Goal: Task Accomplishment & Management: Complete application form

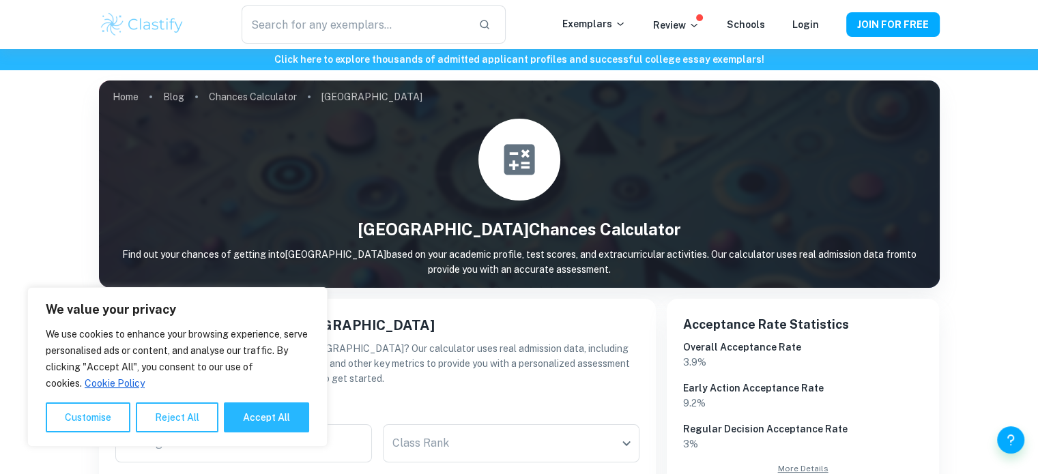
scroll to position [134, 0]
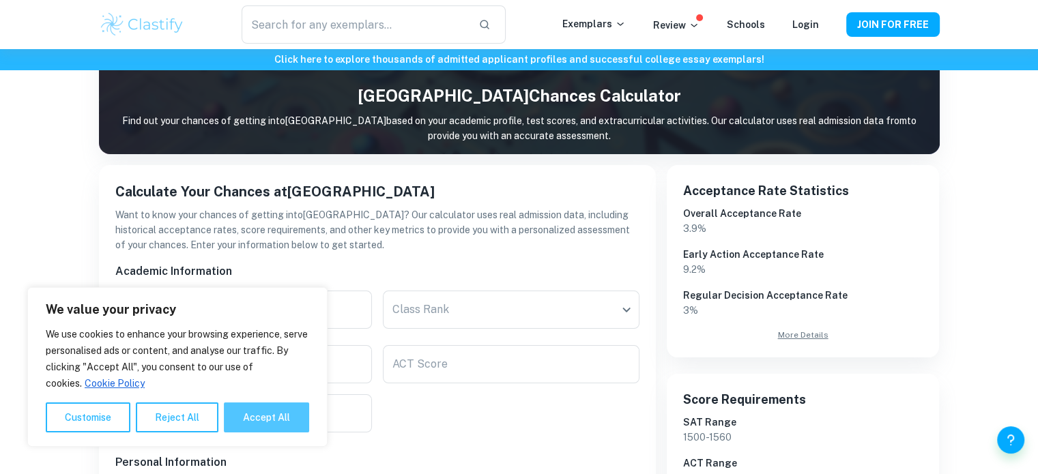
click at [298, 408] on button "Accept All" at bounding box center [266, 417] width 85 height 30
checkbox input "true"
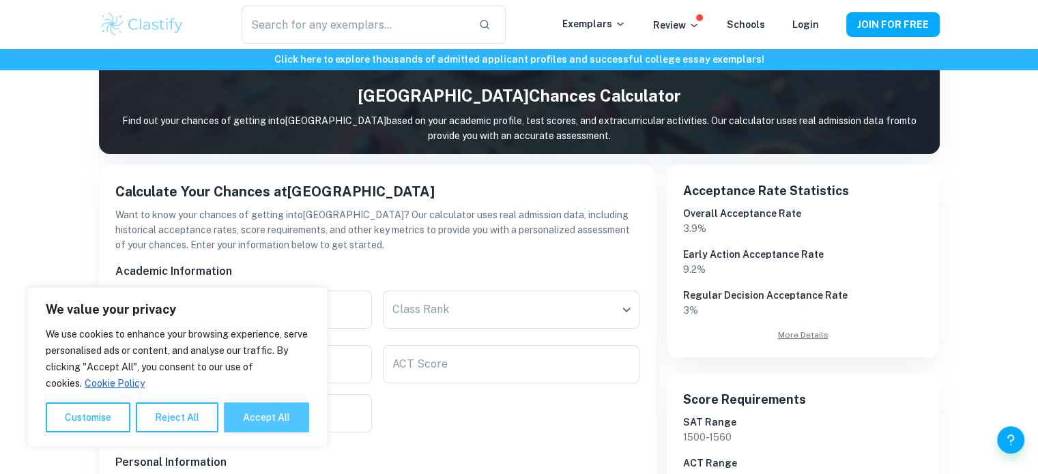
checkbox input "true"
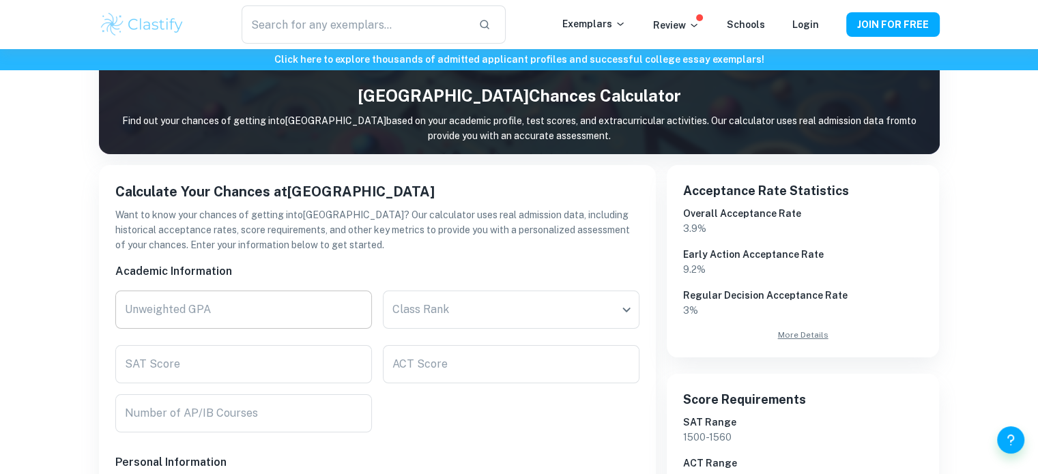
click at [351, 302] on input "Unweighted GPA" at bounding box center [243, 310] width 256 height 38
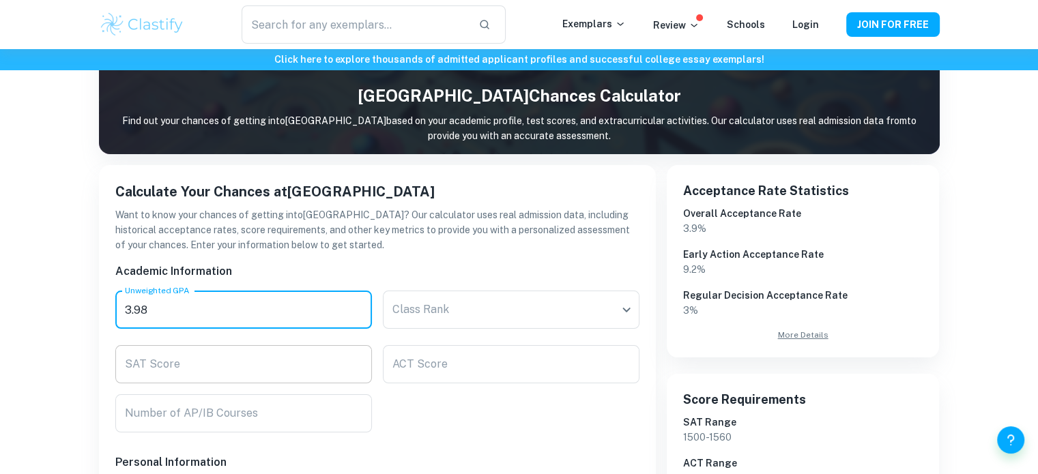
type input "3.98"
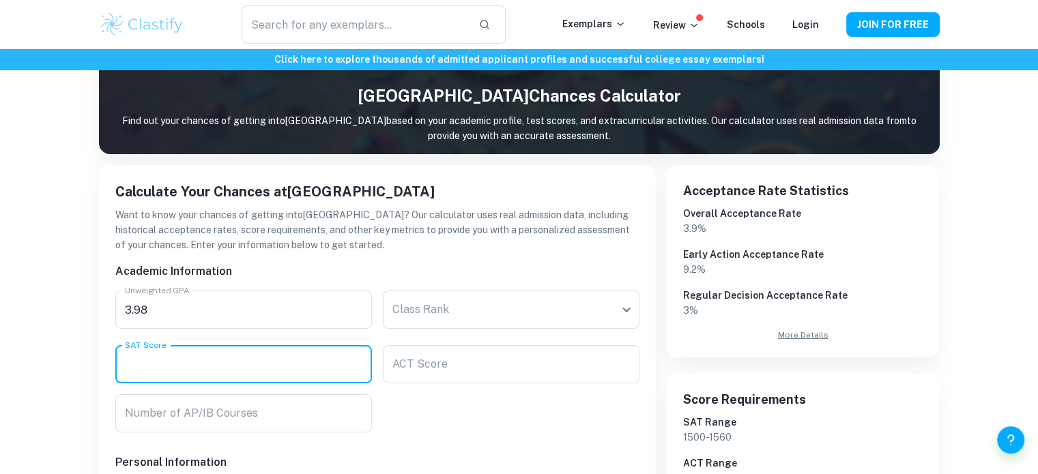
click at [357, 353] on input "SAT Score" at bounding box center [243, 364] width 256 height 38
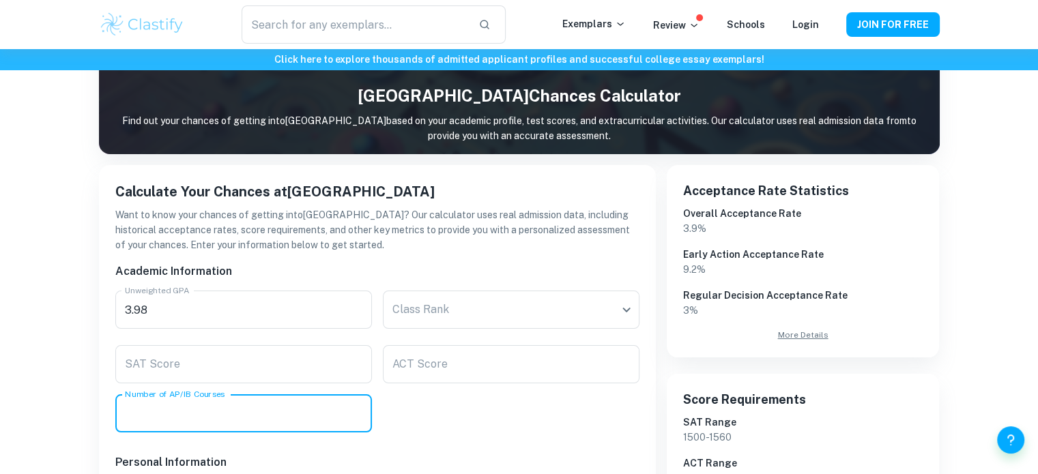
click at [336, 402] on input "Number of AP/IB Courses" at bounding box center [243, 413] width 256 height 38
type input "14"
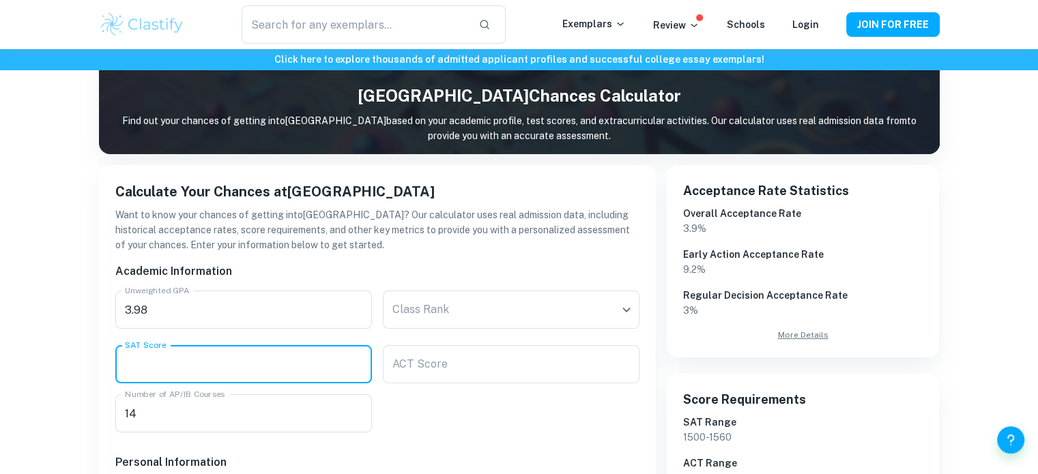
click at [337, 371] on input "SAT Score" at bounding box center [243, 364] width 256 height 38
type input "1520"
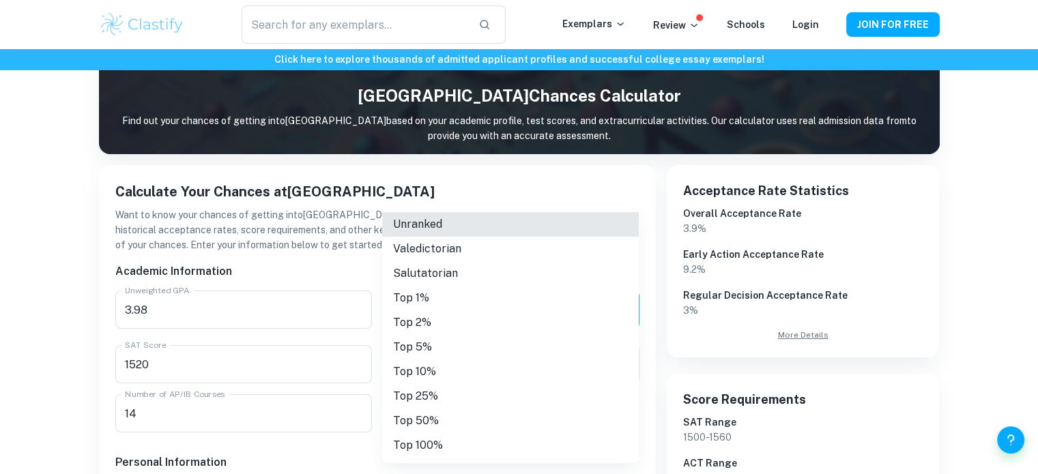
click at [474, 312] on body "We value your privacy We use cookies to enhance your browsing experience, serve…" at bounding box center [519, 152] width 1038 height 474
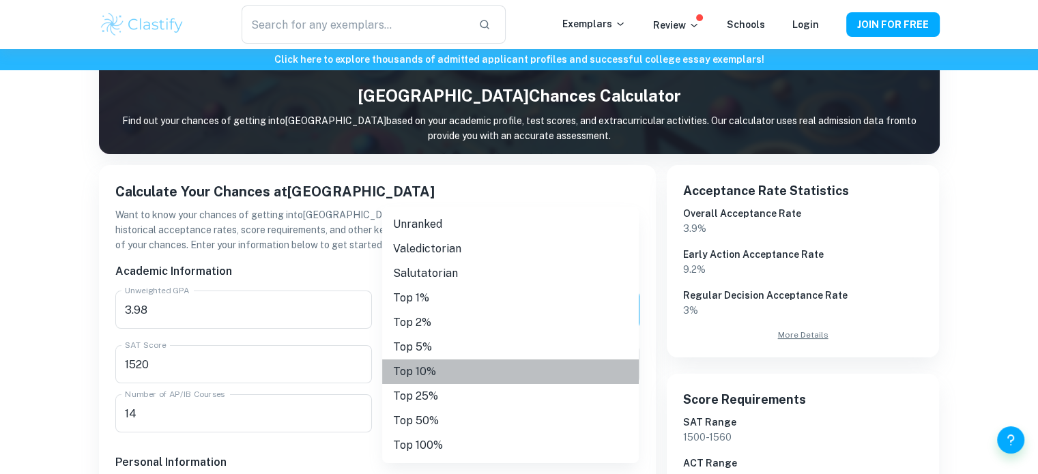
click at [486, 370] on li "Top 10%" at bounding box center [510, 372] width 256 height 25
type input "Top 10%"
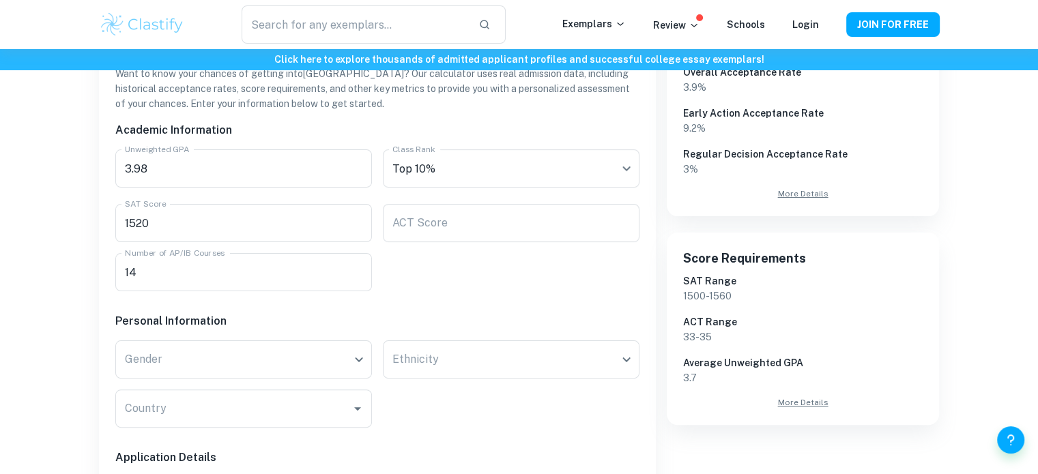
scroll to position [291, 0]
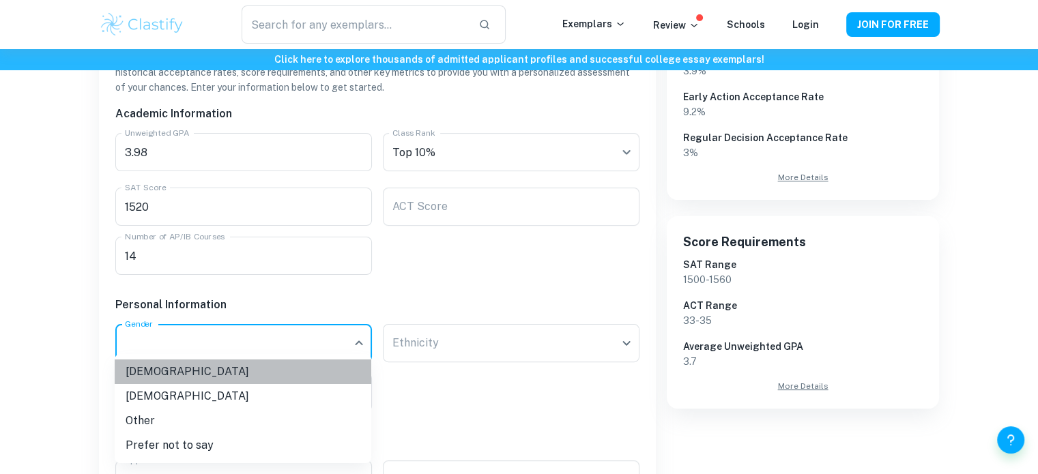
click at [290, 379] on li "[DEMOGRAPHIC_DATA]" at bounding box center [243, 372] width 256 height 25
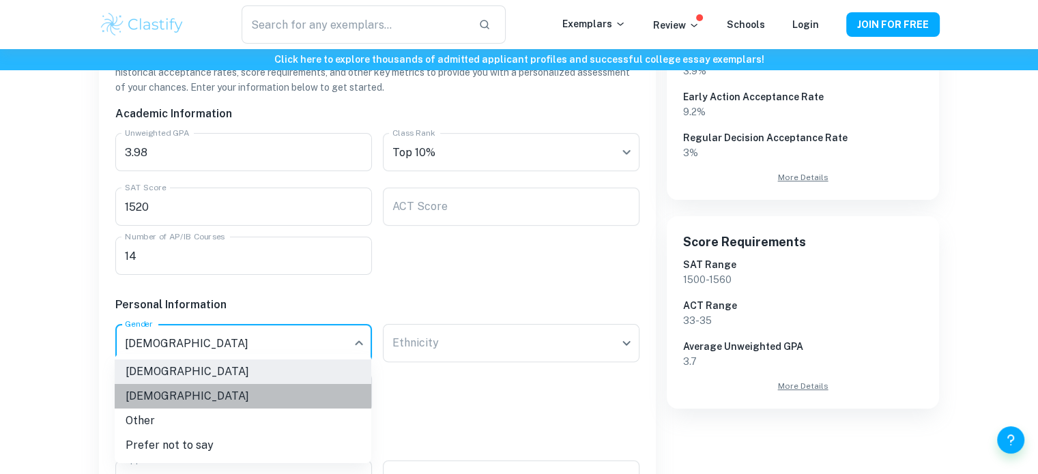
click at [303, 390] on li "[DEMOGRAPHIC_DATA]" at bounding box center [243, 396] width 256 height 25
type input "[DEMOGRAPHIC_DATA]"
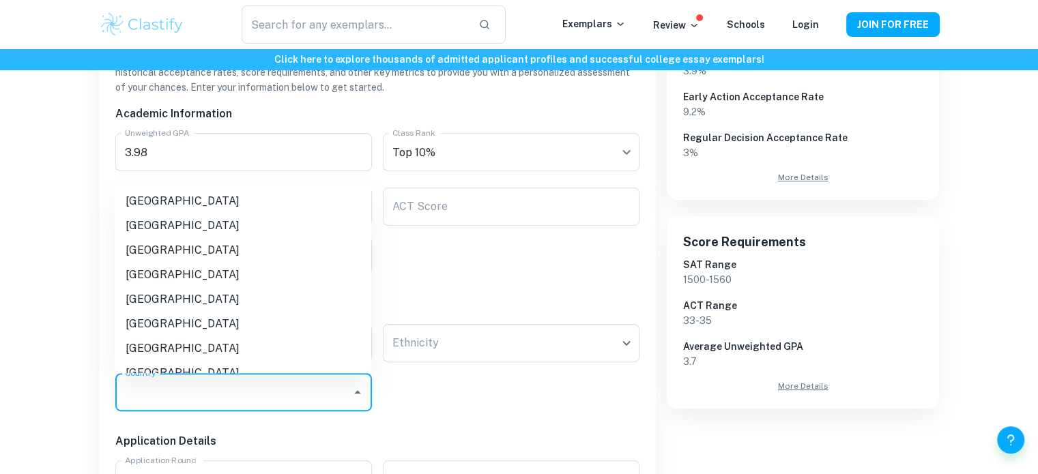
click at [303, 390] on input "Country" at bounding box center [233, 392] width 224 height 26
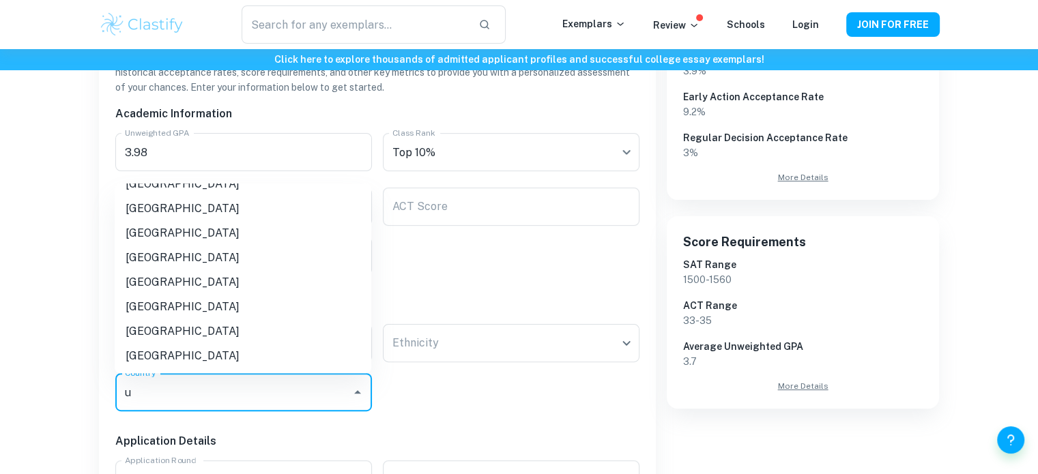
scroll to position [297, 0]
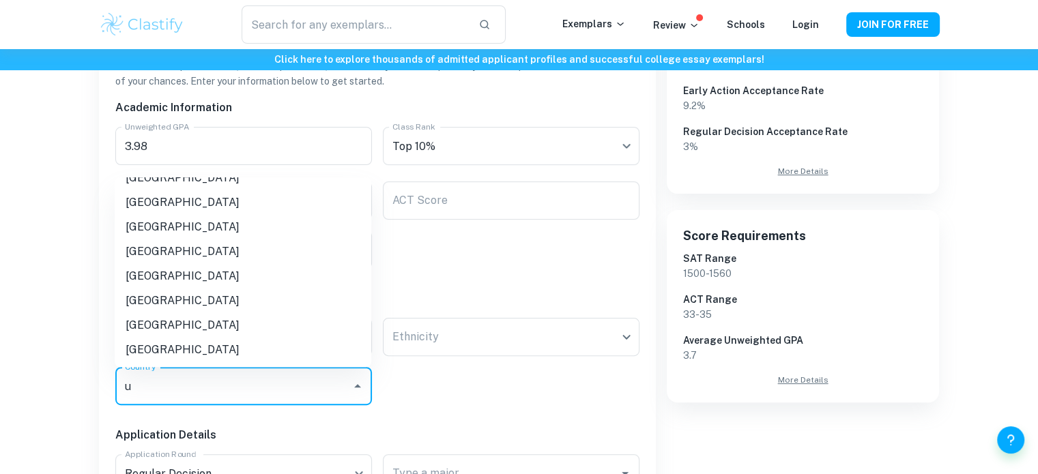
click at [209, 252] on li "[GEOGRAPHIC_DATA]" at bounding box center [243, 251] width 256 height 25
type input "[GEOGRAPHIC_DATA]"
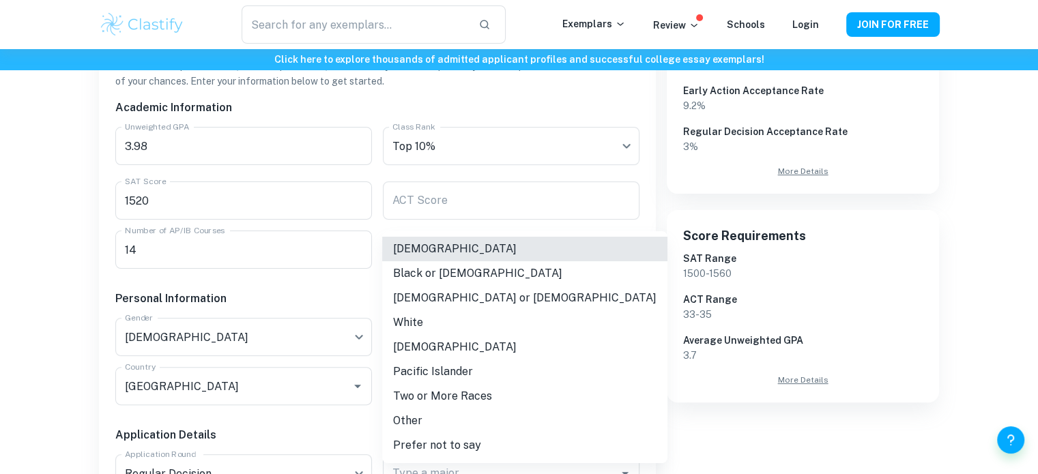
scroll to position [289, 0]
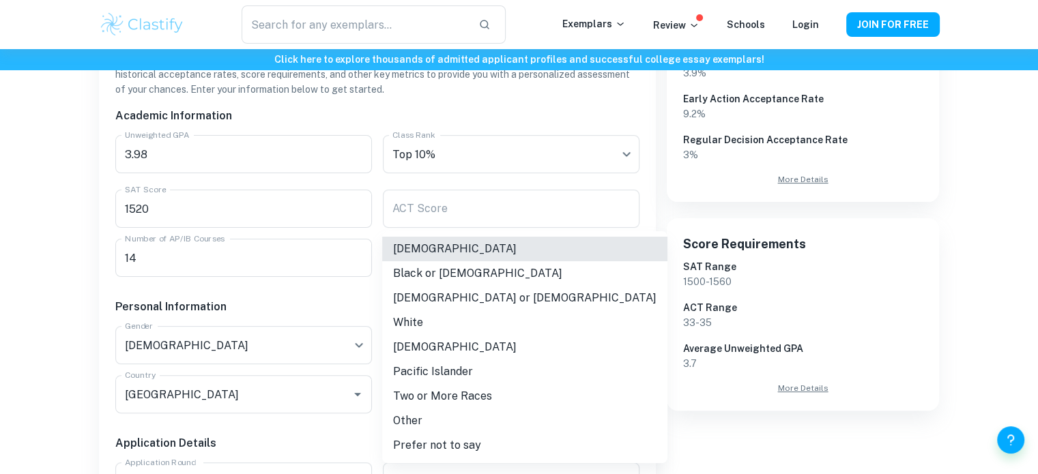
click at [494, 417] on li "Other" at bounding box center [524, 421] width 285 height 25
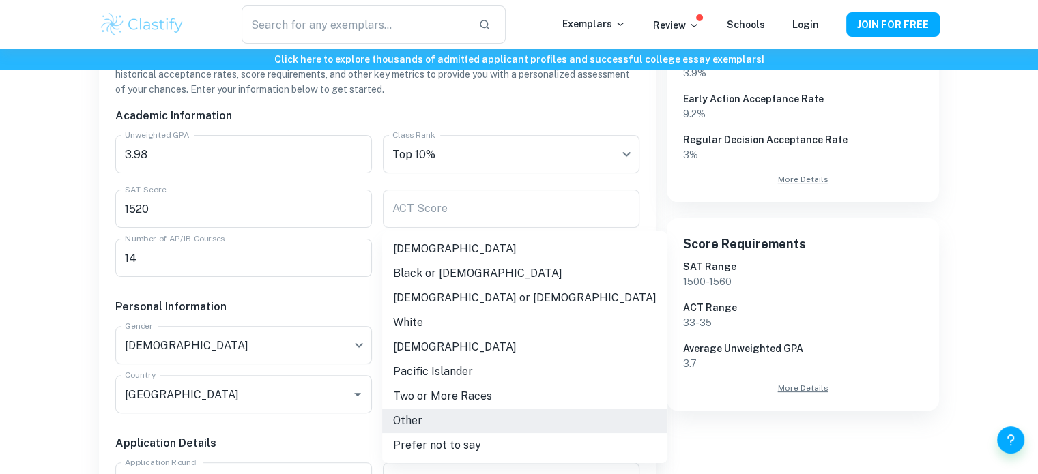
click at [531, 248] on li "[DEMOGRAPHIC_DATA]" at bounding box center [524, 249] width 285 height 25
type input "[DEMOGRAPHIC_DATA]"
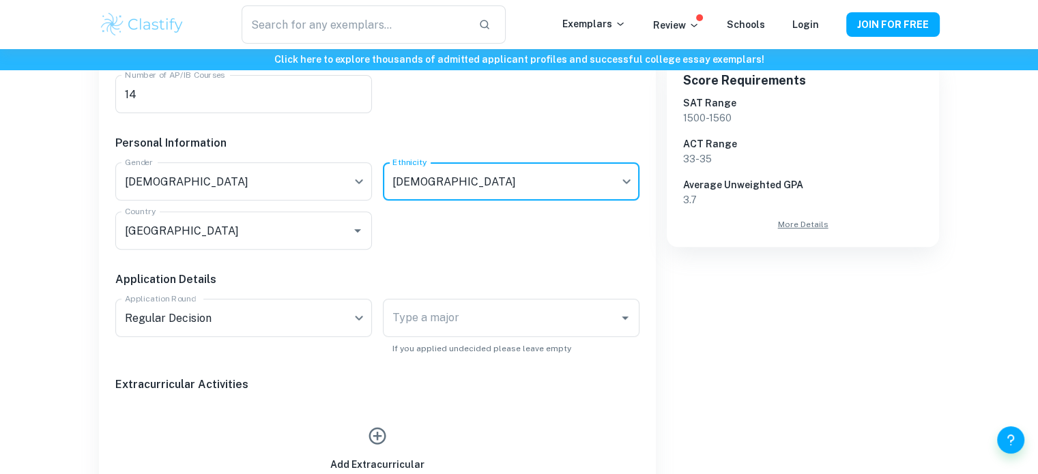
scroll to position [469, 0]
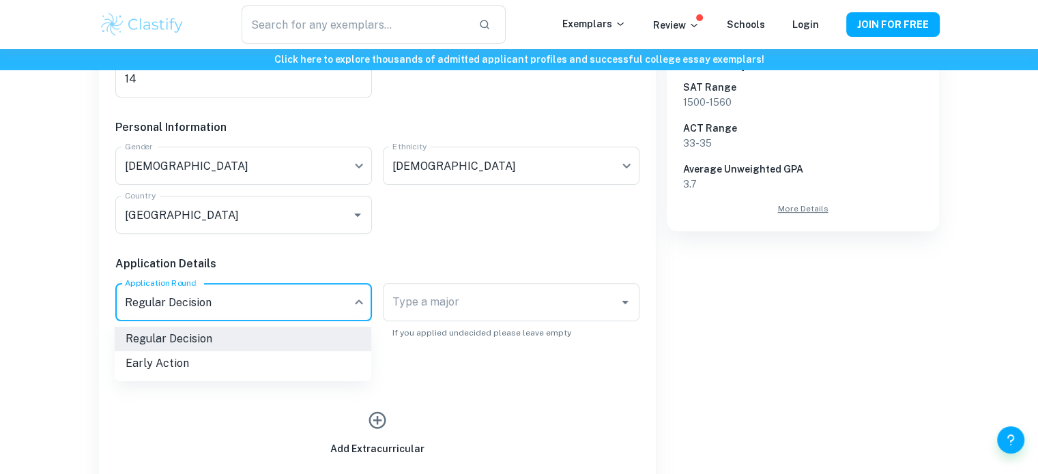
click at [295, 364] on li "Early Action" at bounding box center [243, 363] width 256 height 25
type input "EA"
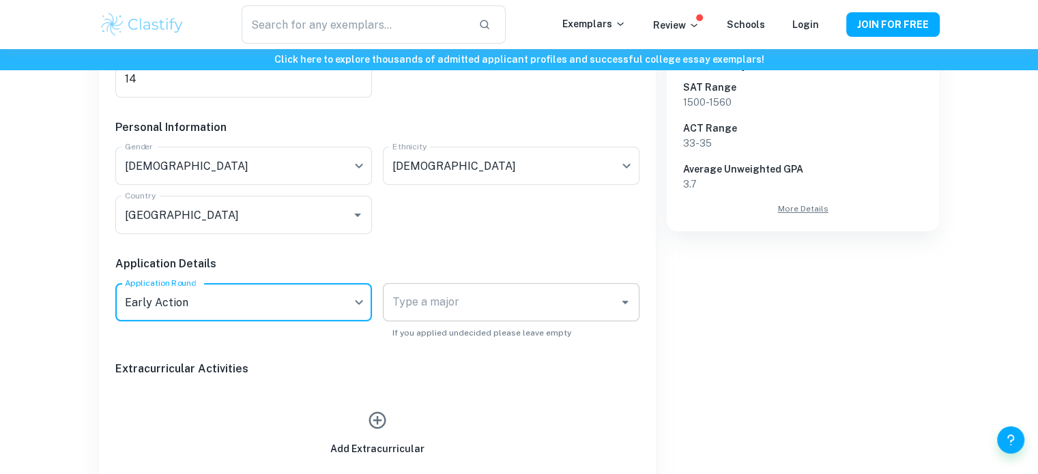
click at [476, 305] on input "Type a major" at bounding box center [501, 302] width 224 height 26
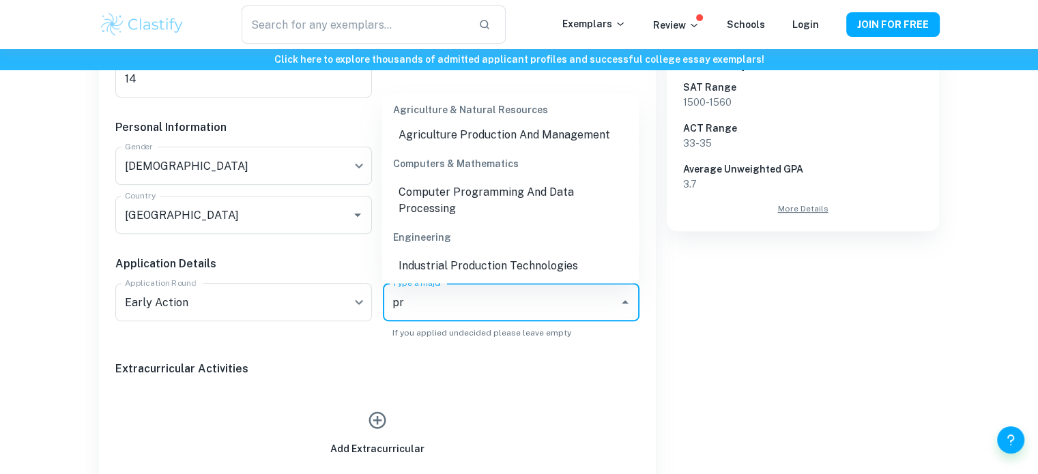
scroll to position [0, 0]
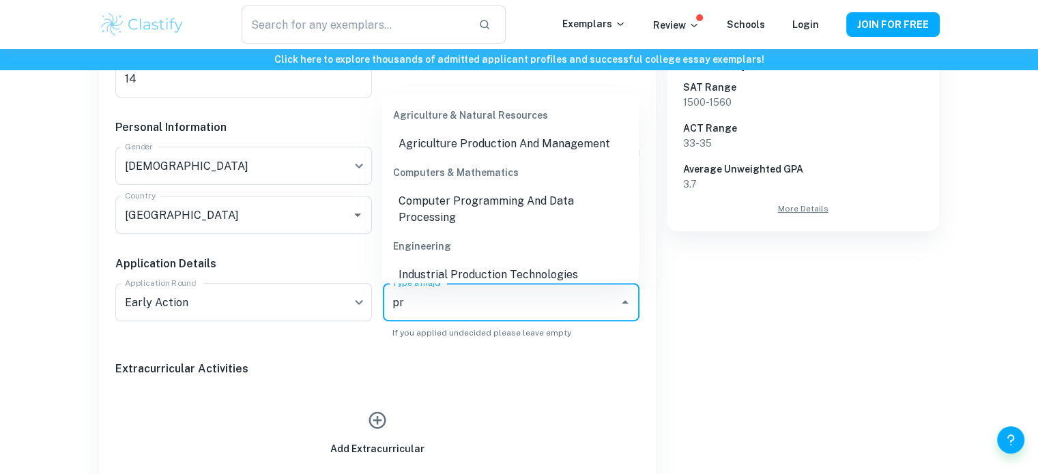
type input "p"
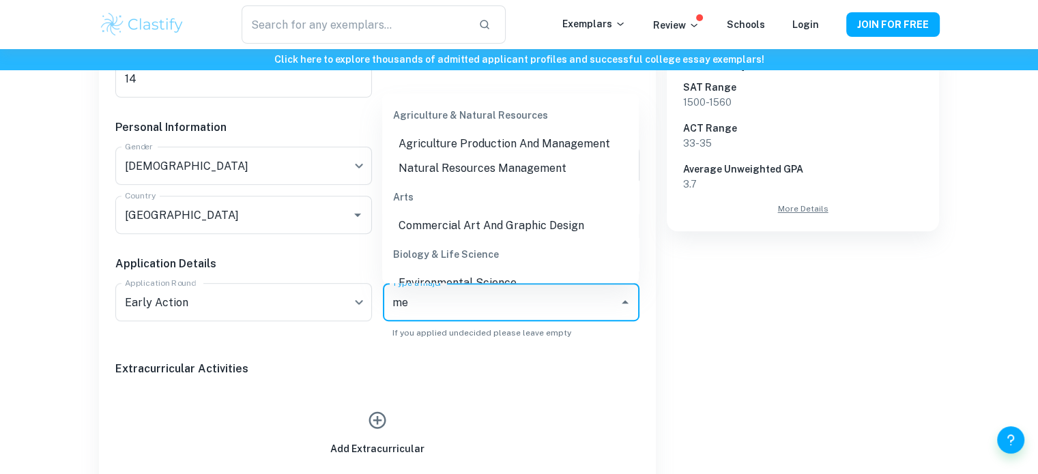
type input "m"
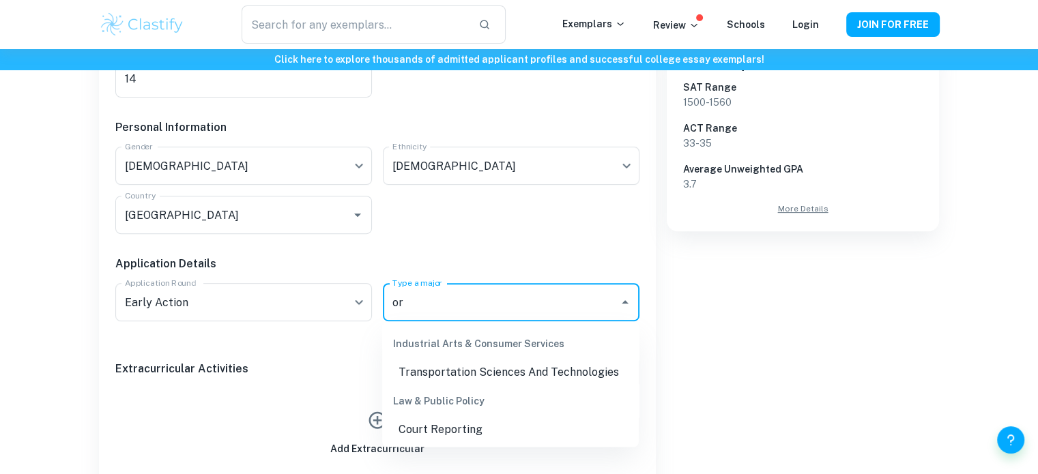
type input "o"
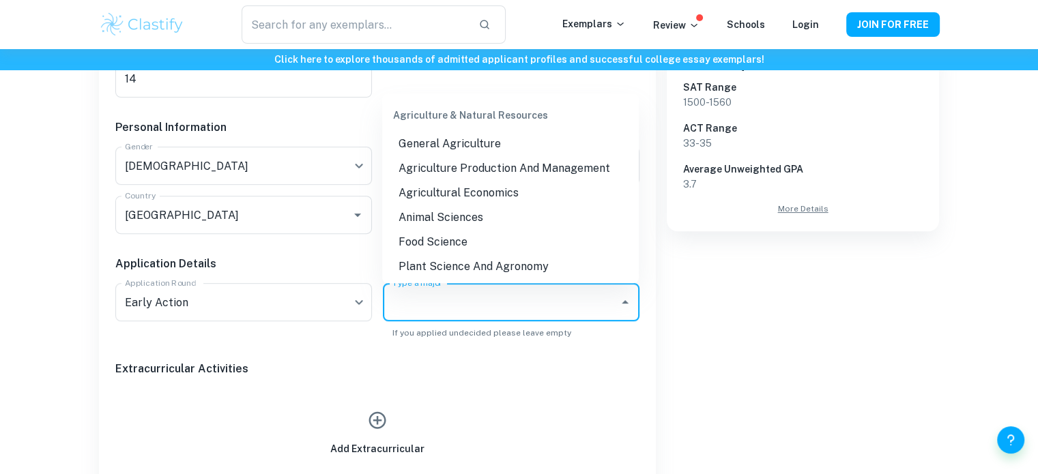
type input "m"
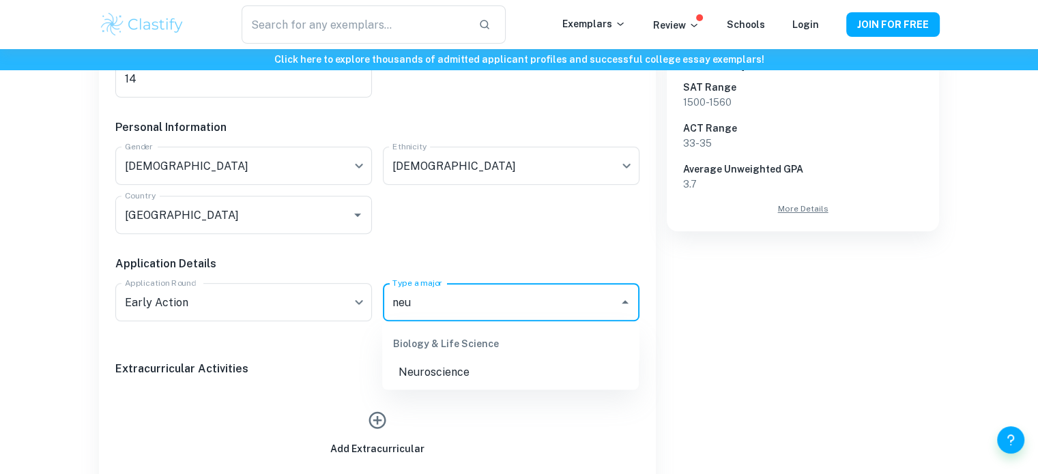
click at [510, 377] on li "Neuroscience" at bounding box center [510, 372] width 256 height 25
type input "Neuroscience"
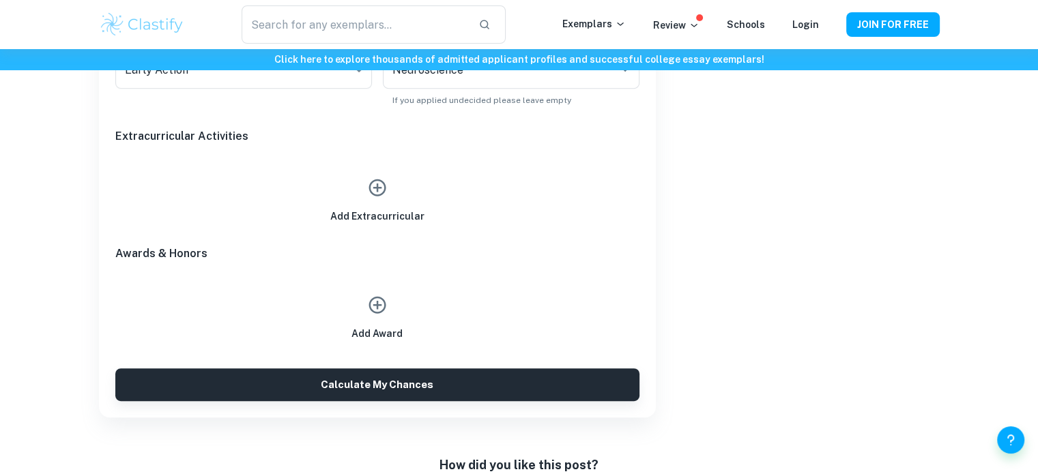
scroll to position [703, 0]
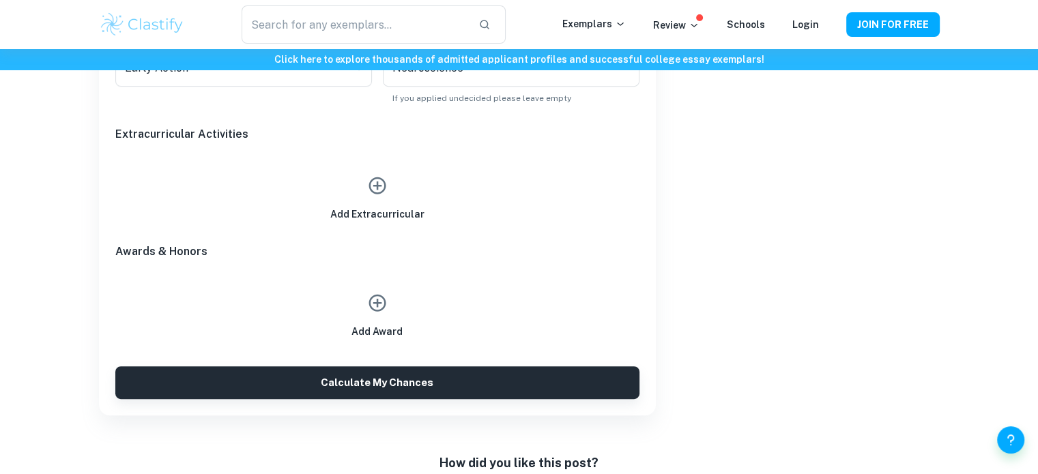
click at [379, 186] on icon "button" at bounding box center [377, 185] width 20 height 20
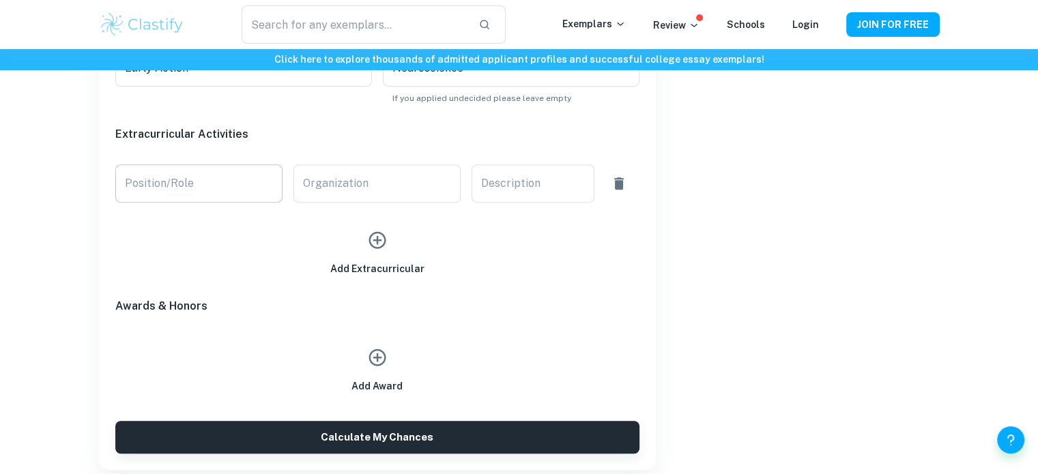
click at [251, 188] on input "Position/Role" at bounding box center [198, 183] width 167 height 38
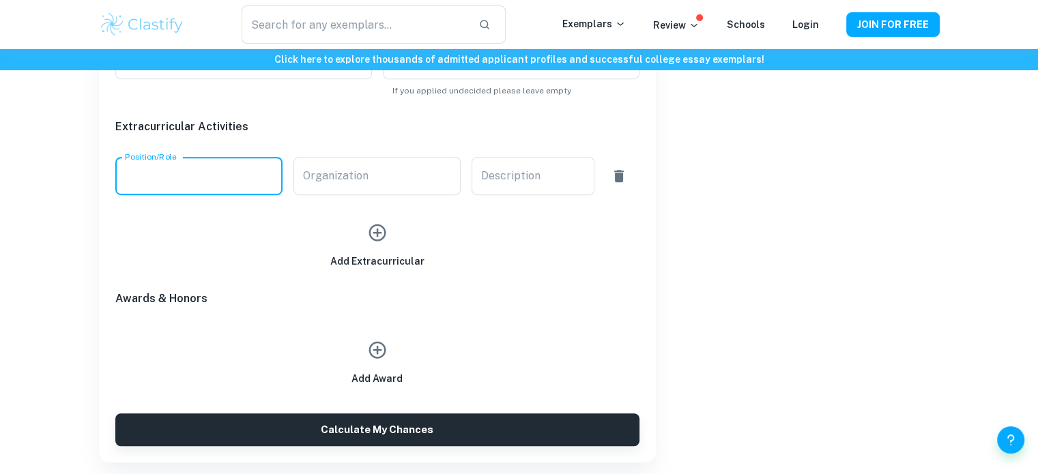
scroll to position [712, 0]
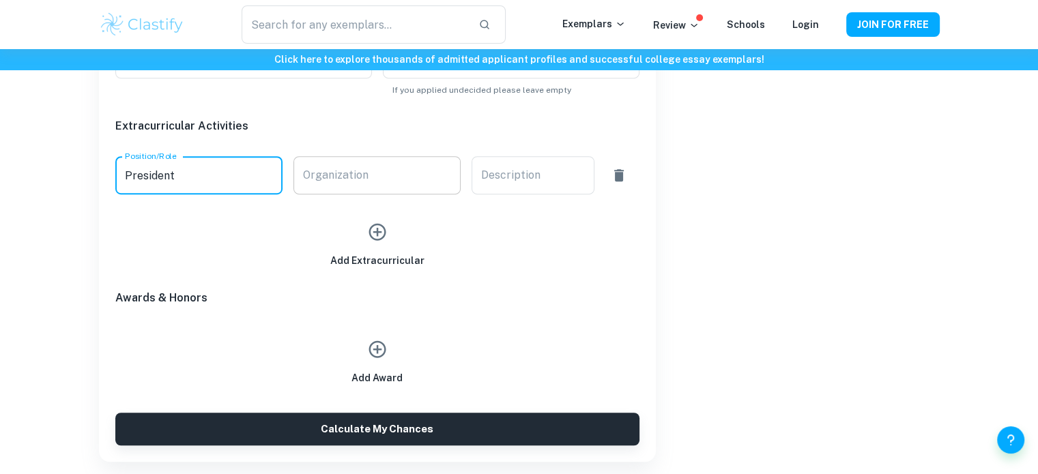
type input "President"
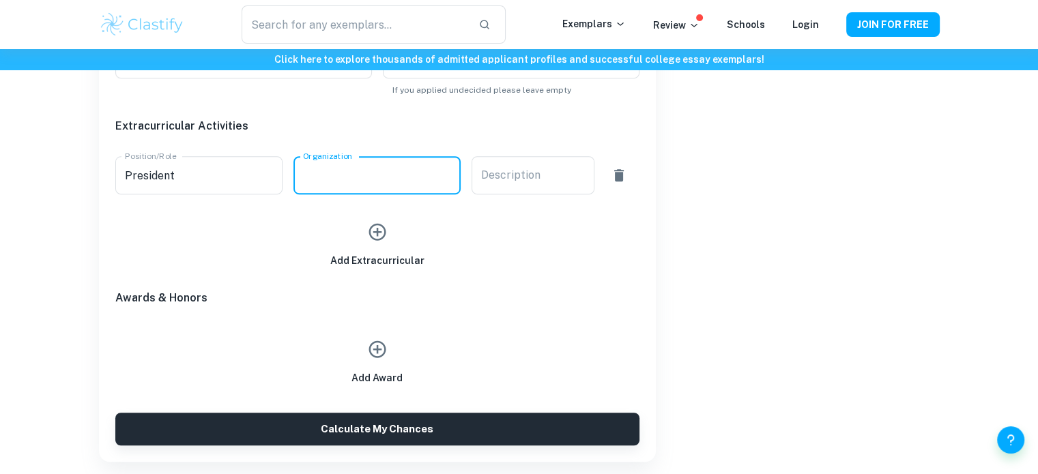
click at [339, 176] on input "Organization" at bounding box center [376, 175] width 167 height 38
click at [379, 230] on icon "button" at bounding box center [377, 232] width 20 height 20
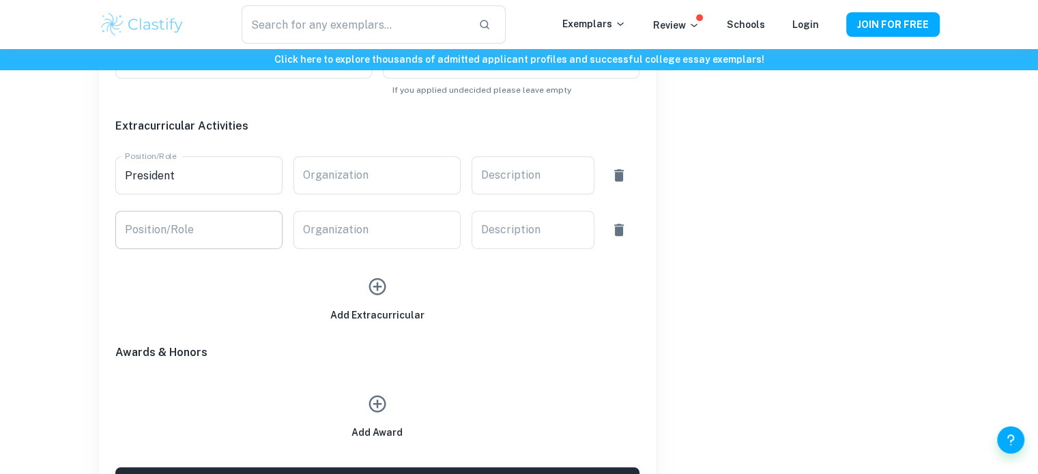
click at [166, 241] on input "Position/Role" at bounding box center [198, 230] width 167 height 38
type input "Volunteer"
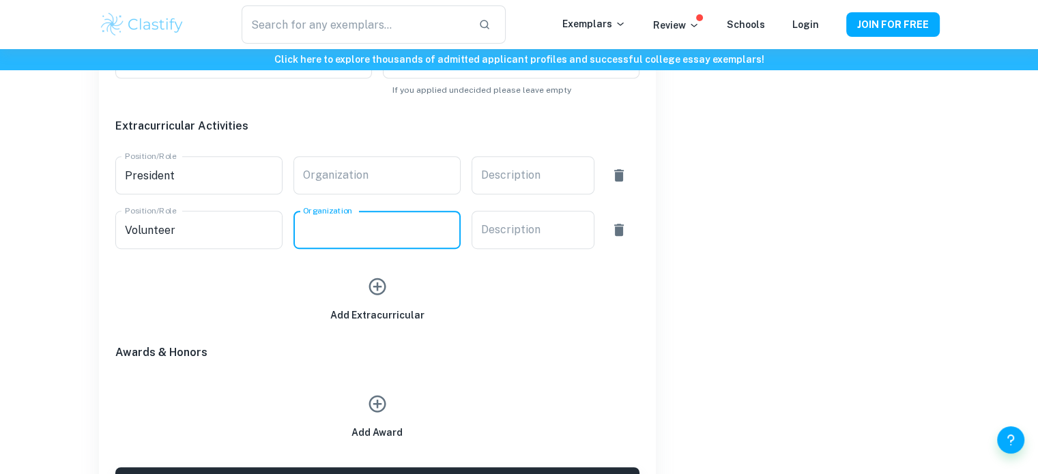
click at [327, 232] on input "Organization" at bounding box center [376, 230] width 167 height 38
type input "Local Nursing Home"
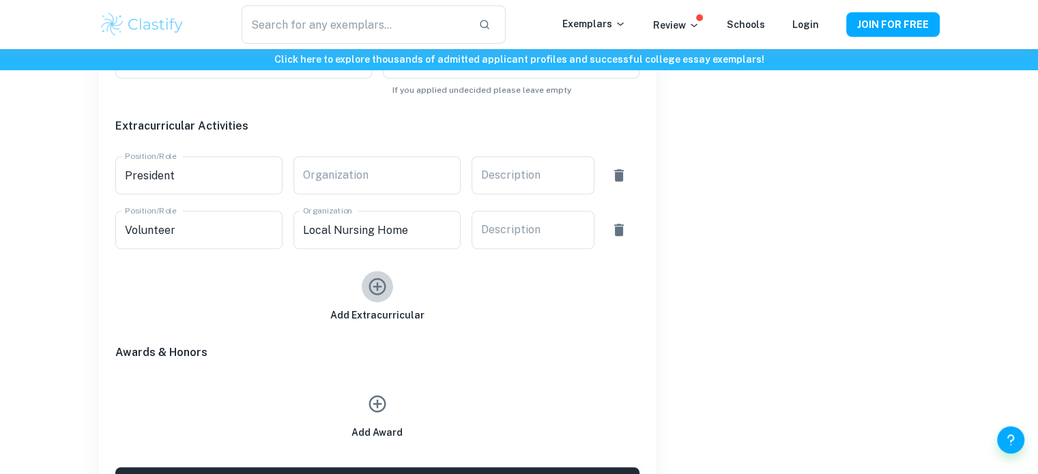
click at [381, 290] on icon "button" at bounding box center [377, 286] width 20 height 20
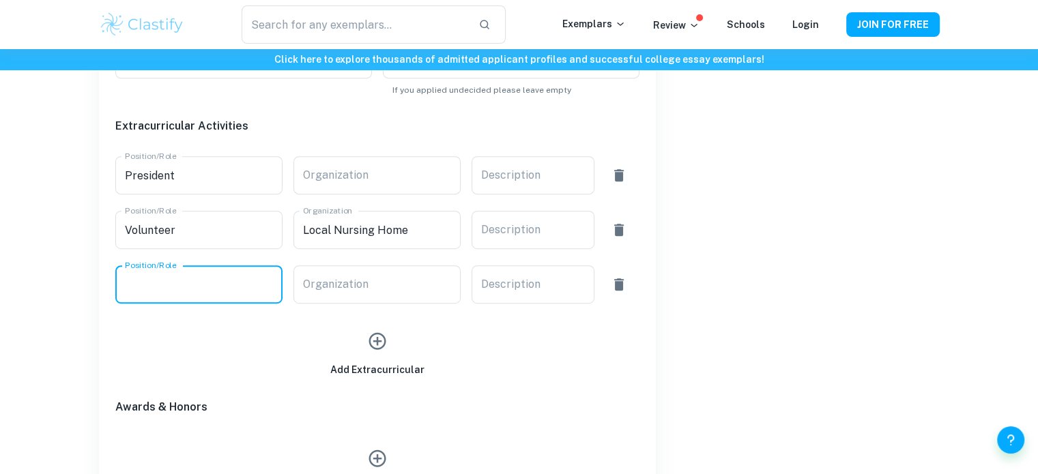
click at [240, 276] on input "Position/Role" at bounding box center [198, 284] width 167 height 38
type input "Camp Leader/Counseler"
click at [308, 272] on div "Organization Organization" at bounding box center [376, 284] width 167 height 38
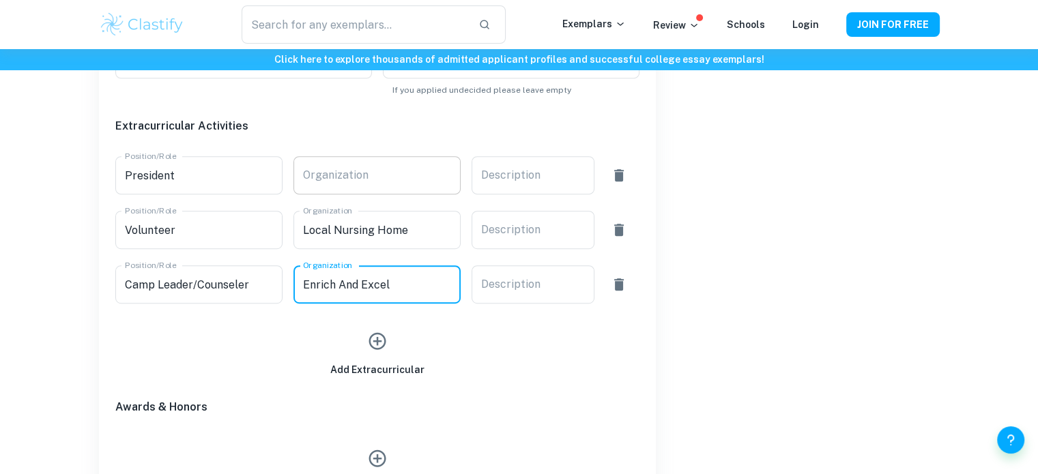
type input "Enrich And Excel"
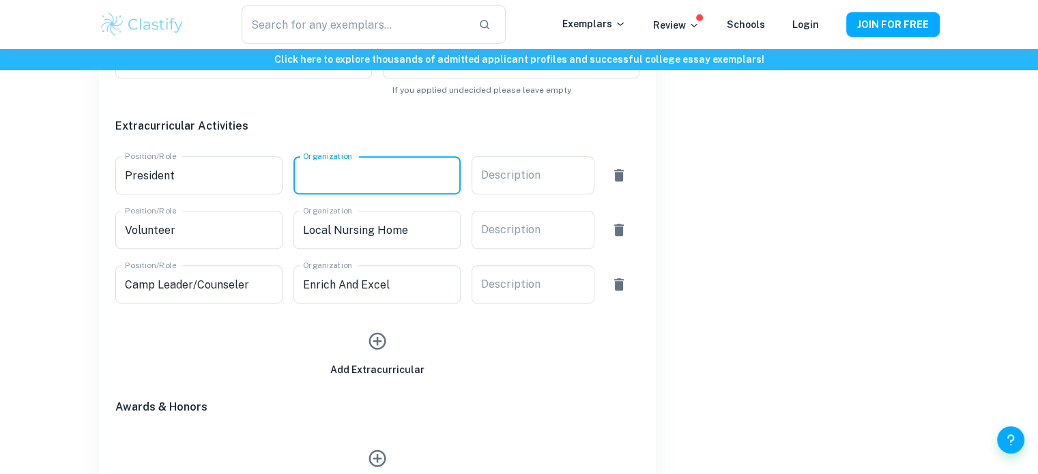
click at [402, 181] on input "Organization" at bounding box center [376, 175] width 167 height 38
type input "Med-Club"
click at [499, 175] on textarea "Description" at bounding box center [533, 176] width 104 height 16
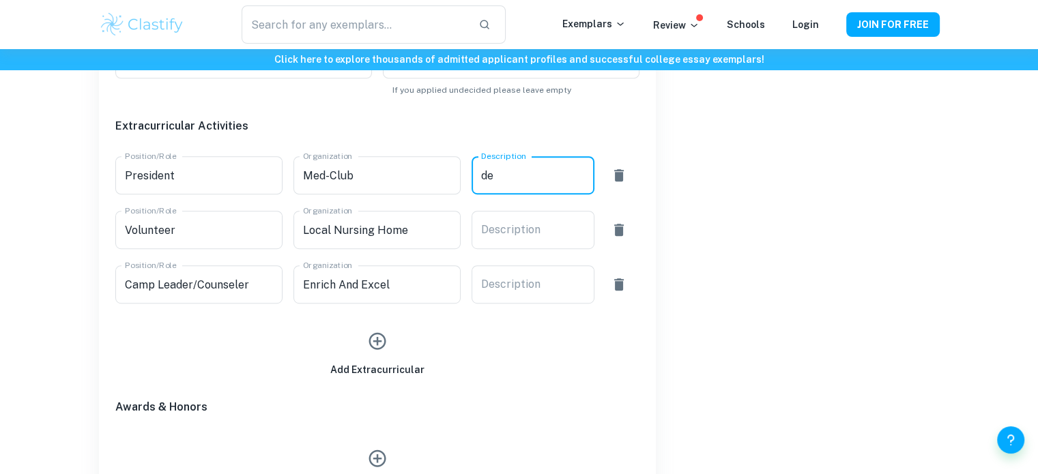
type textarea "d"
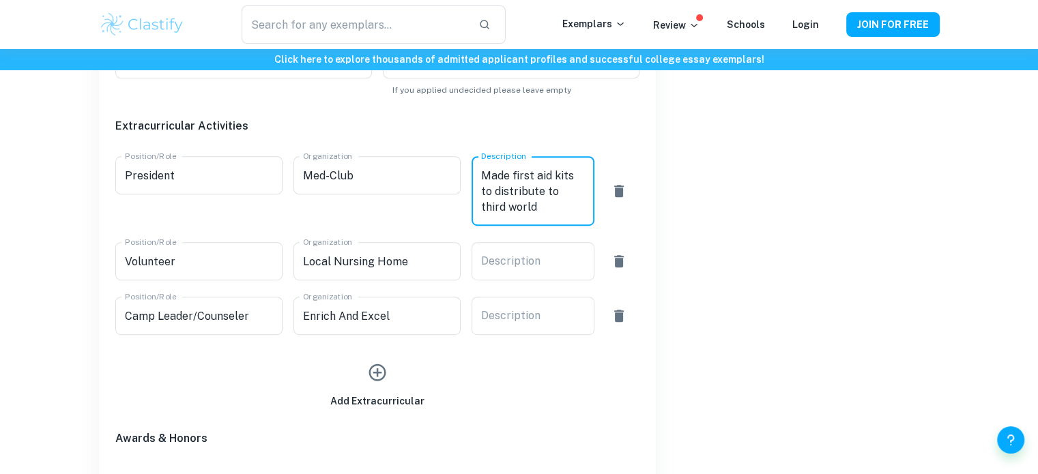
click at [514, 177] on textarea "Made first aid kits to distribute to third world countries" at bounding box center [533, 191] width 104 height 47
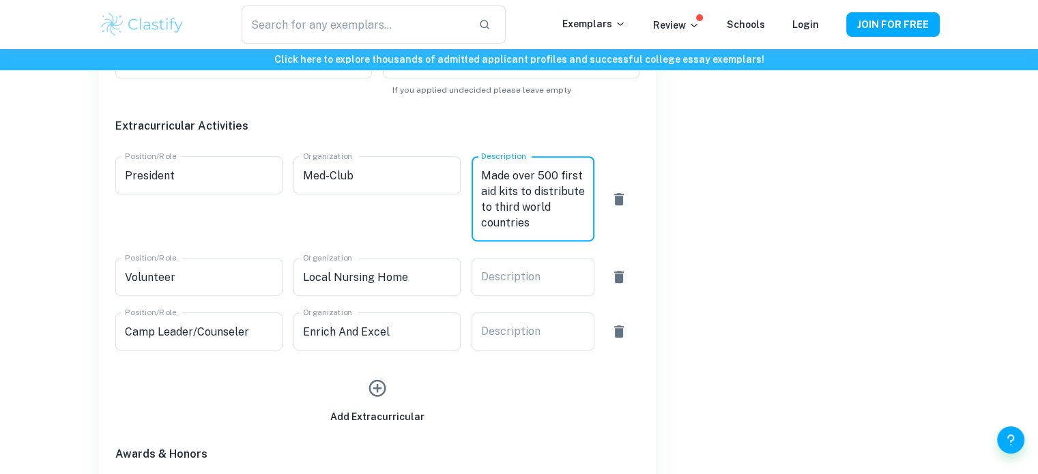
click at [557, 223] on textarea "Made over 500 first aid kits to distribute to third world countries" at bounding box center [533, 199] width 104 height 63
click at [538, 196] on textarea "Made over 500 first aid kits to distribute to third world countries and started…" at bounding box center [533, 199] width 104 height 63
click at [529, 222] on textarea "Made over 500 first aid kits to distribute to third world countries and started…" at bounding box center [533, 199] width 104 height 63
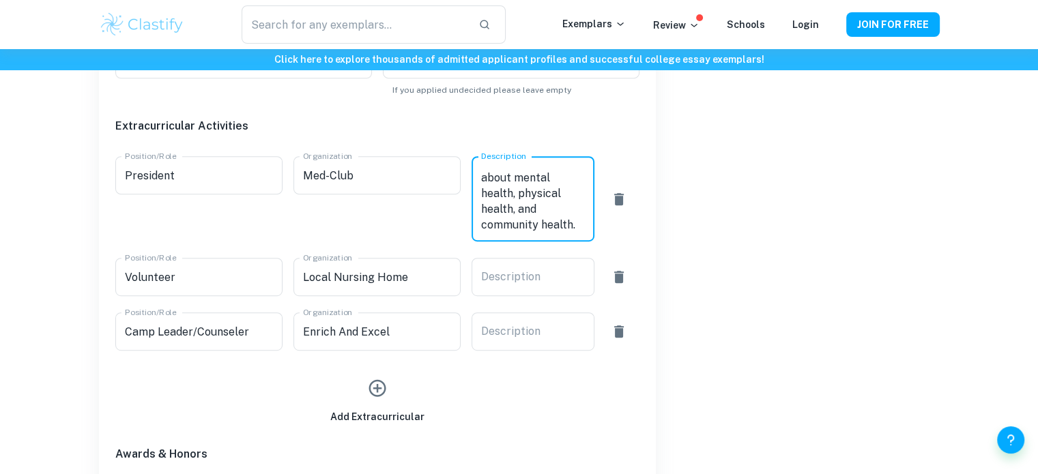
scroll to position [139, 0]
type textarea "Made over 500 first aid kits to distribute to third world countries and started…"
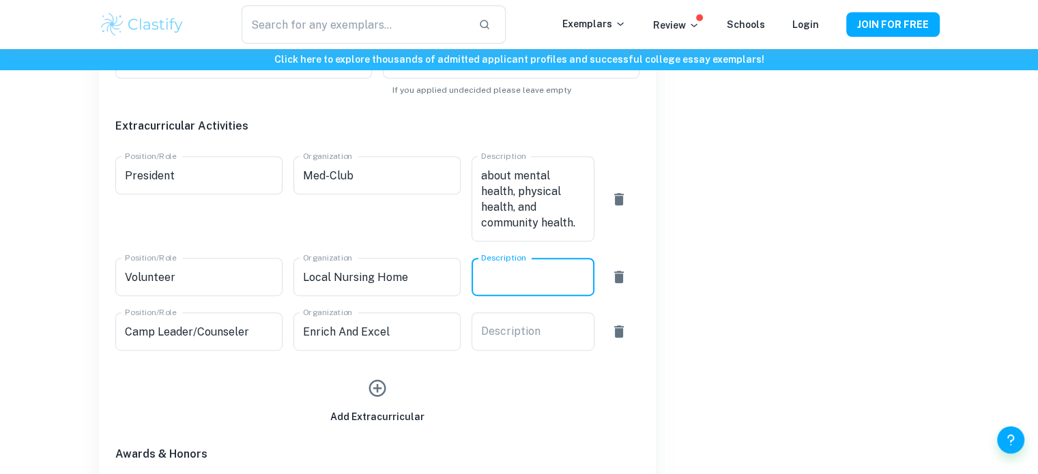
click at [532, 278] on textarea "Description" at bounding box center [533, 277] width 104 height 16
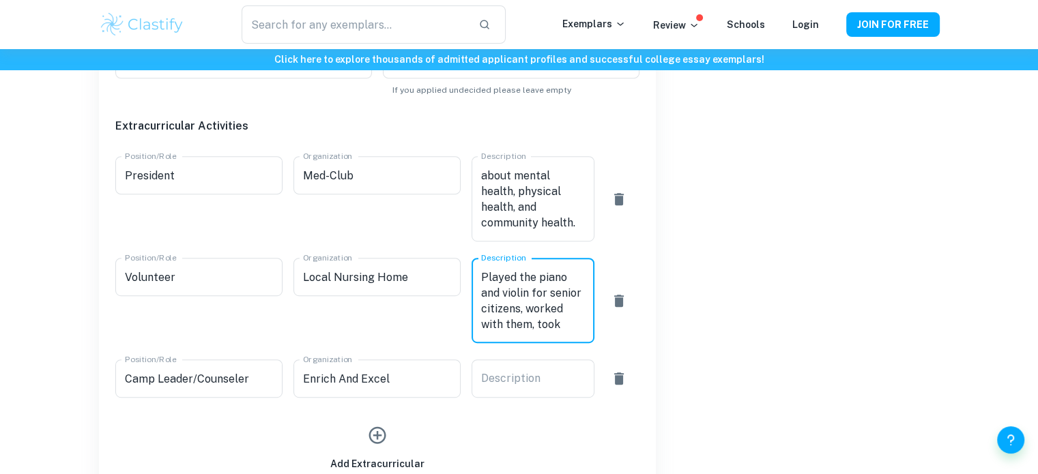
scroll to position [14, 0]
type textarea "Played the piano and violin for senior citizens, worked with them, took care of…"
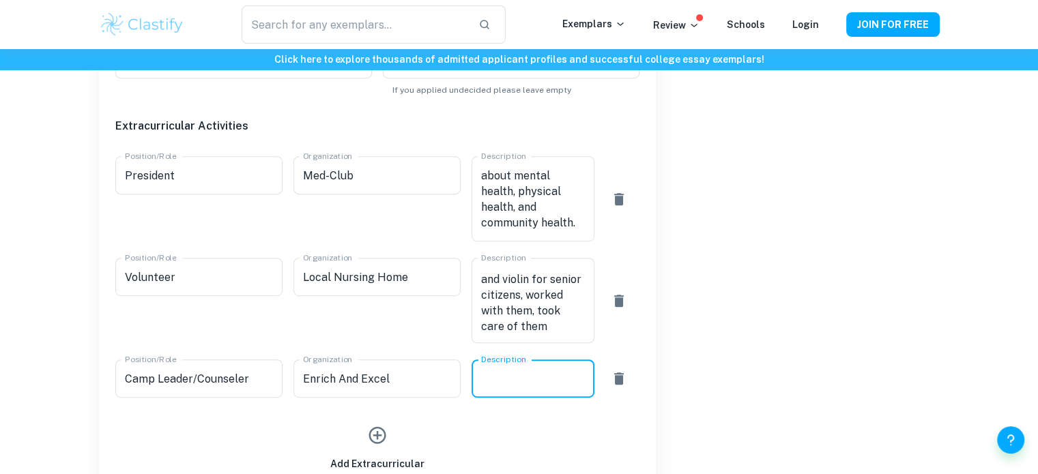
click at [519, 383] on textarea "Description" at bounding box center [533, 379] width 104 height 16
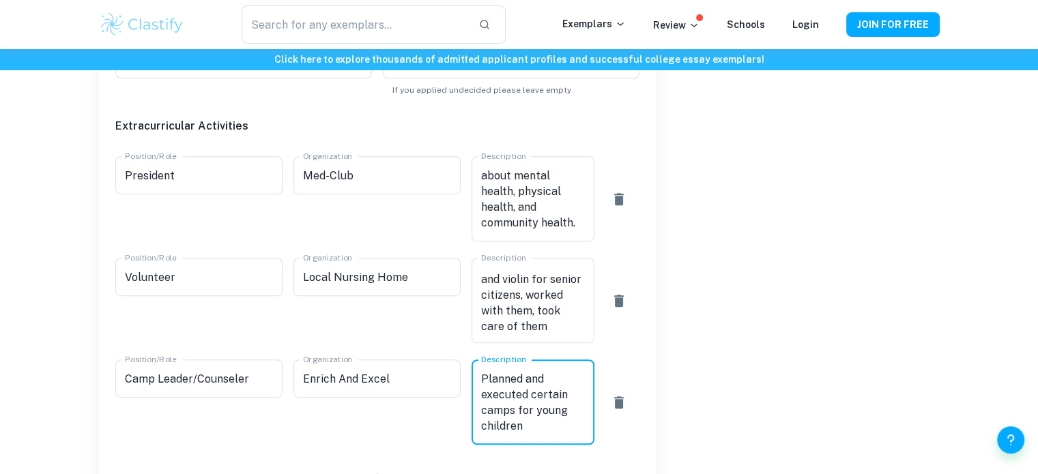
click at [541, 396] on textarea "Planned and executed certain camps for young children" at bounding box center [533, 402] width 104 height 63
drag, startPoint x: 563, startPoint y: 394, endPoint x: 533, endPoint y: 396, distance: 30.7
click at [533, 396] on textarea "Planned and executed camps for young children" at bounding box center [533, 394] width 104 height 47
click at [563, 426] on textarea "Planned and executed certain weeks of camp for young children" at bounding box center [533, 402] width 104 height 63
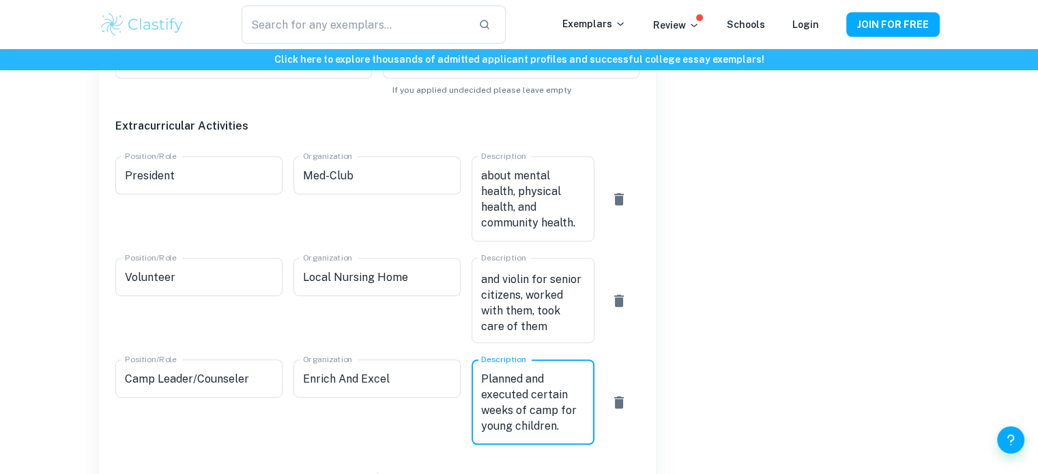
click at [566, 409] on textarea "Planned and executed certain weeks of camp for young children." at bounding box center [533, 402] width 104 height 63
click at [557, 425] on textarea "Planned and executed certain weeks of camp, and worked with many young children." at bounding box center [533, 402] width 104 height 63
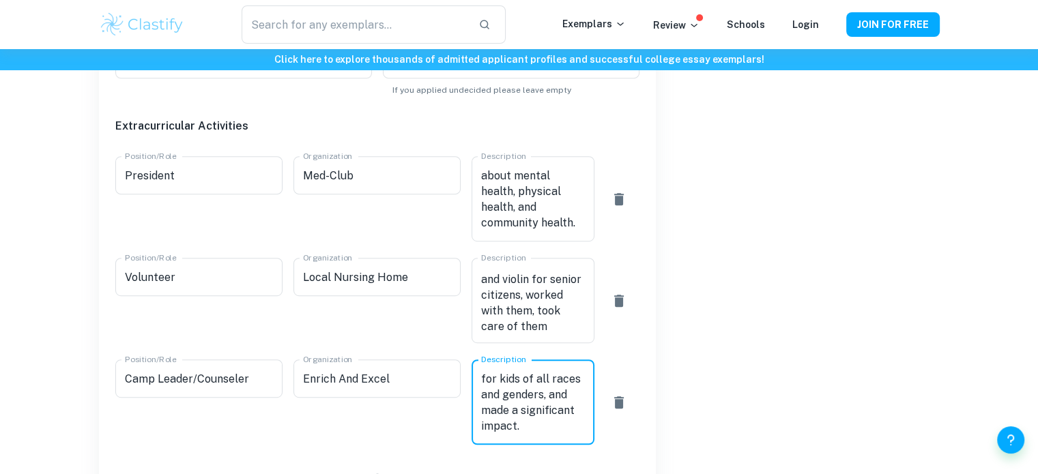
drag, startPoint x: 482, startPoint y: 411, endPoint x: 540, endPoint y: 428, distance: 61.1
click at [540, 428] on textarea "Planned and executed certain weeks of camp, and worked with many young children…" at bounding box center [533, 402] width 104 height 63
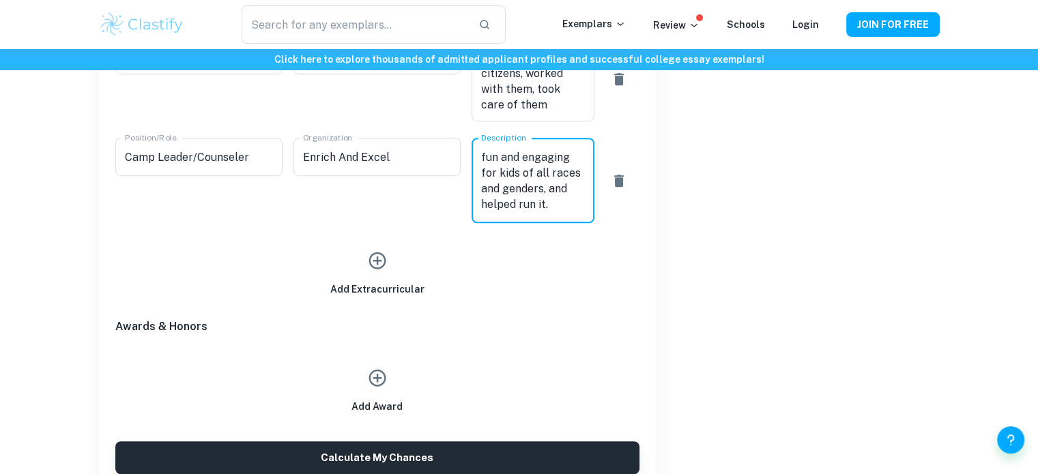
scroll to position [933, 0]
type textarea "Planned and executed certain weeks of camp, and worked with many young children…"
click at [379, 256] on icon "button" at bounding box center [377, 261] width 20 height 20
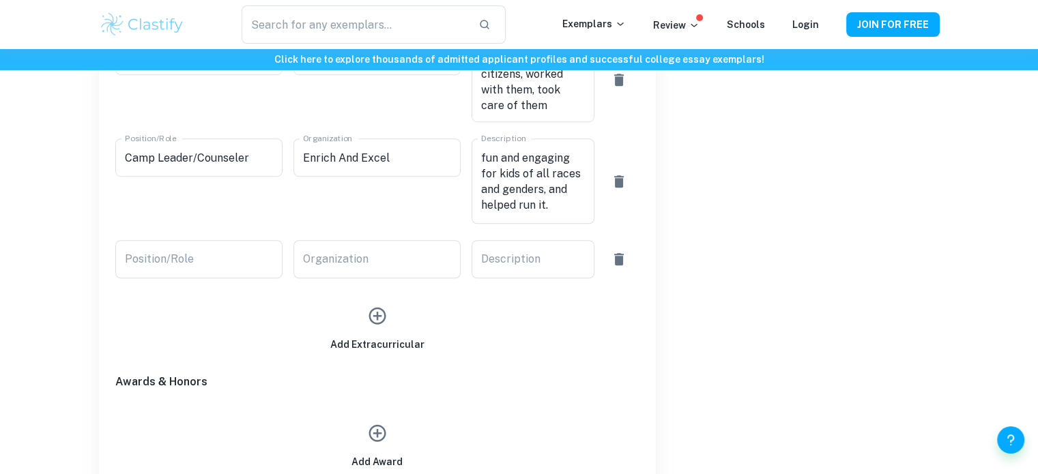
click at [240, 278] on div "Add Extracurricular" at bounding box center [371, 315] width 535 height 74
click at [244, 274] on input "Position/Role" at bounding box center [198, 259] width 167 height 38
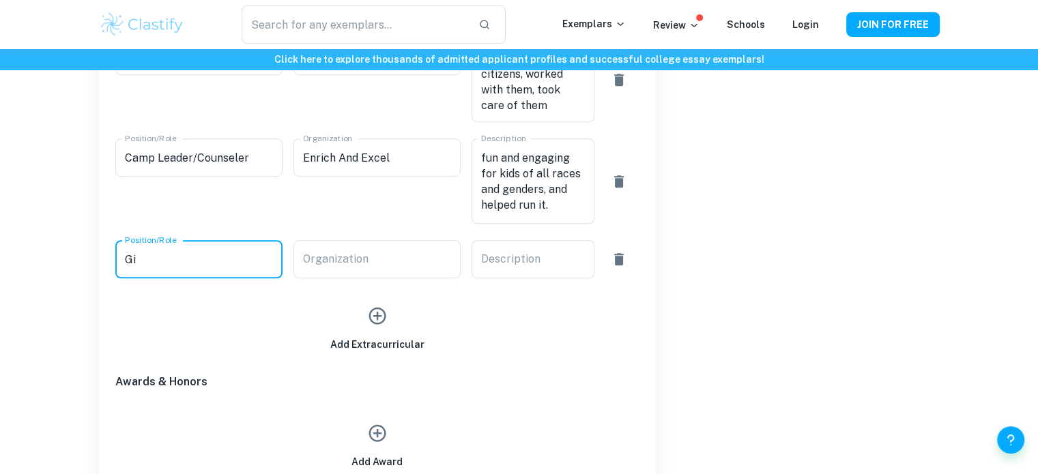
type input "G"
click at [542, 255] on textarea "Description" at bounding box center [533, 260] width 104 height 16
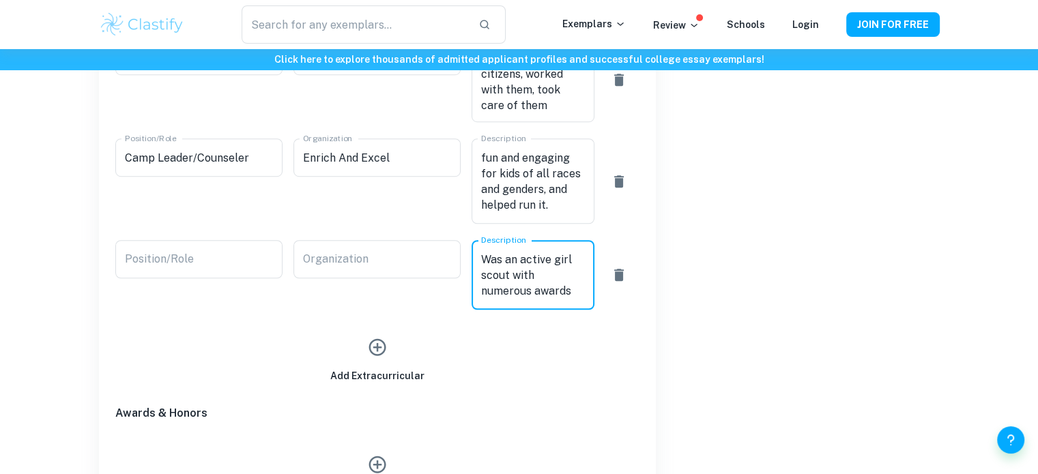
click at [547, 278] on textarea "Was an active girl scout with numerous awards" at bounding box center [533, 275] width 104 height 47
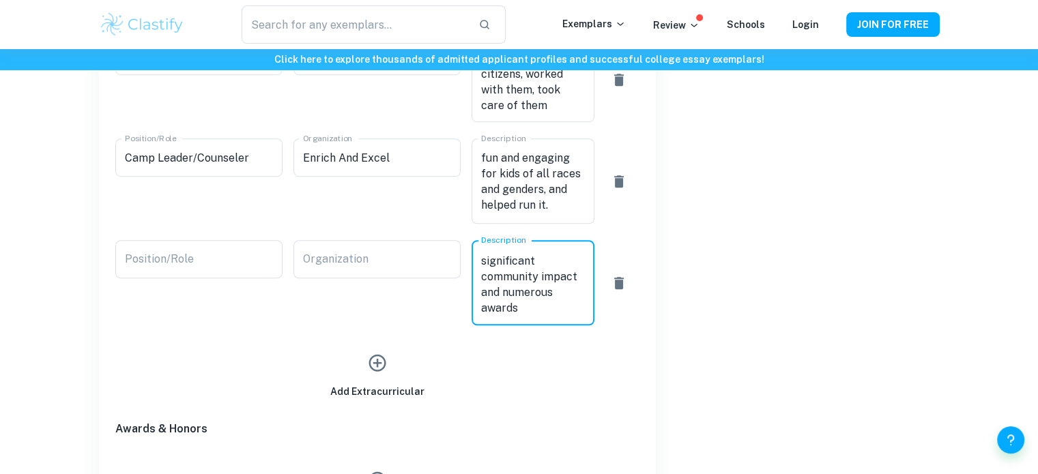
scroll to position [31, 0]
type textarea "Was an active girl scout with a significant community impact and numerous awards"
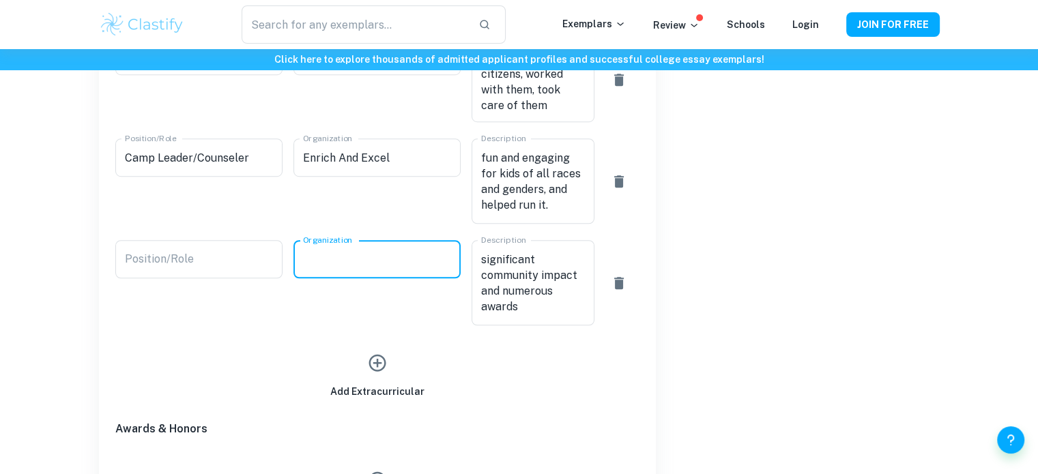
click at [417, 261] on input "Organization" at bounding box center [376, 259] width 167 height 38
type input "Girl Scouts"
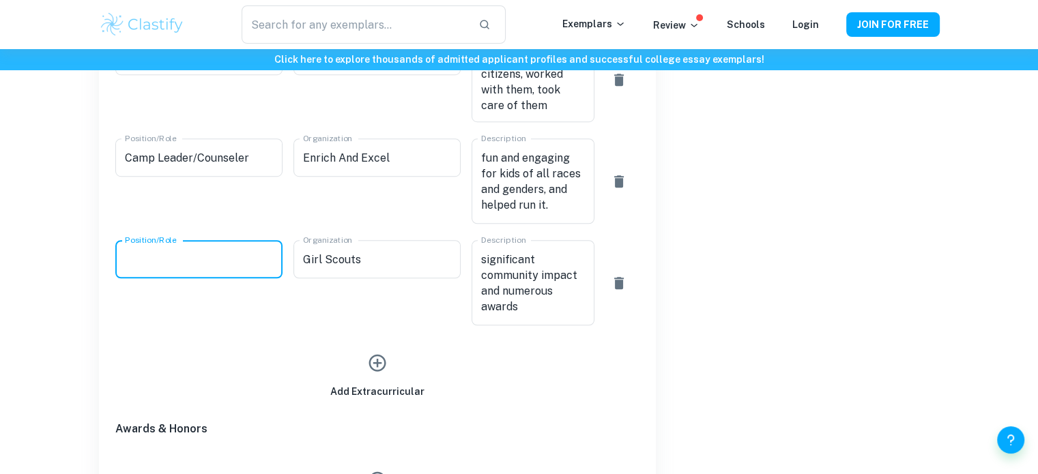
click at [243, 253] on input "Position/Role" at bounding box center [198, 259] width 167 height 38
type input "Girl Scout Ambasador"
click at [370, 266] on input "Girl Scouts" at bounding box center [376, 259] width 167 height 38
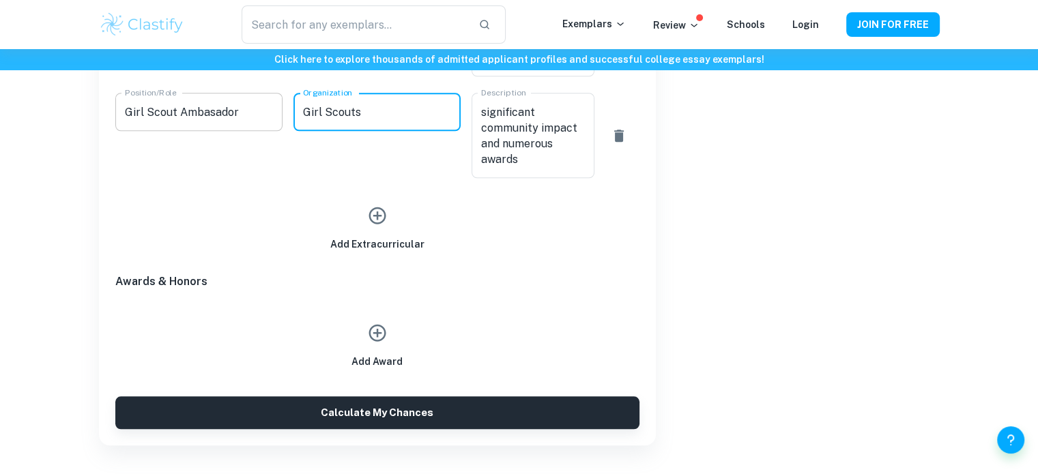
scroll to position [1081, 0]
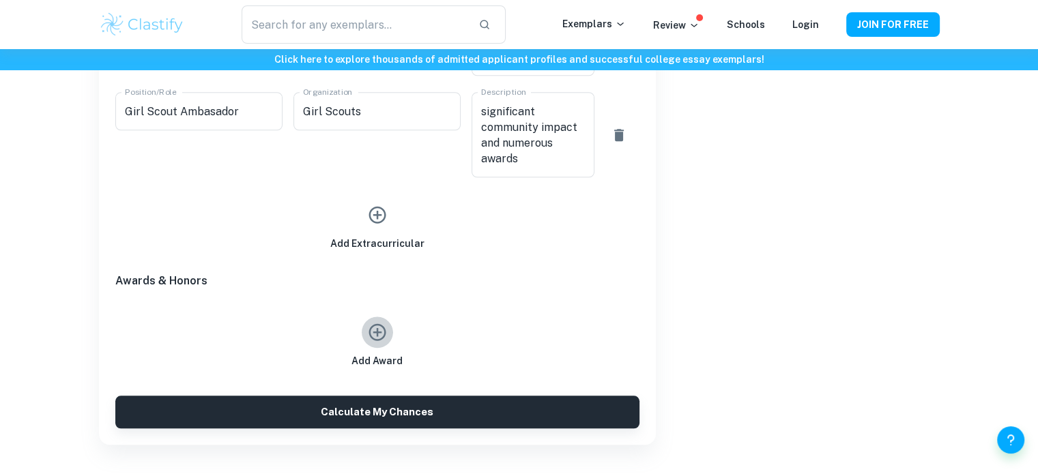
click at [377, 334] on icon "button" at bounding box center [376, 332] width 17 height 17
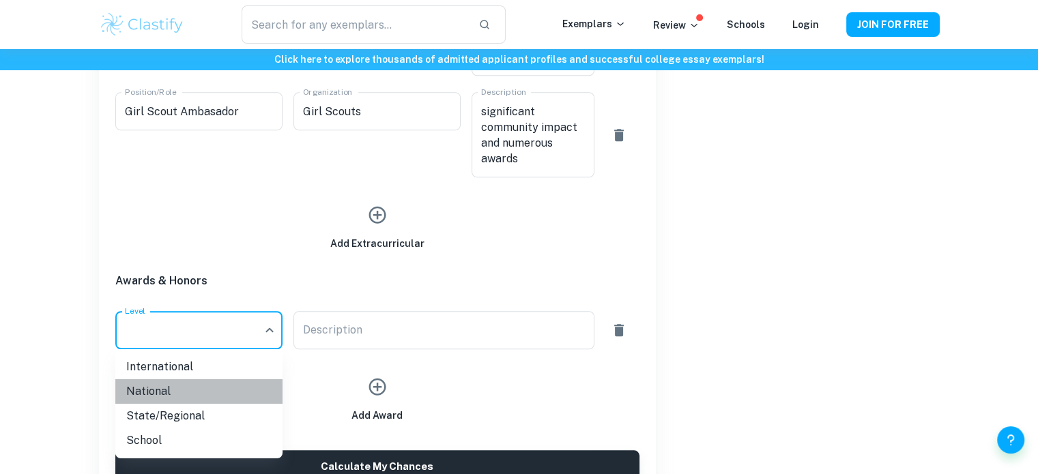
click at [199, 394] on li "National" at bounding box center [198, 391] width 167 height 25
type input "National"
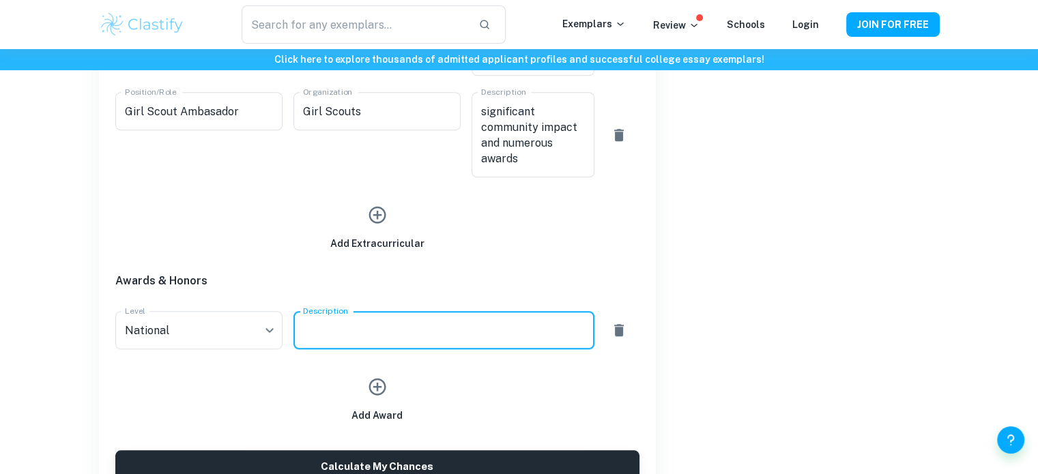
click at [405, 327] on textarea "Description" at bounding box center [444, 331] width 282 height 16
type textarea "Girl Scout Gold Award - [MEDICAL_DATA] research"
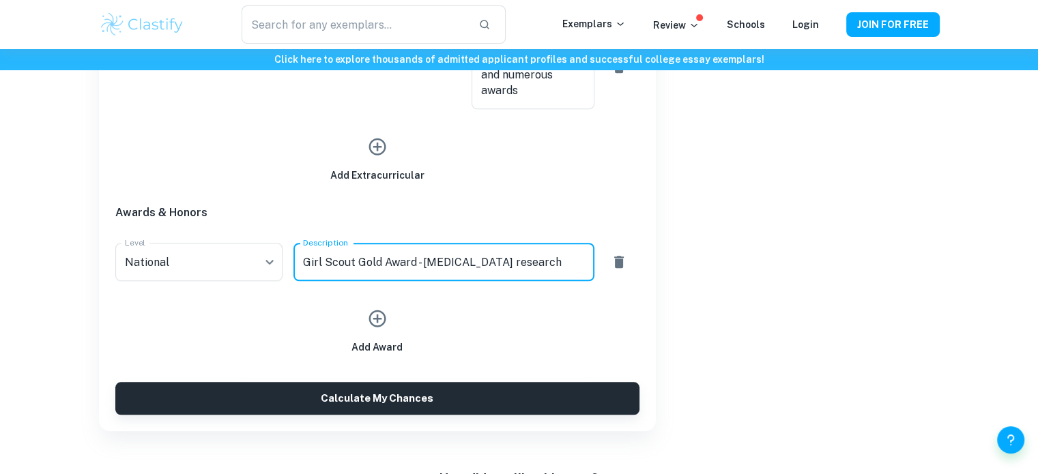
scroll to position [1153, 0]
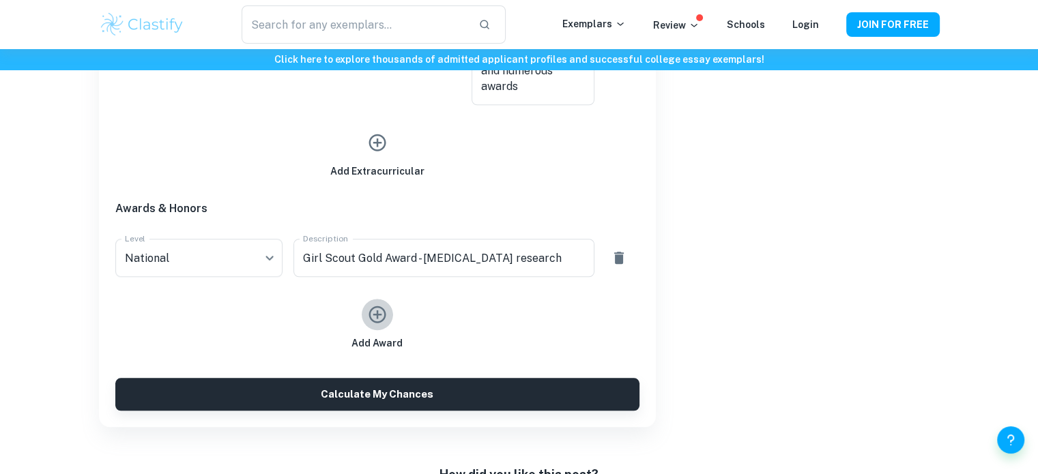
click at [379, 317] on icon "button" at bounding box center [377, 314] width 20 height 20
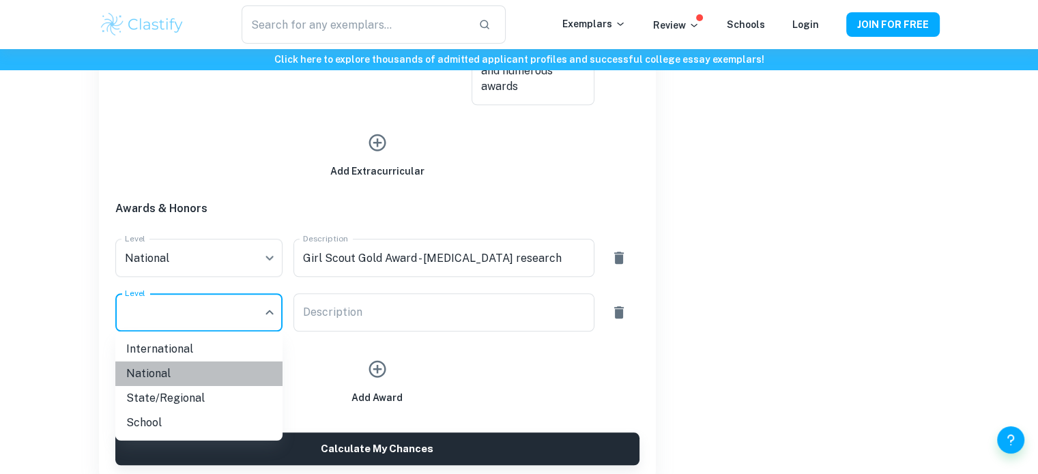
click at [210, 368] on li "National" at bounding box center [198, 374] width 167 height 25
type input "National"
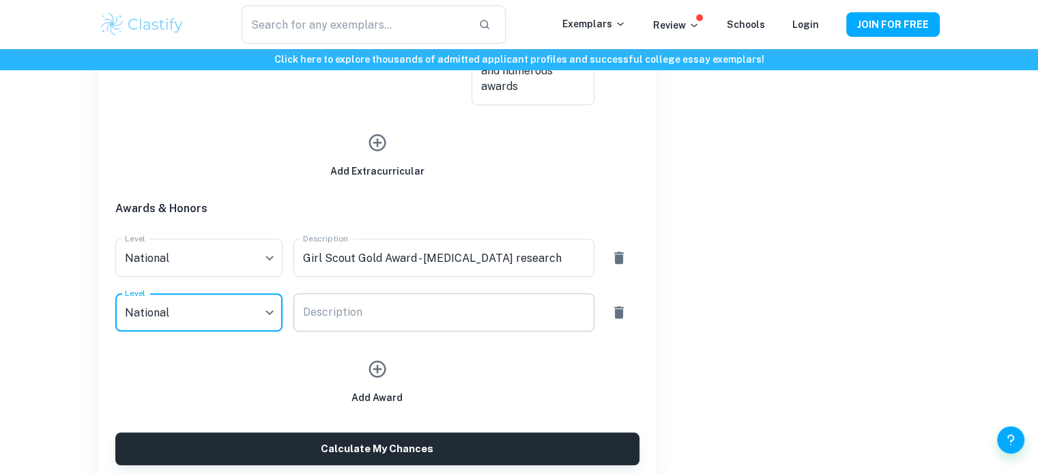
click at [468, 305] on textarea "Description" at bounding box center [444, 313] width 282 height 16
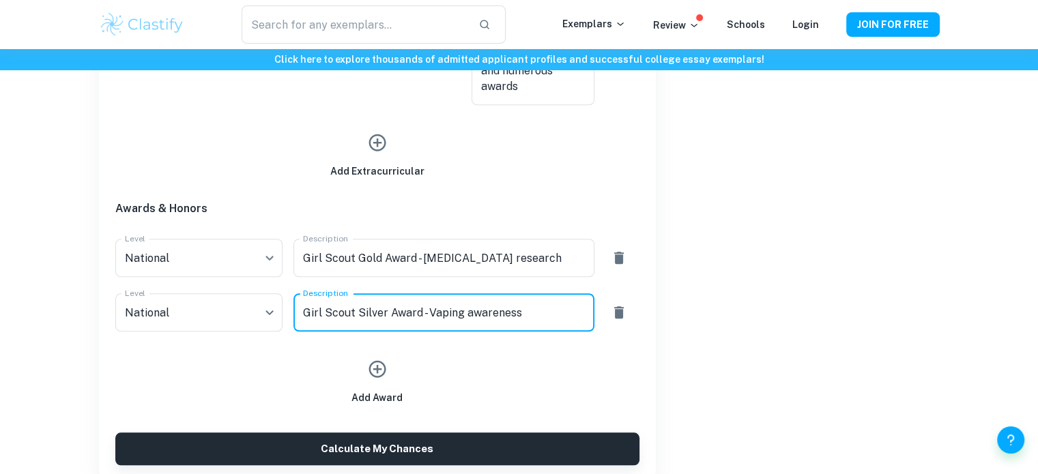
click at [469, 312] on textarea "Girl Scout Silver Award - Vaping awareness" at bounding box center [444, 313] width 282 height 16
type textarea "Girl Scout Silver Award - Vaping Awareness"
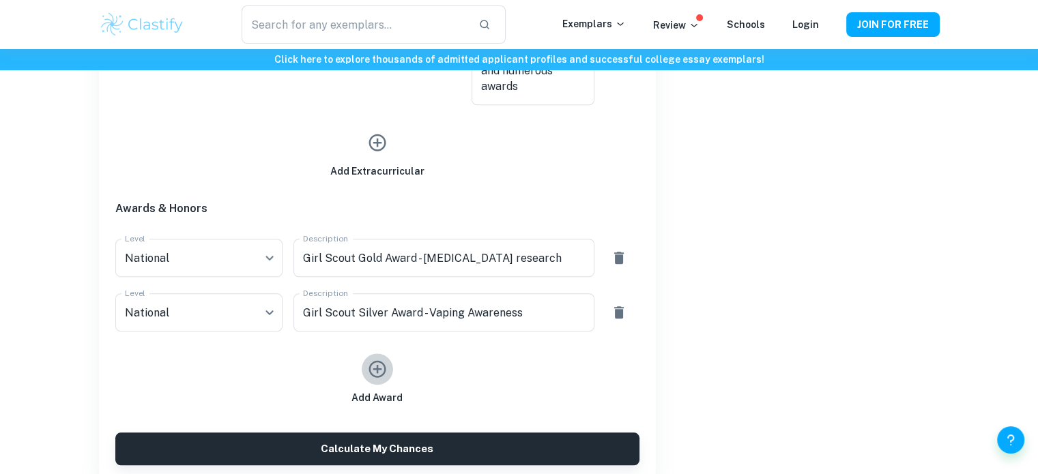
click at [370, 372] on icon "button" at bounding box center [376, 369] width 17 height 17
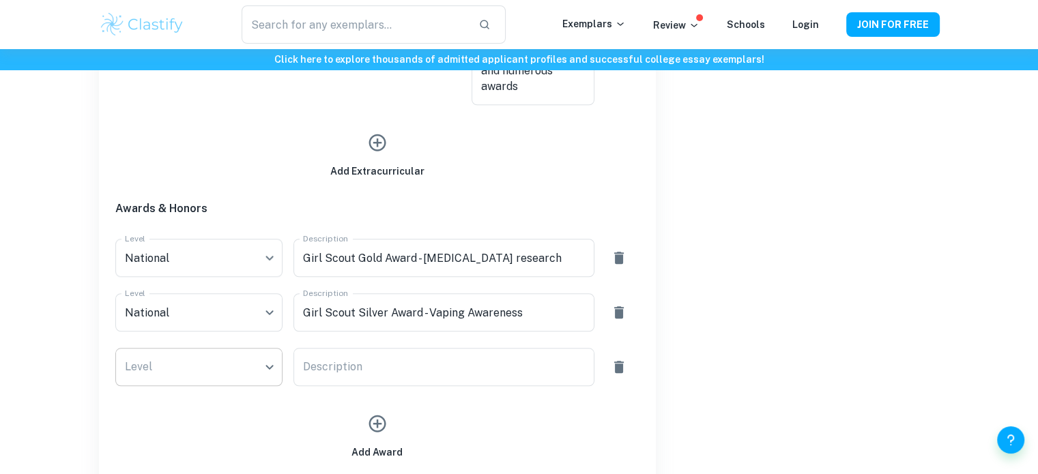
click at [227, 388] on li "National" at bounding box center [198, 396] width 167 height 25
type input "National"
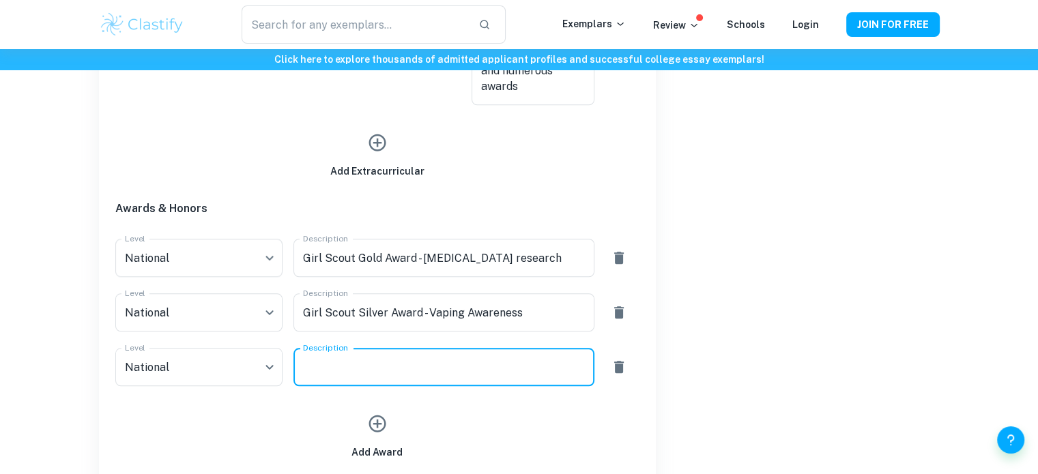
click at [370, 365] on textarea "Description" at bounding box center [444, 368] width 282 height 16
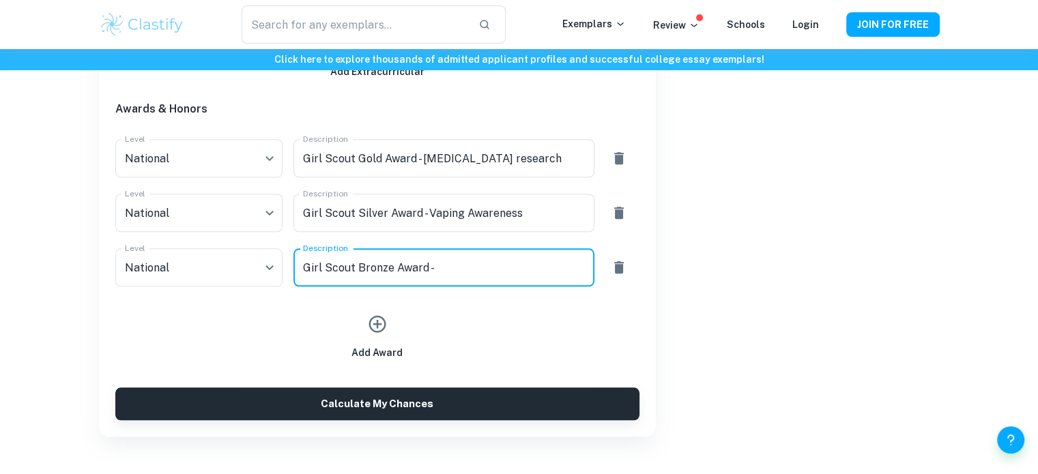
scroll to position [1254, 0]
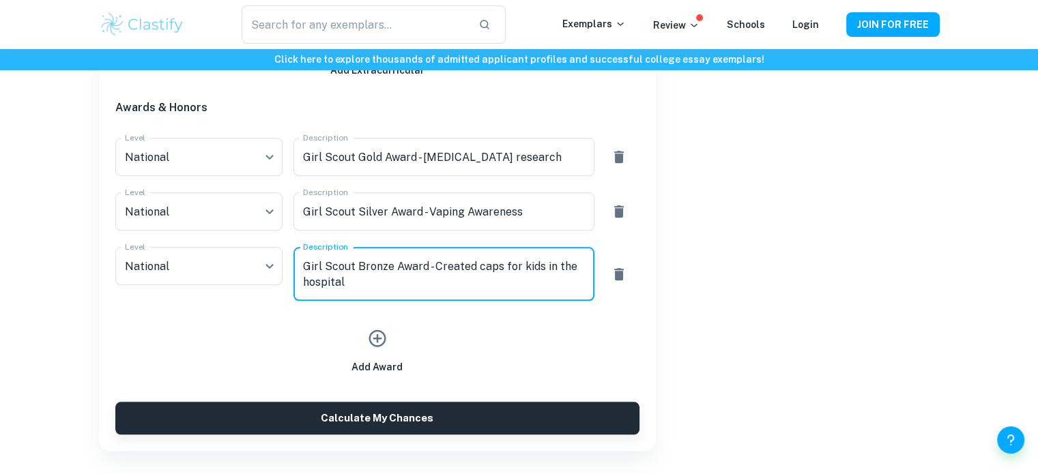
click at [578, 270] on textarea "Girl Scout Bronze Award - Created caps for kids in the hospital" at bounding box center [444, 274] width 282 height 31
type textarea "Girl Scout Bronze Award - Created caps for kids in the local hospital"
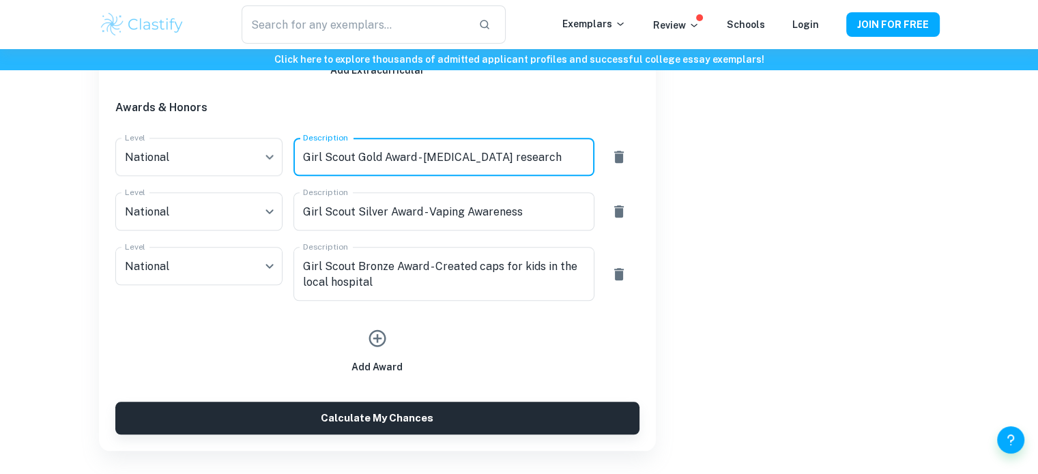
click at [539, 164] on textarea "Girl Scout Gold Award - [MEDICAL_DATA] research" at bounding box center [444, 157] width 282 height 16
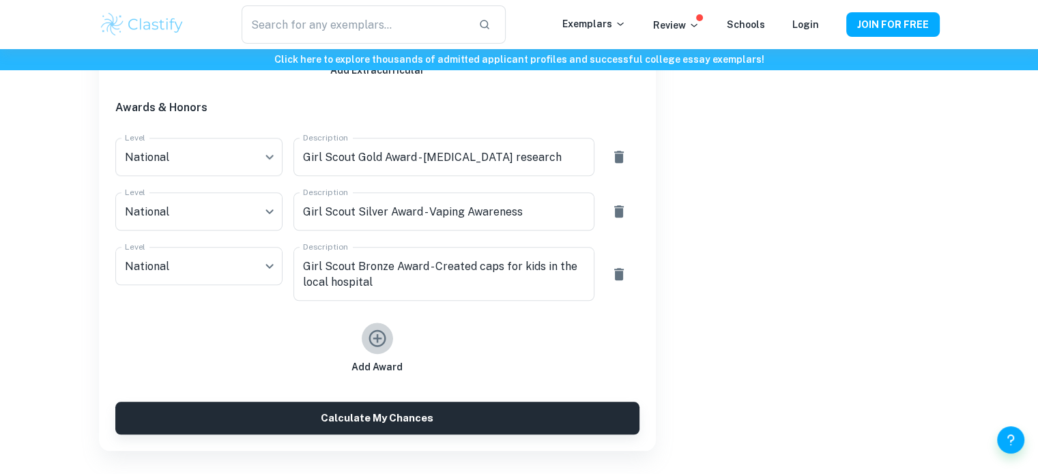
click at [383, 338] on icon "button" at bounding box center [377, 338] width 20 height 20
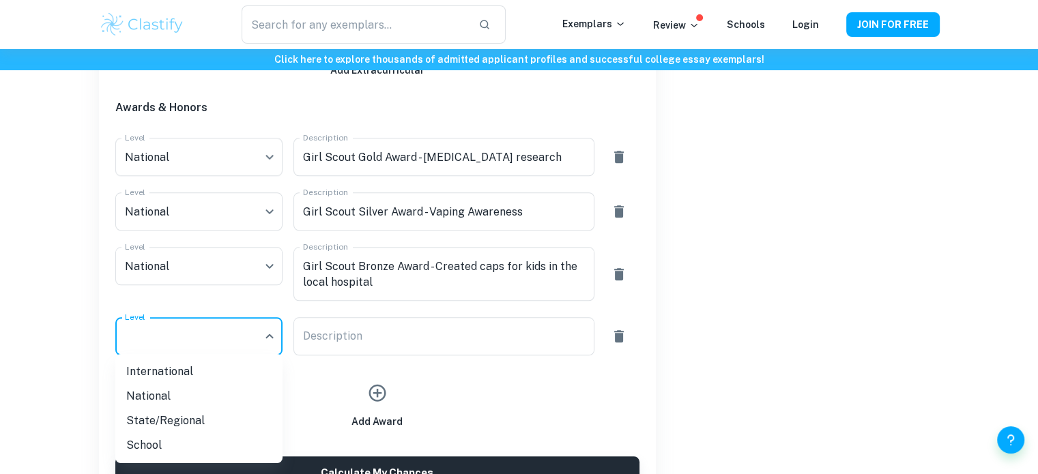
click at [230, 370] on li "International" at bounding box center [198, 372] width 167 height 25
type input "International"
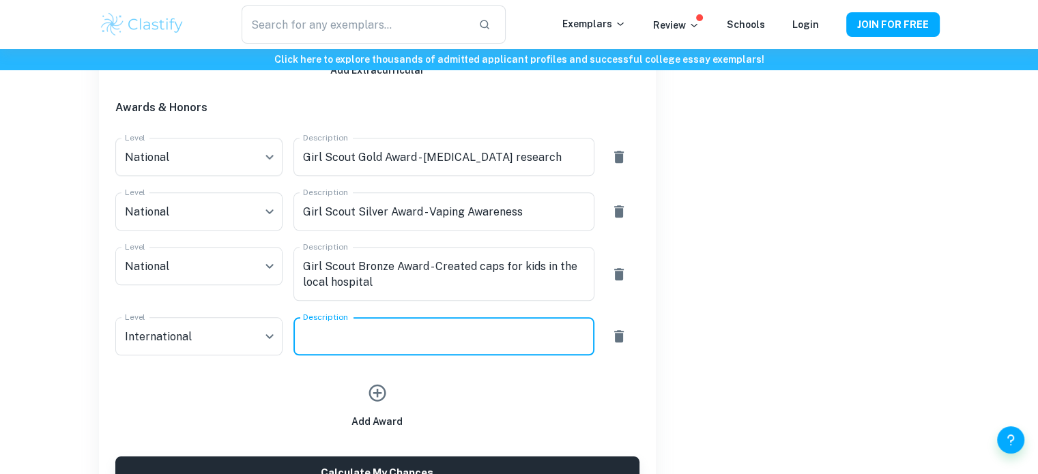
click at [351, 340] on textarea "Description" at bounding box center [444, 337] width 282 height 16
type textarea "ABRSM Grade 4 Distinction Piano"
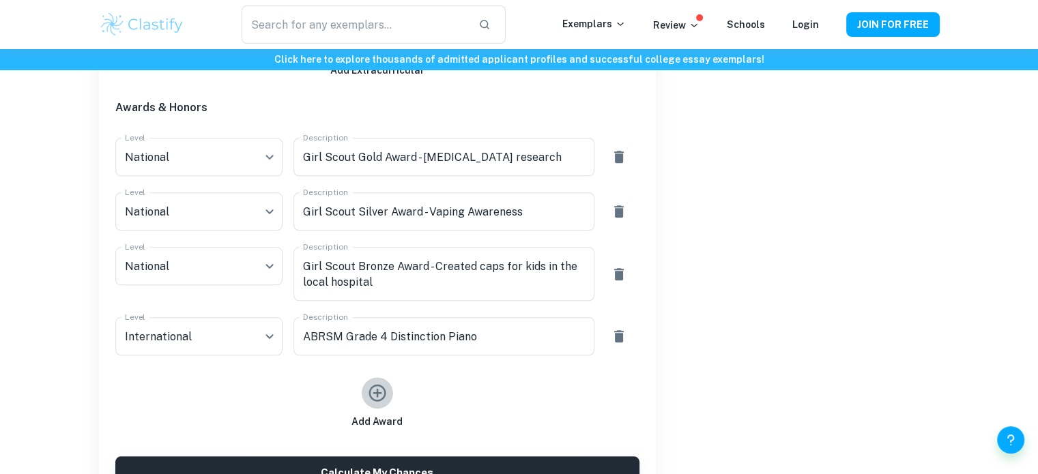
click at [381, 385] on icon "button" at bounding box center [376, 393] width 17 height 17
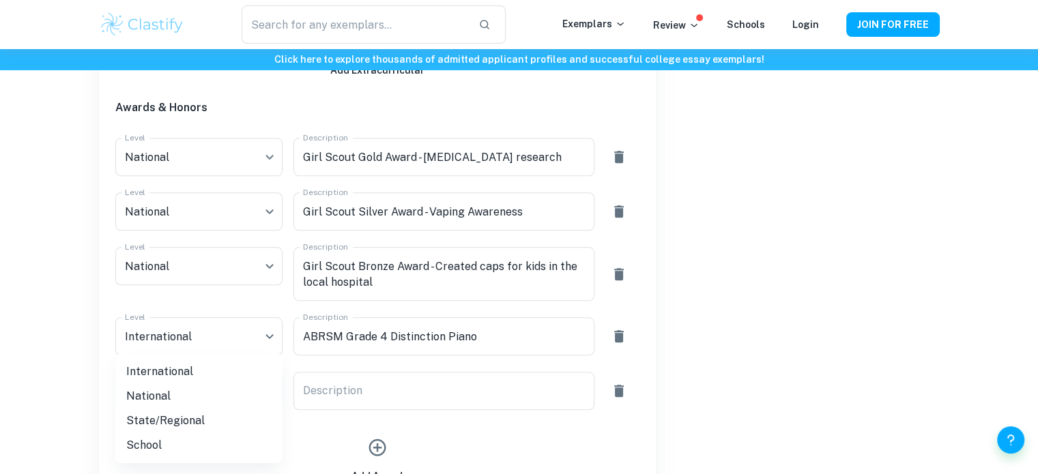
click at [224, 368] on li "International" at bounding box center [198, 372] width 167 height 25
type input "International"
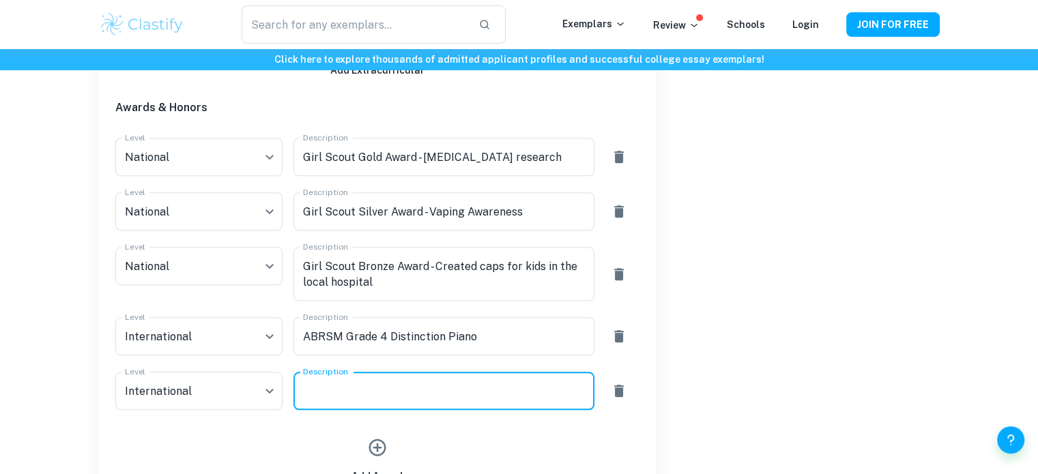
click at [352, 396] on textarea "Description" at bounding box center [444, 391] width 282 height 16
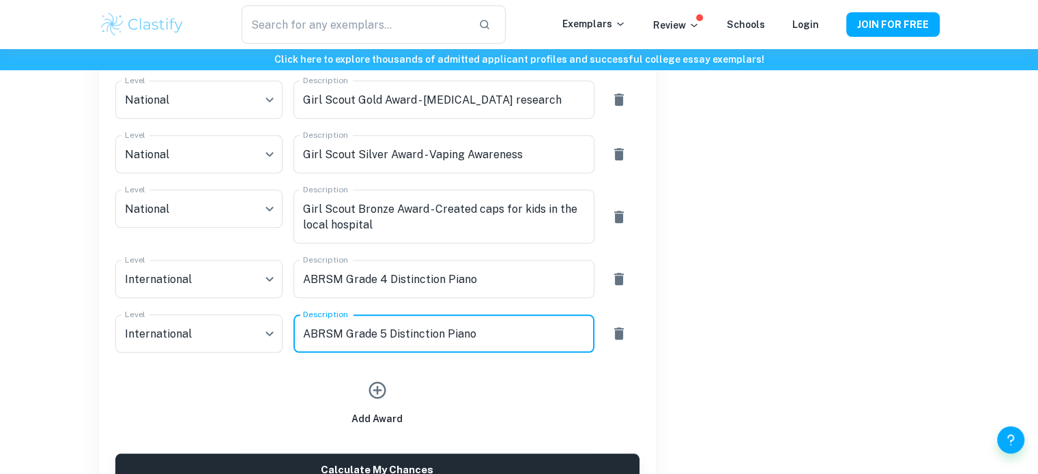
scroll to position [1355, 0]
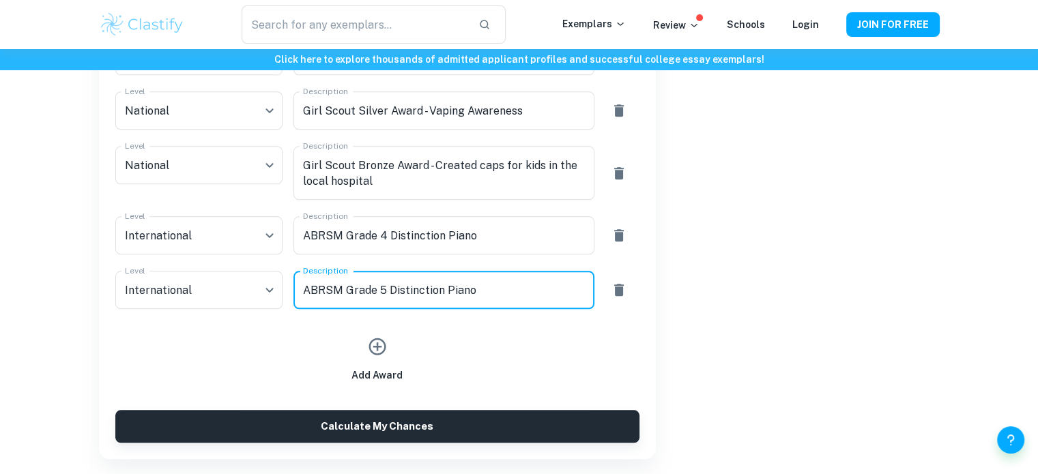
type textarea "ABRSM Grade 5 Distinction Piano"
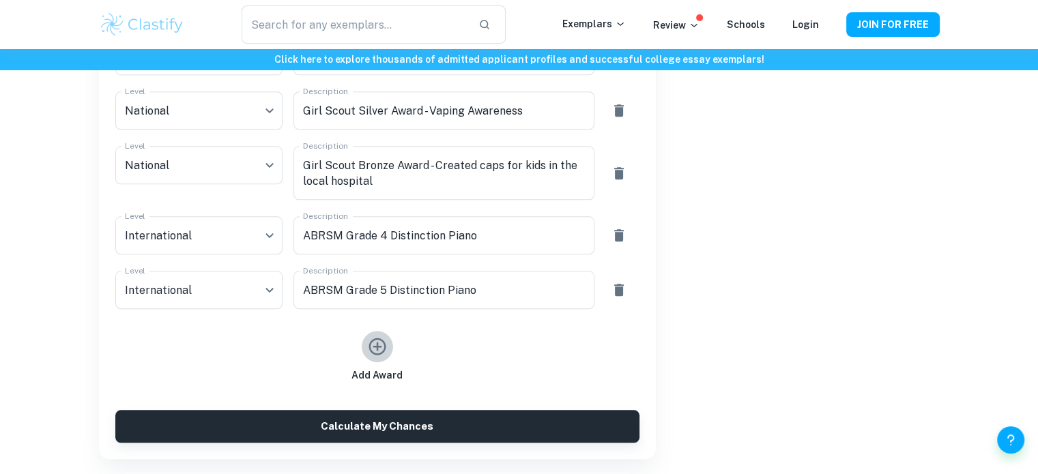
click at [383, 349] on icon "button" at bounding box center [376, 346] width 17 height 17
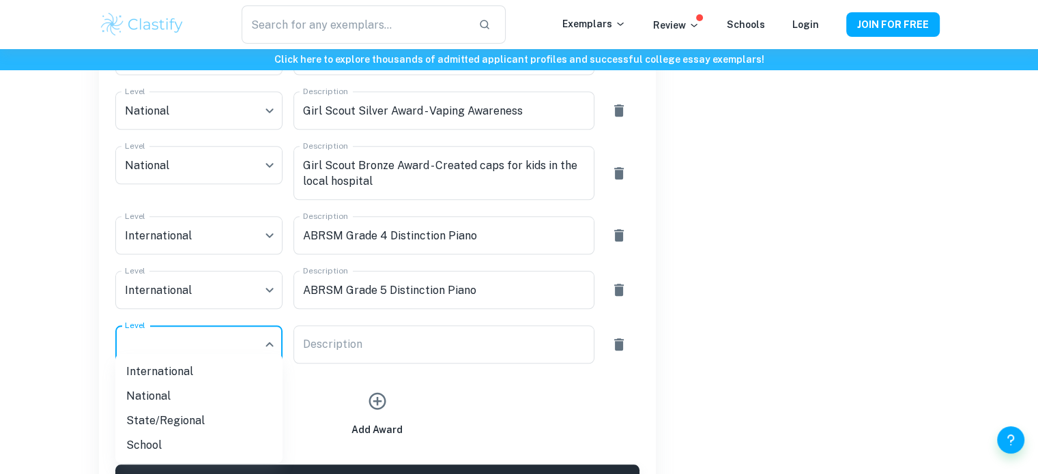
click at [226, 371] on li "International" at bounding box center [198, 372] width 167 height 25
type input "International"
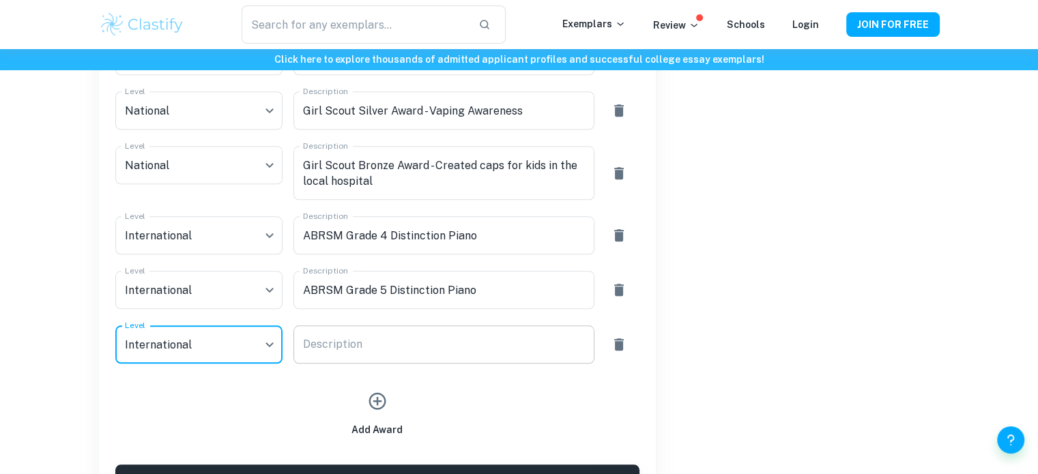
click at [353, 351] on textarea "Description" at bounding box center [444, 345] width 282 height 16
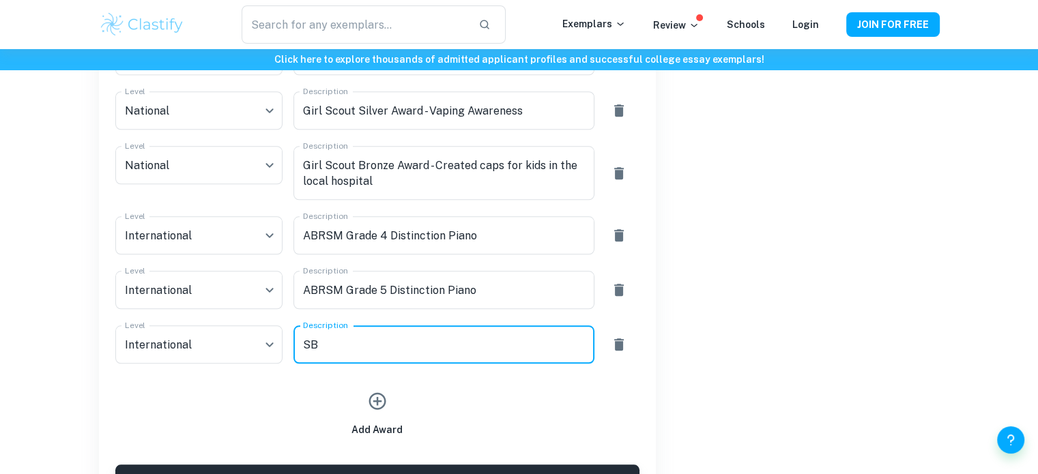
type textarea "S"
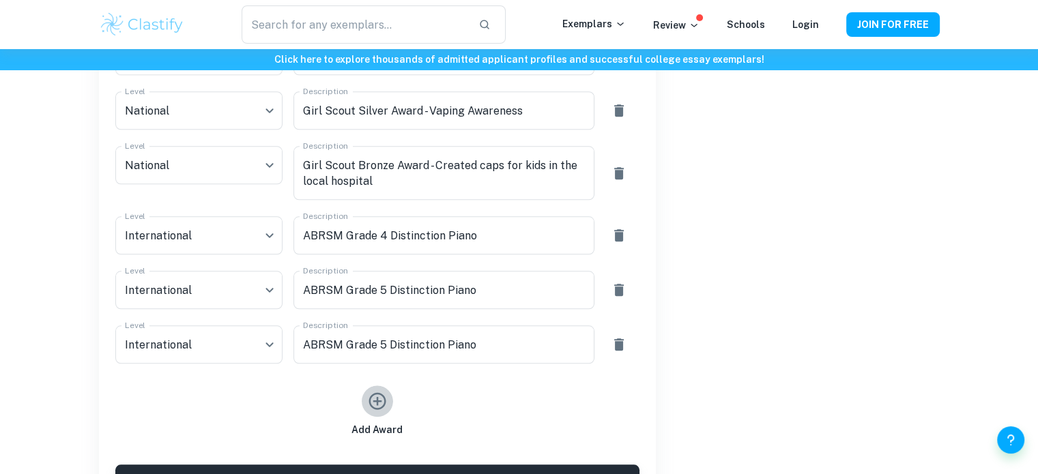
click at [382, 400] on icon "button" at bounding box center [377, 401] width 20 height 20
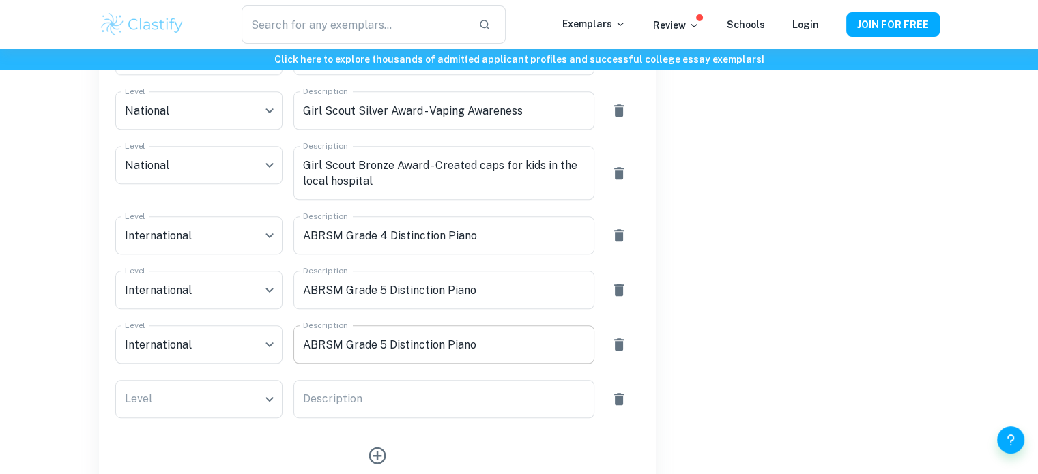
click at [384, 347] on textarea "ABRSM Grade 5 Distinction Piano" at bounding box center [444, 345] width 282 height 16
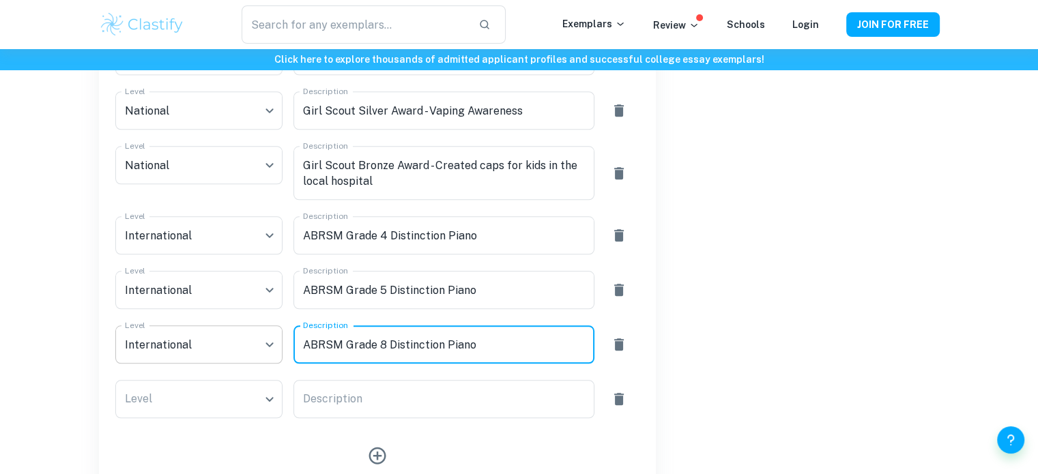
type textarea "ABRSM Grade 8 Distinction Piano"
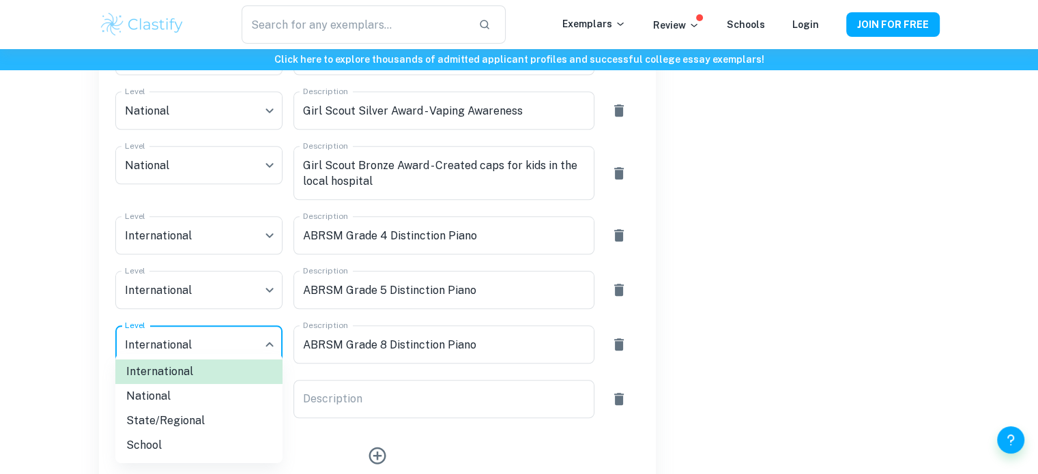
click at [462, 397] on div at bounding box center [519, 237] width 1038 height 474
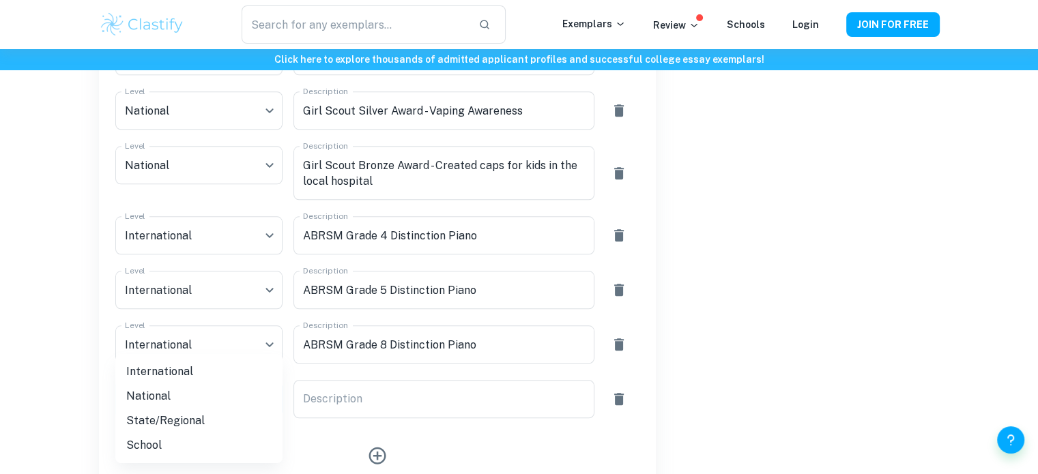
click at [254, 375] on li "International" at bounding box center [198, 372] width 167 height 25
click at [254, 390] on li "National" at bounding box center [198, 396] width 167 height 25
type input "National"
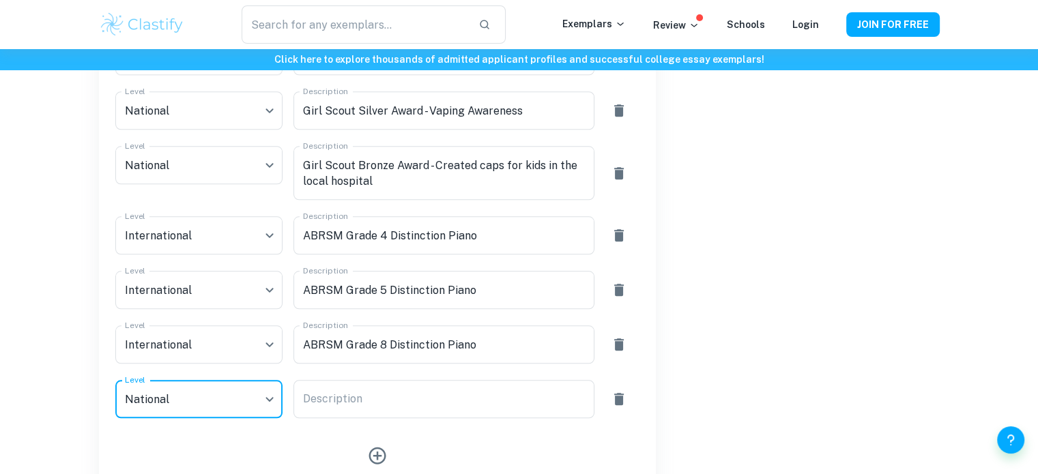
click at [320, 393] on textarea "Description" at bounding box center [444, 400] width 282 height 16
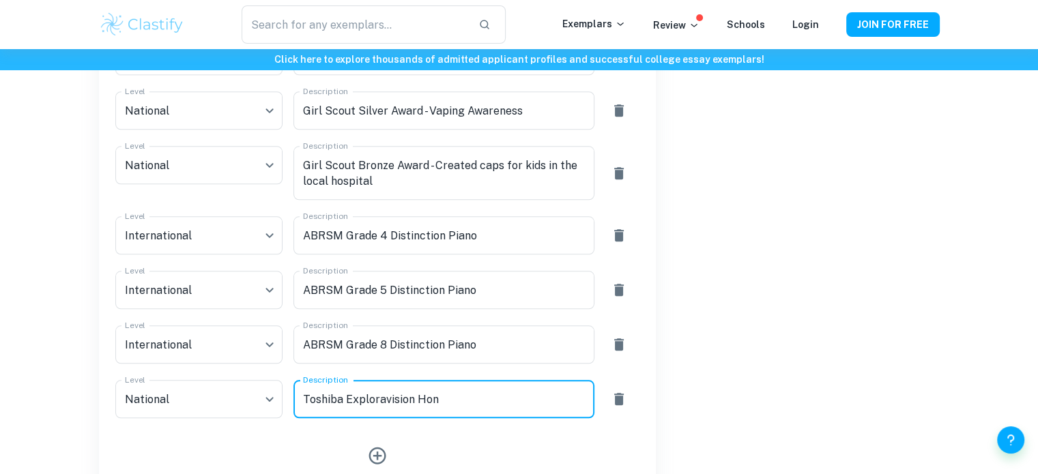
click at [363, 402] on textarea "Toshiba Exploravision Hon" at bounding box center [444, 400] width 282 height 16
click at [468, 403] on textarea "Toshiba ExploraVision Hon" at bounding box center [444, 400] width 282 height 16
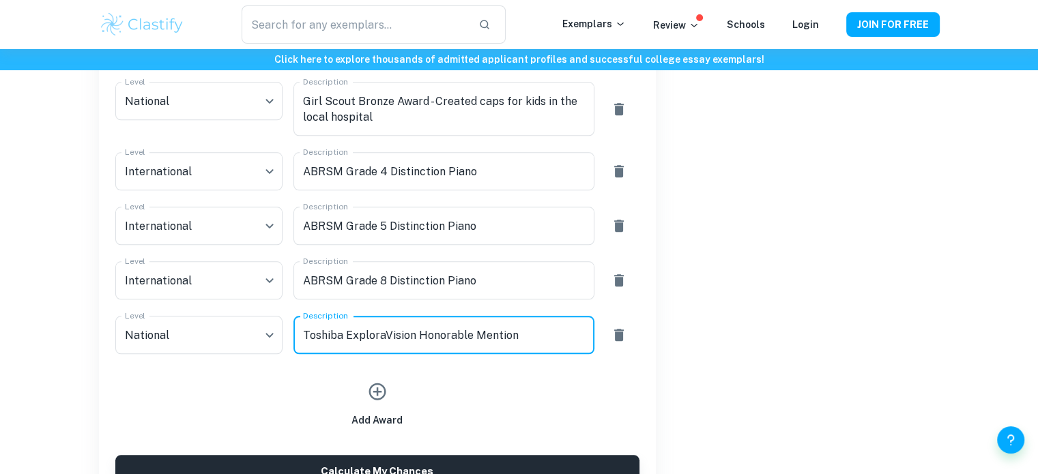
scroll to position [1422, 0]
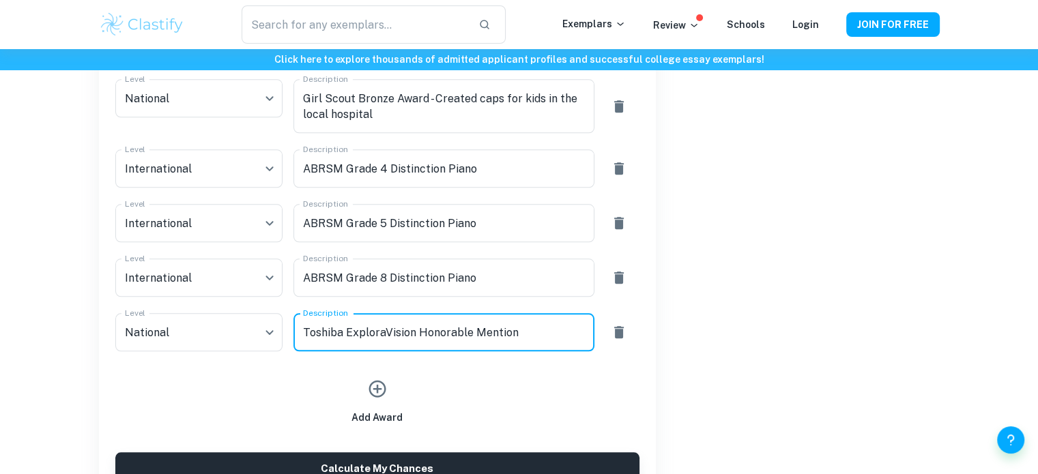
type textarea "Toshiba ExploraVision Honorable Mention"
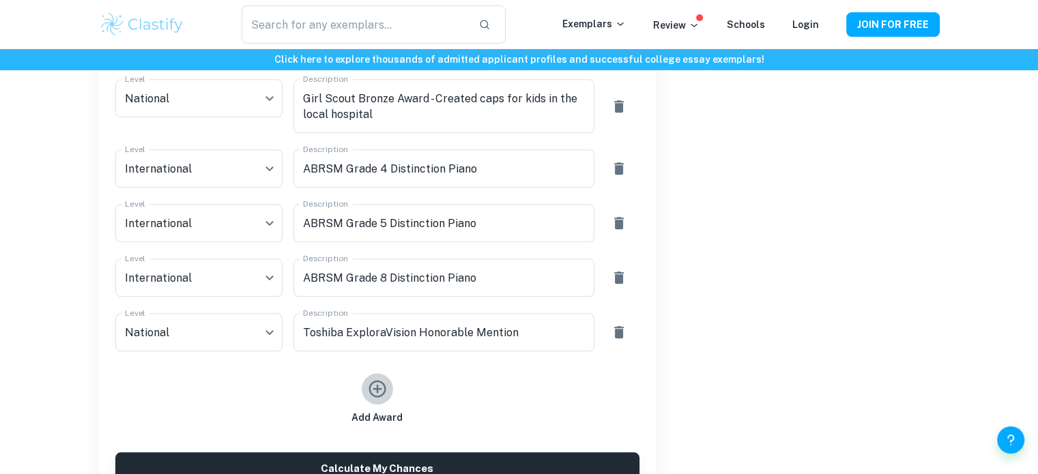
click at [376, 392] on icon "button" at bounding box center [376, 389] width 17 height 17
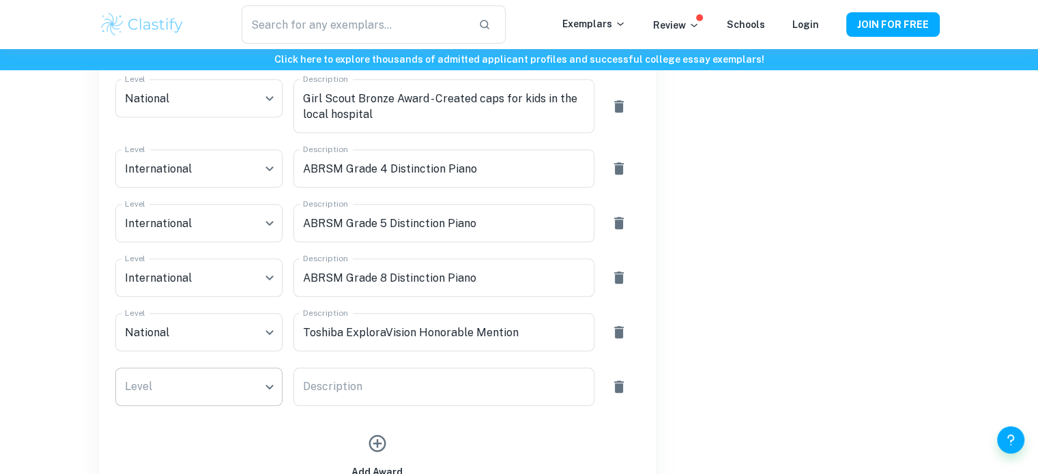
click at [226, 372] on li "International" at bounding box center [198, 372] width 167 height 25
type input "International"
click at [311, 390] on textarea "Description" at bounding box center [444, 387] width 282 height 16
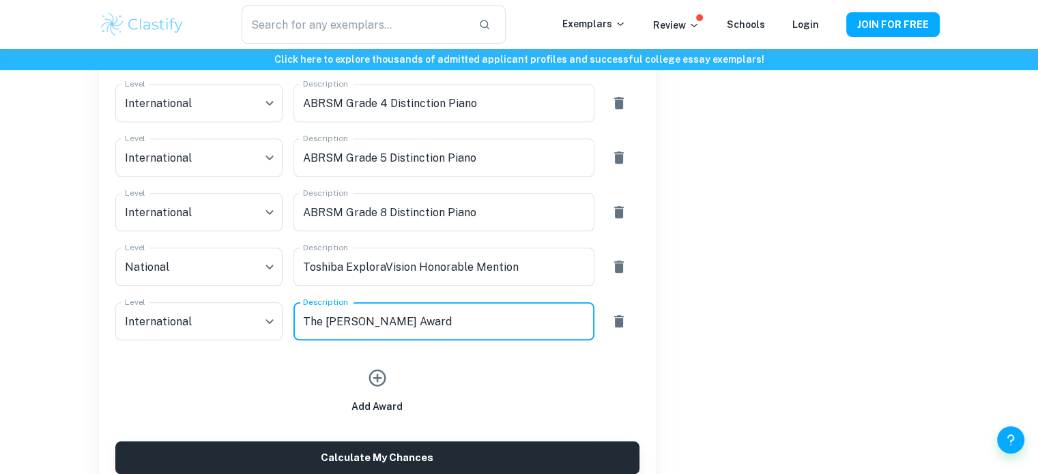
scroll to position [1510, 0]
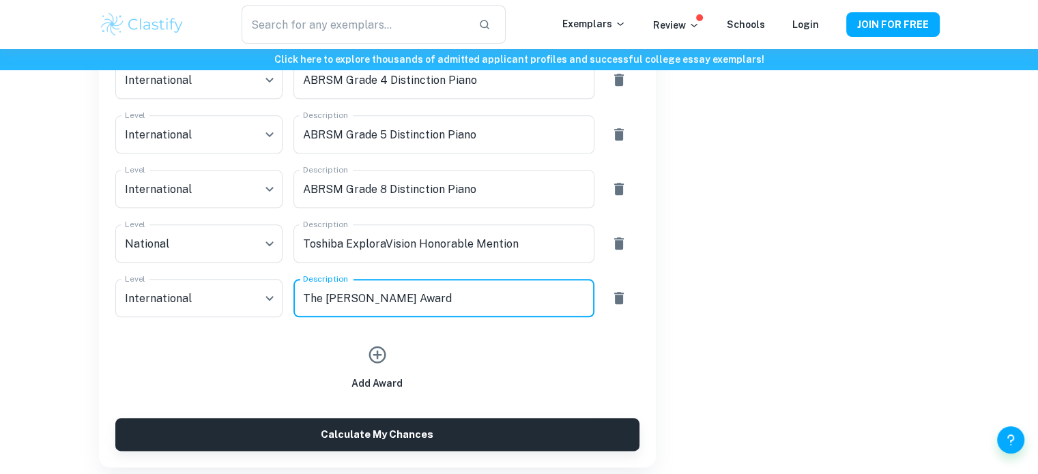
type textarea "The [PERSON_NAME] Award"
click at [379, 355] on icon "button" at bounding box center [376, 355] width 17 height 17
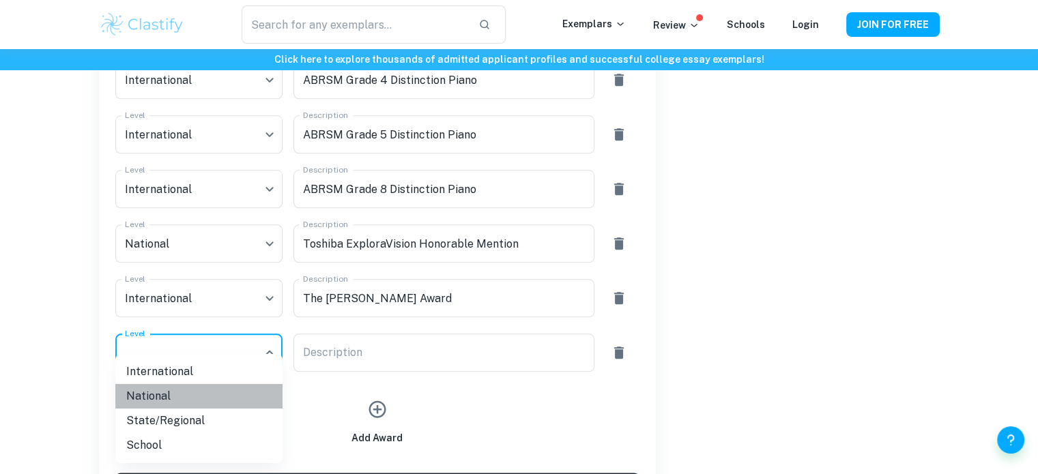
click at [220, 392] on li "National" at bounding box center [198, 396] width 167 height 25
type input "National"
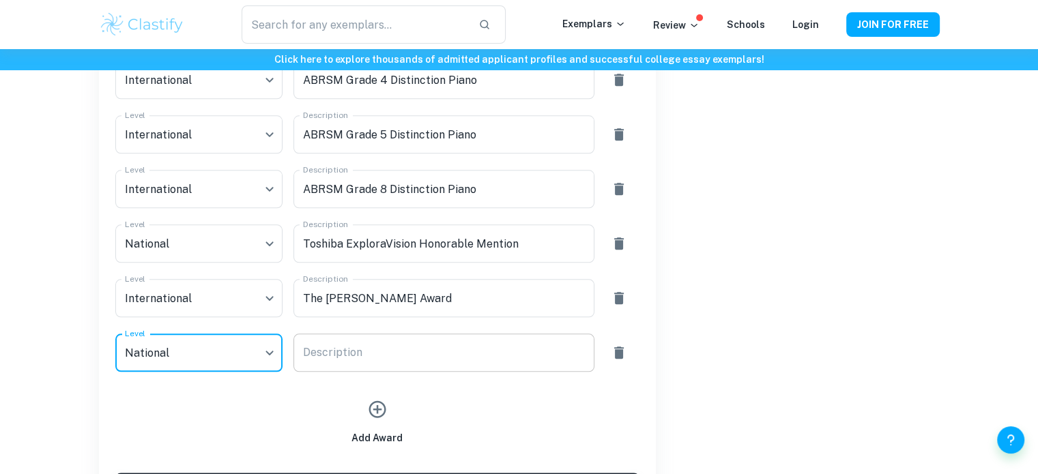
click at [370, 349] on textarea "Description" at bounding box center [444, 353] width 282 height 16
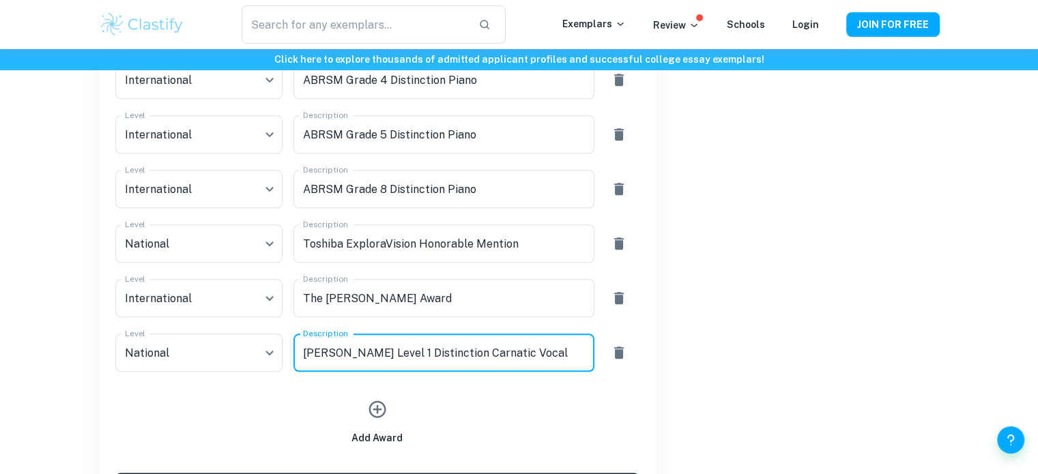
type textarea "[PERSON_NAME] Level 1 Distinction Carnatic Vocal"
click at [372, 409] on icon "button" at bounding box center [377, 409] width 20 height 20
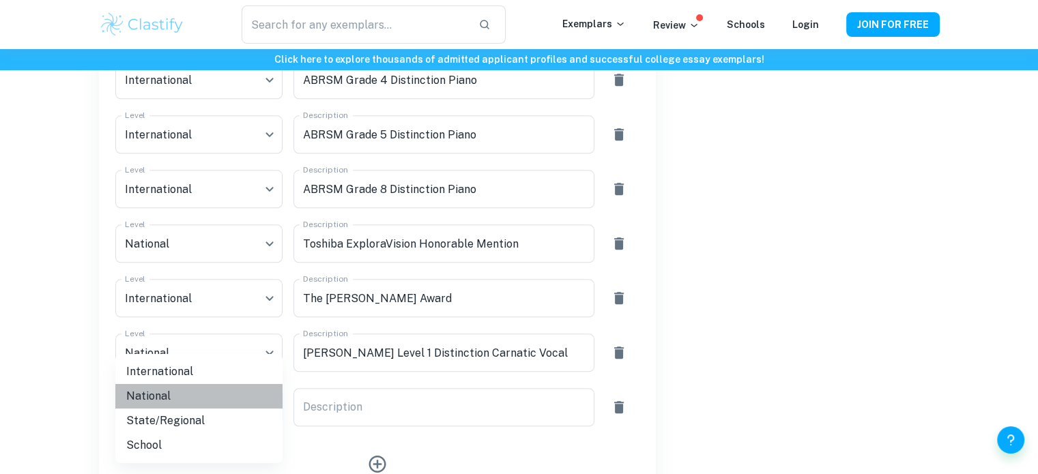
click at [208, 397] on li "National" at bounding box center [198, 396] width 167 height 25
type input "National"
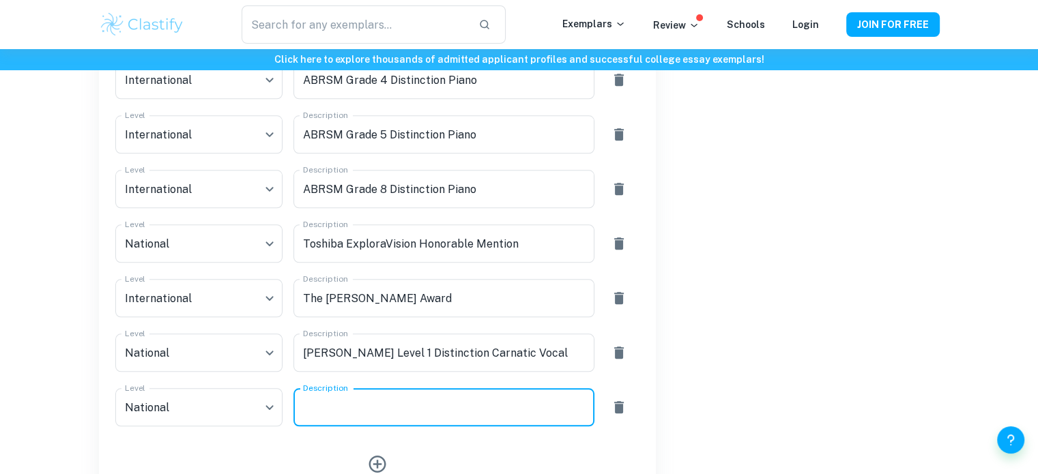
click at [355, 400] on textarea "Description" at bounding box center [444, 408] width 282 height 16
paste textarea "[PERSON_NAME] Level 1 Distinction Carnatic Vocal"
click at [387, 408] on textarea "[PERSON_NAME] Level 1 Distinction Carnatic Vocal" at bounding box center [444, 408] width 282 height 16
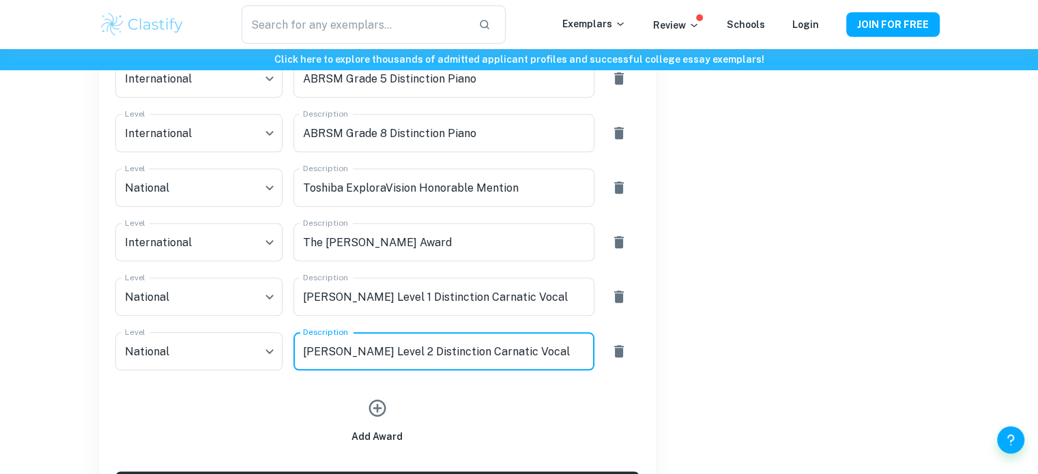
scroll to position [1588, 0]
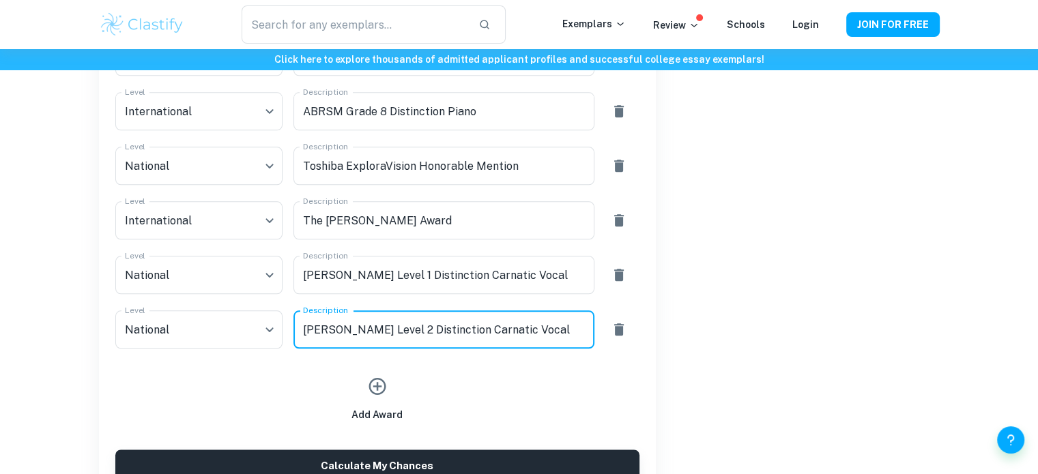
type textarea "[PERSON_NAME] Level 2 Distinction Carnatic Vocal"
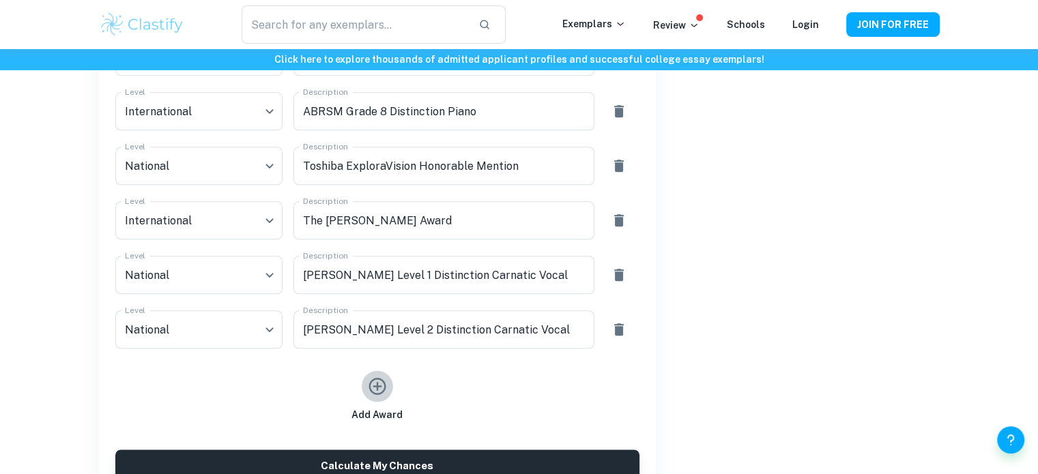
click at [378, 384] on icon "button" at bounding box center [377, 386] width 20 height 20
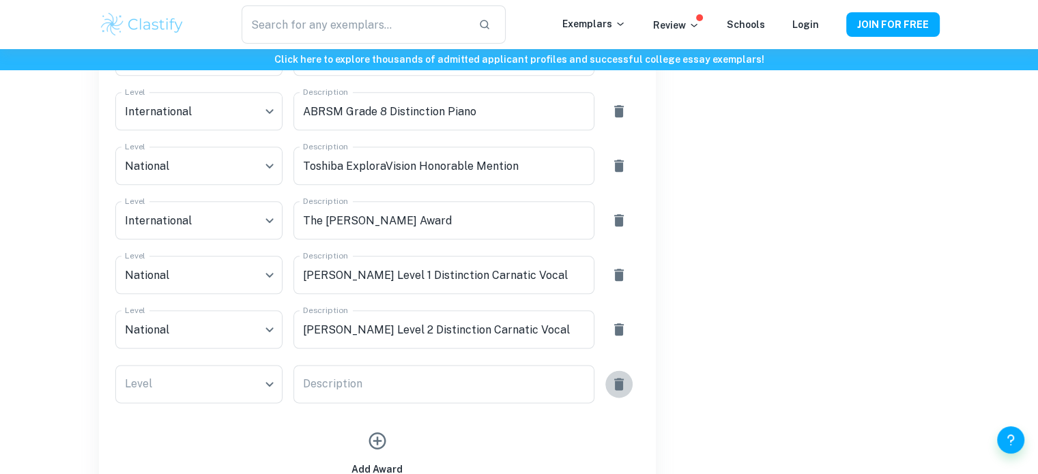
click at [624, 388] on icon "button" at bounding box center [619, 384] width 16 height 16
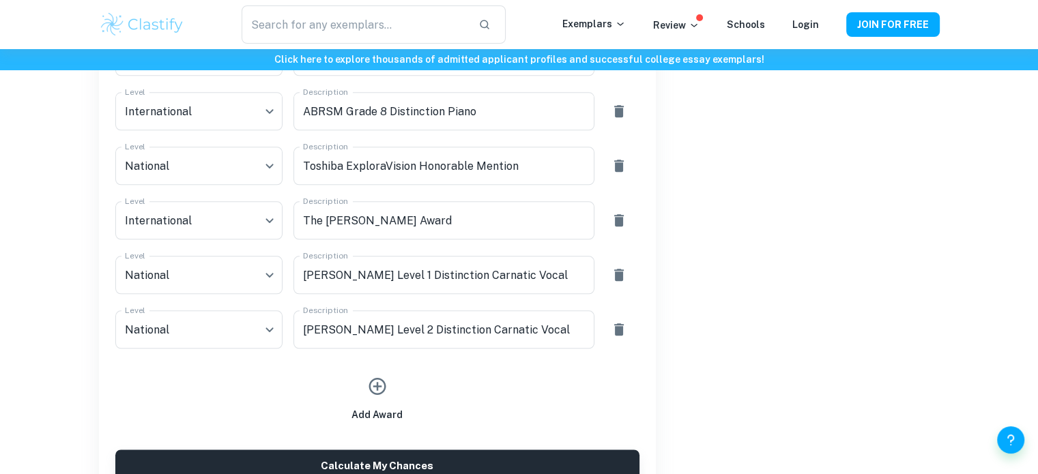
scroll to position [1637, 0]
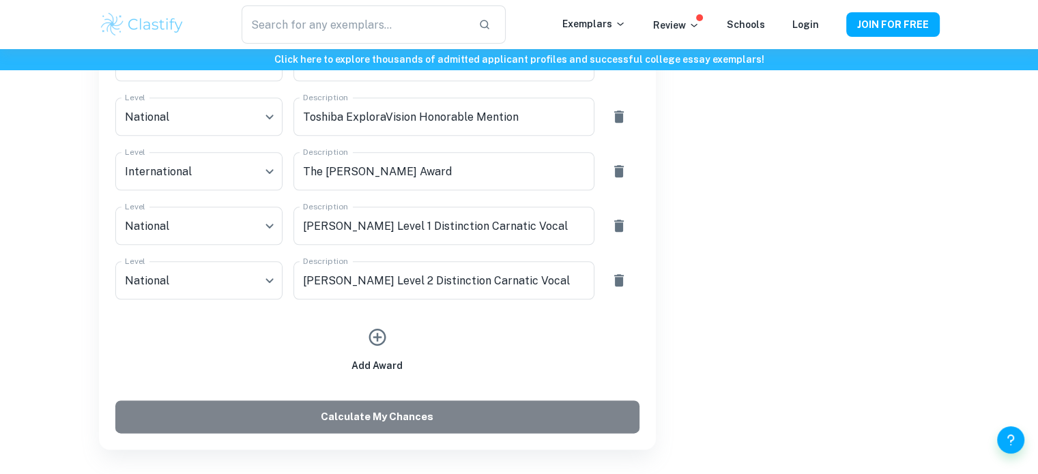
click at [542, 417] on button "Calculate My Chances" at bounding box center [377, 416] width 524 height 33
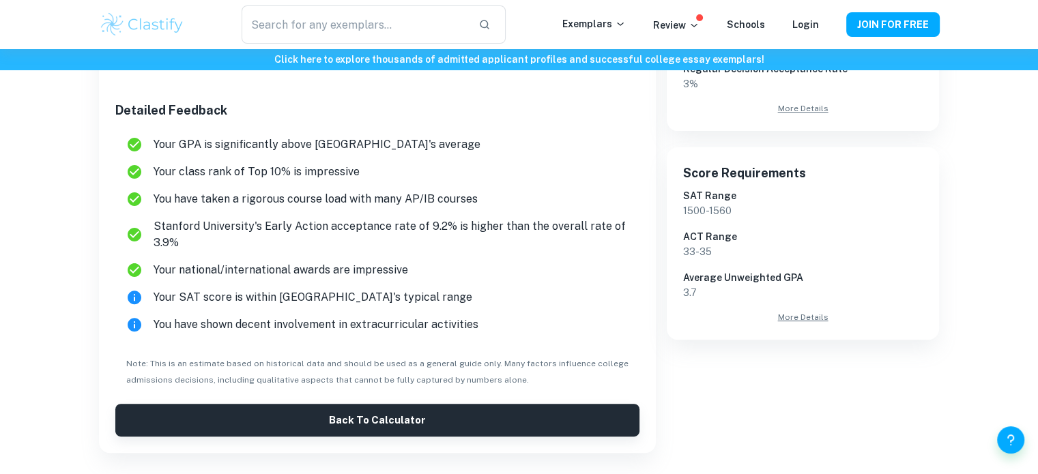
scroll to position [362, 0]
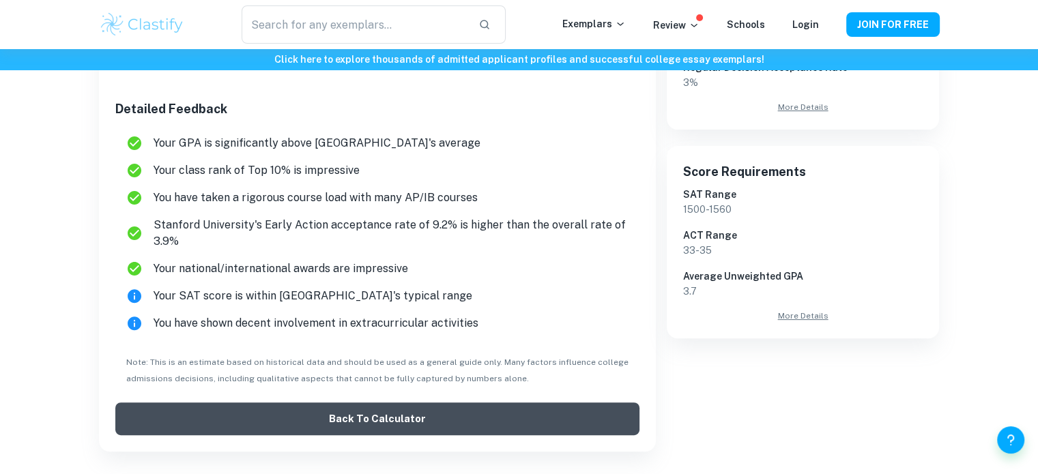
click at [533, 405] on button "Back to Calculator" at bounding box center [377, 418] width 524 height 33
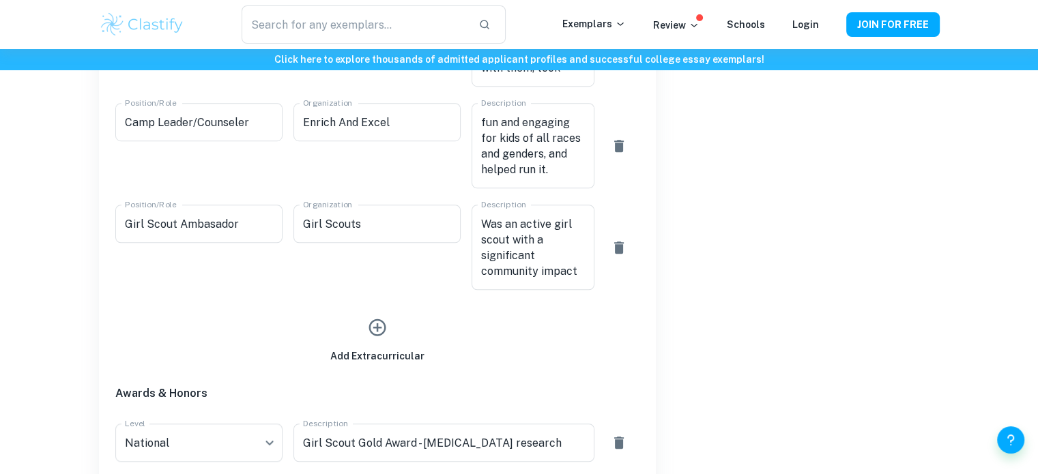
scroll to position [991, 0]
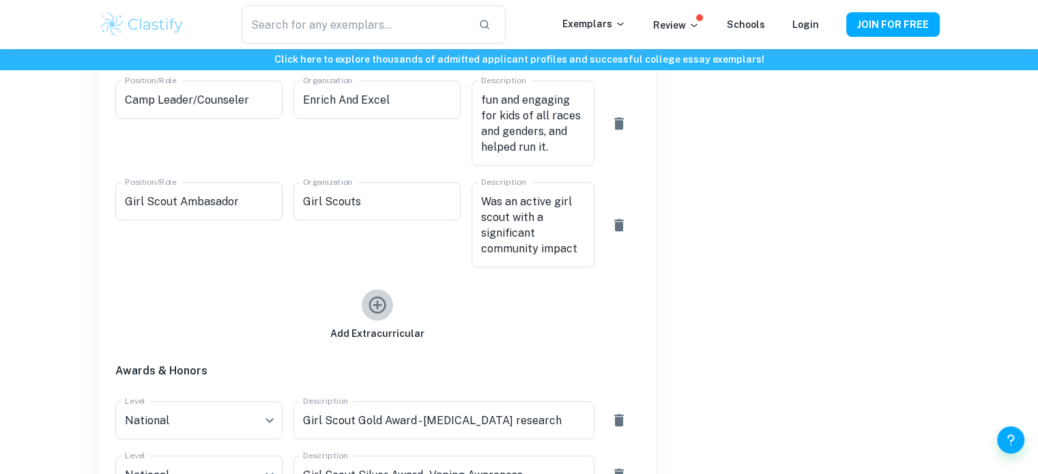
click at [380, 302] on icon "button" at bounding box center [377, 305] width 20 height 20
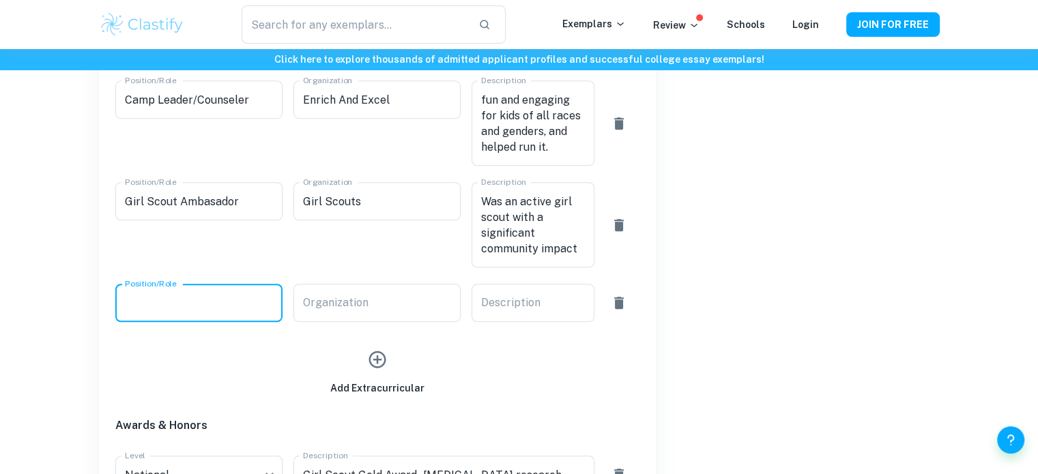
click at [270, 319] on input "Position/Role" at bounding box center [198, 303] width 167 height 38
type input "Member"
click at [349, 300] on input "Organization" at bounding box center [376, 303] width 167 height 38
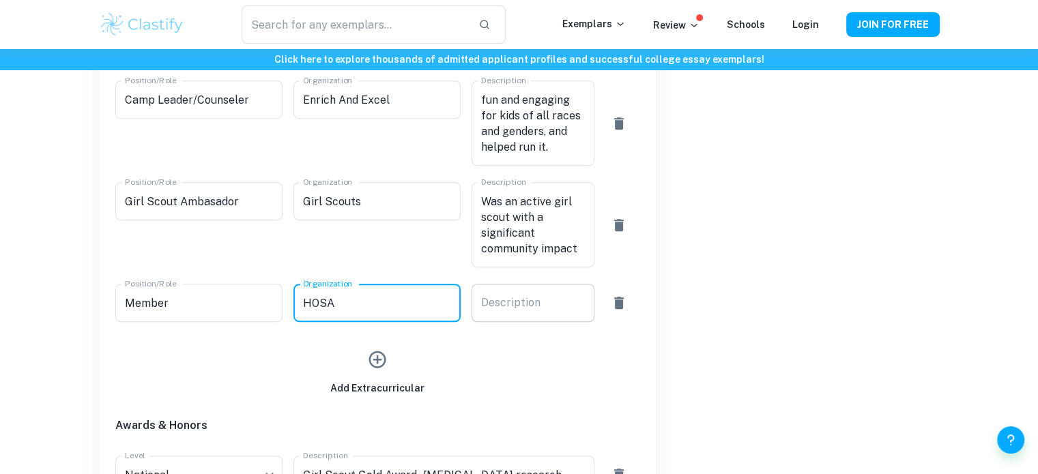
type input "HOSA"
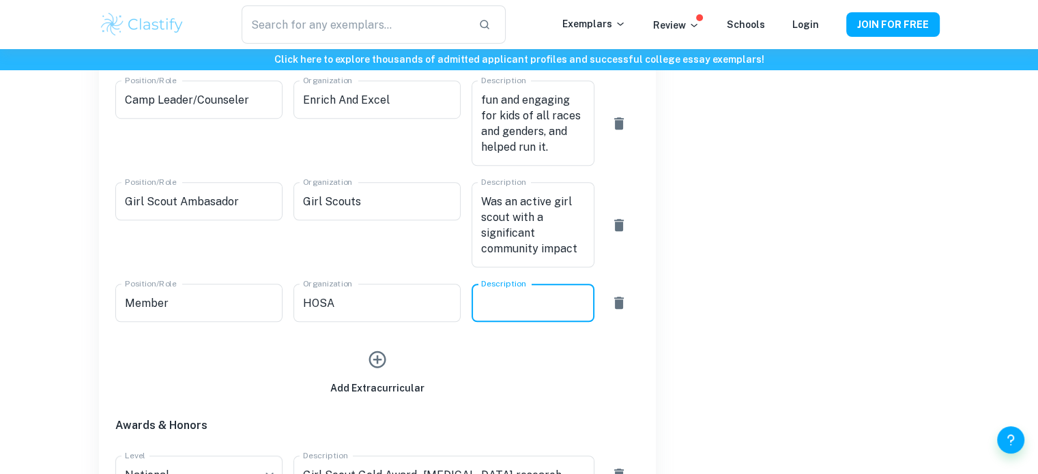
click at [493, 299] on textarea "Description" at bounding box center [533, 303] width 104 height 16
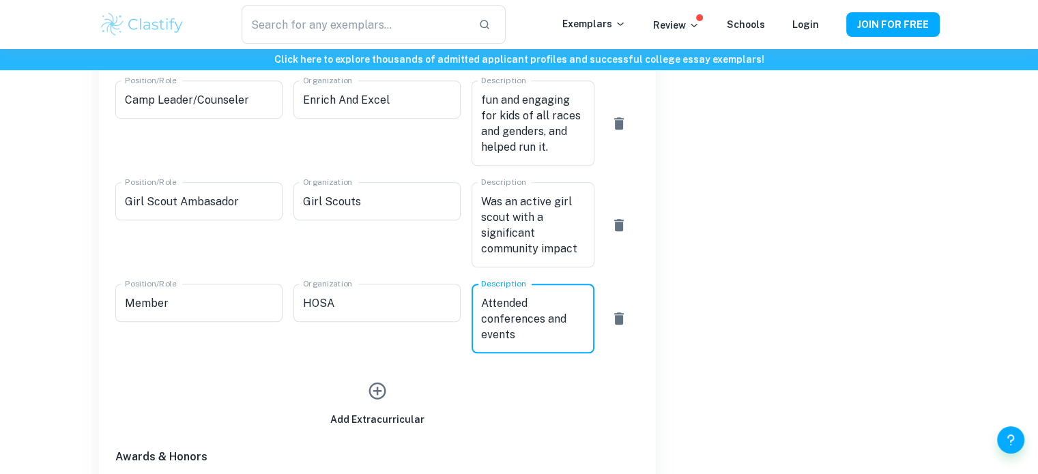
type textarea "Attended conferences and events"
click at [374, 389] on icon "button" at bounding box center [377, 391] width 20 height 20
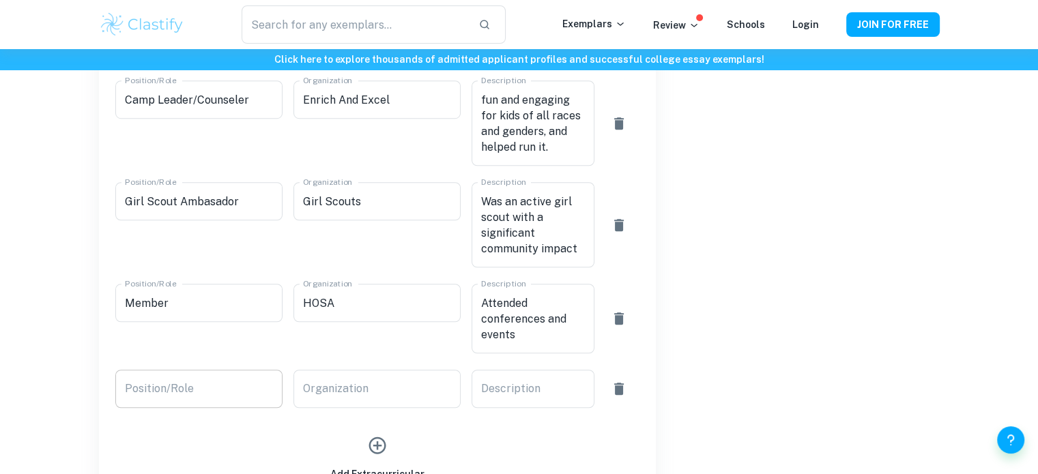
click at [268, 392] on input "Position/Role" at bounding box center [198, 389] width 167 height 38
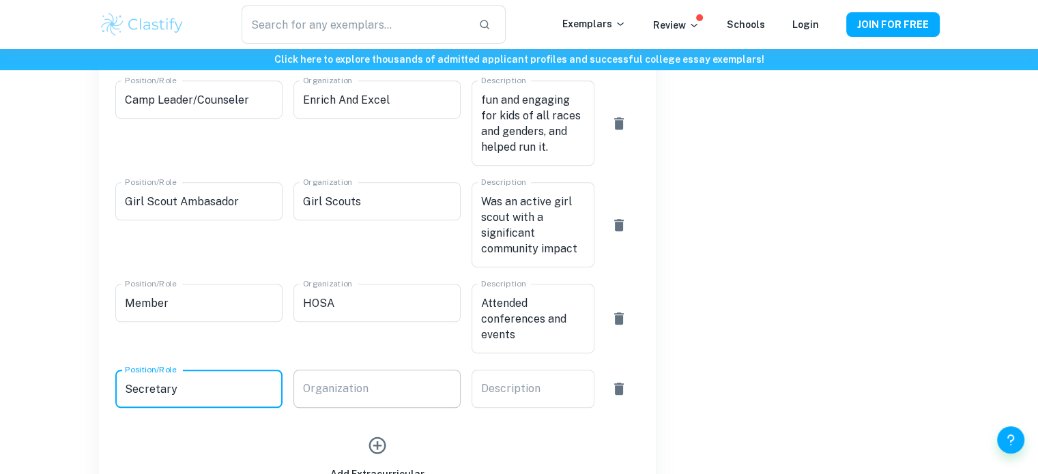
type input "Secretary"
click at [384, 380] on input "Organization" at bounding box center [376, 389] width 167 height 38
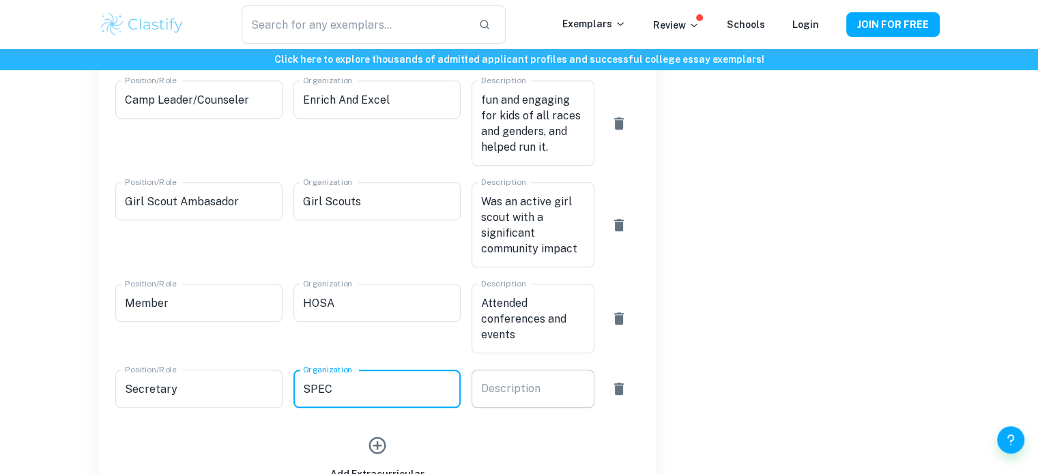
type input "SPEC"
click at [510, 384] on textarea "Description" at bounding box center [533, 389] width 104 height 16
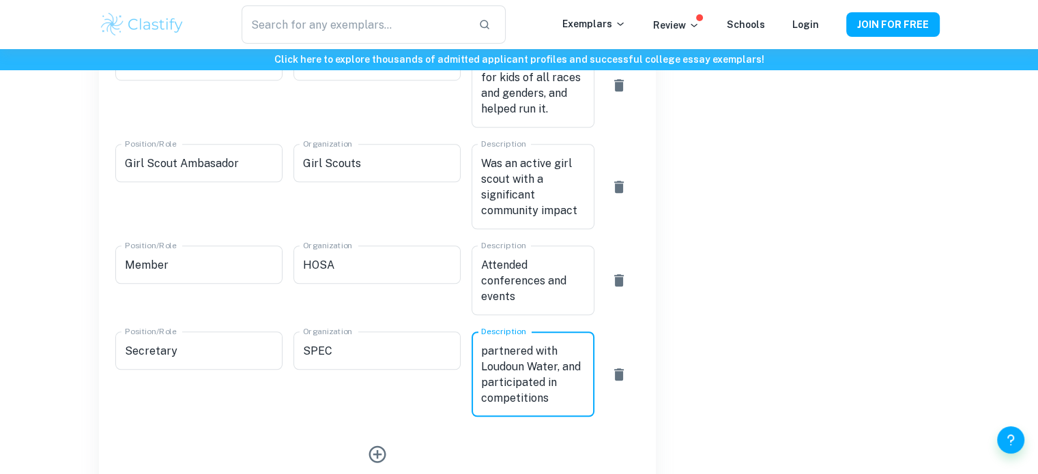
scroll to position [156, 0]
type textarea "Was a founding member and helped start SPEC, which helped raise awareness about…"
click at [381, 453] on icon "button" at bounding box center [377, 454] width 20 height 20
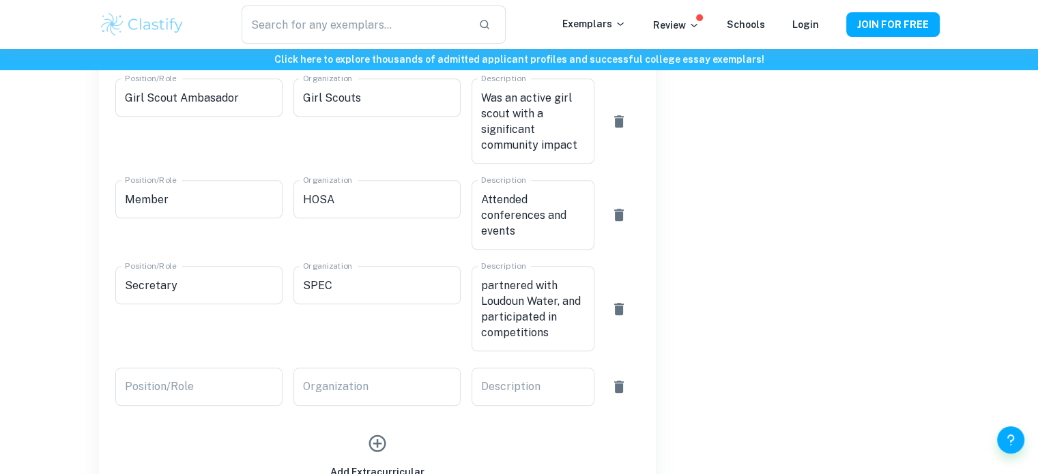
scroll to position [1101, 0]
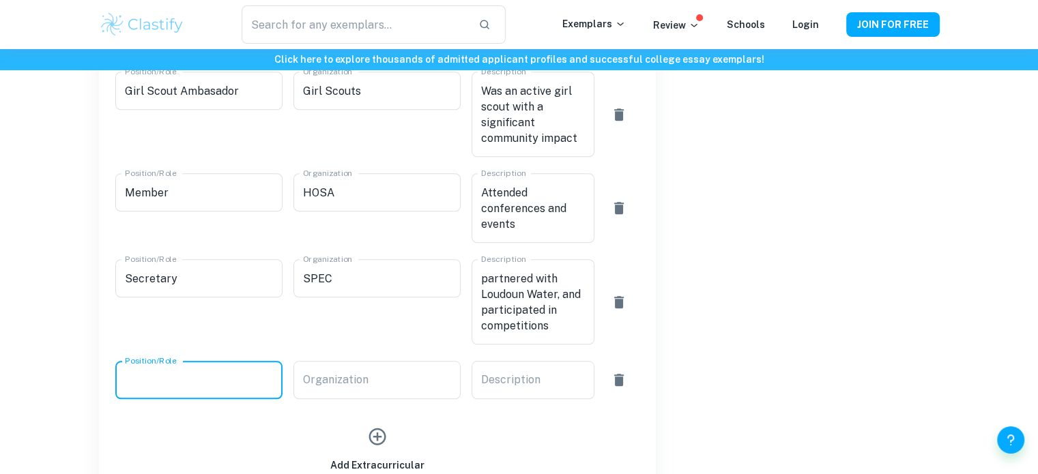
click at [254, 383] on input "Position/Role" at bounding box center [198, 380] width 167 height 38
type input "Piano Teacher"
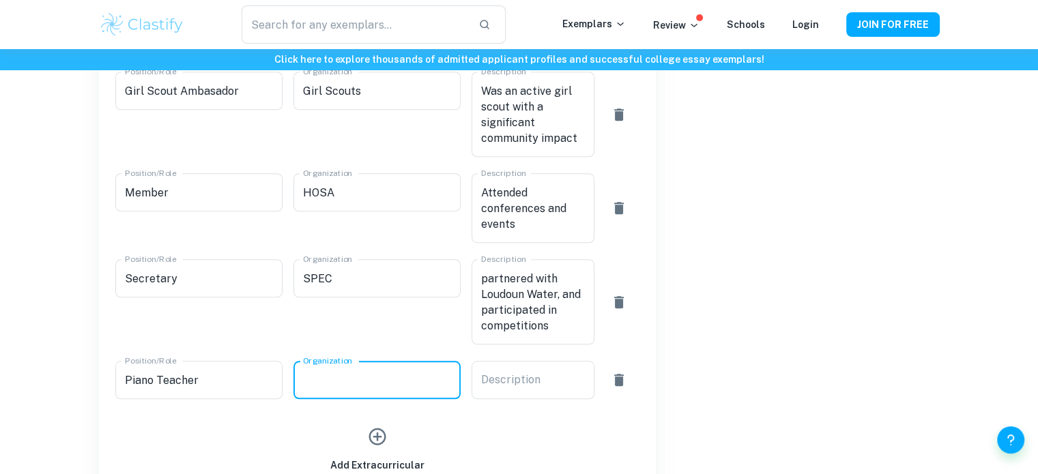
click at [322, 382] on input "Organization" at bounding box center [376, 380] width 167 height 38
type input "Nysa Piano"
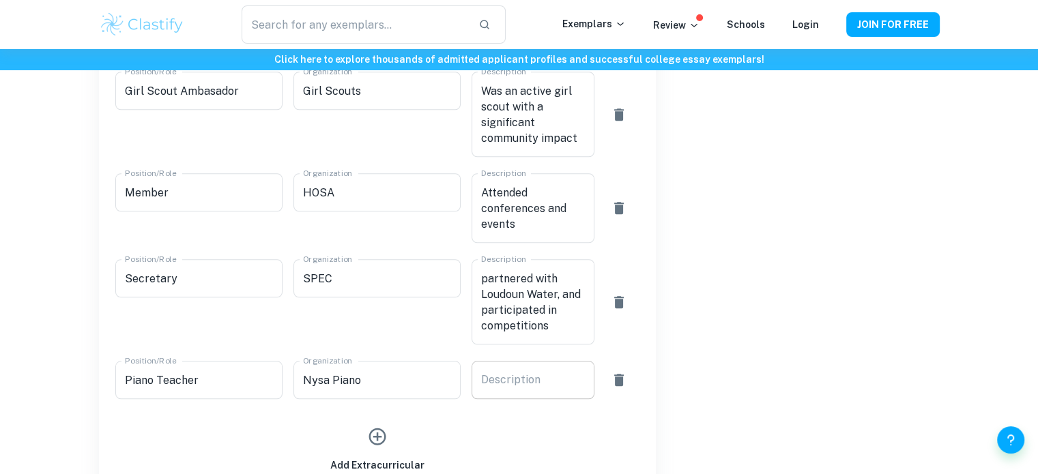
click at [518, 390] on div "x Description" at bounding box center [532, 380] width 123 height 38
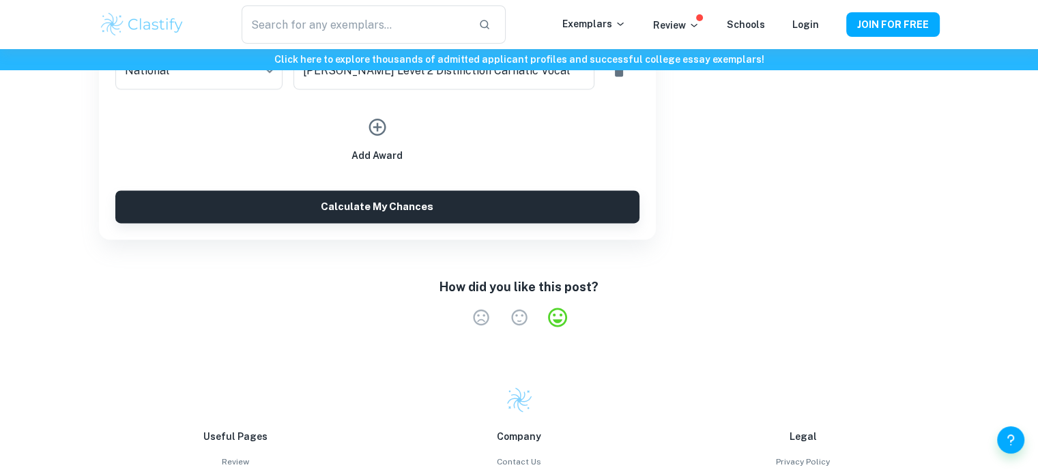
scroll to position [2089, 0]
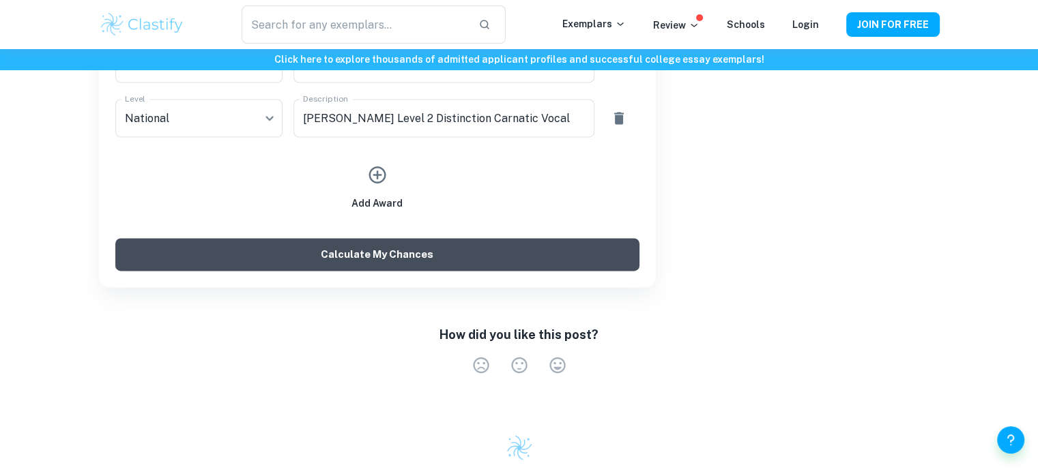
type textarea "Helped initiate a program that taught piano to [MEDICAL_DATA] [DEMOGRAPHIC_DATA…"
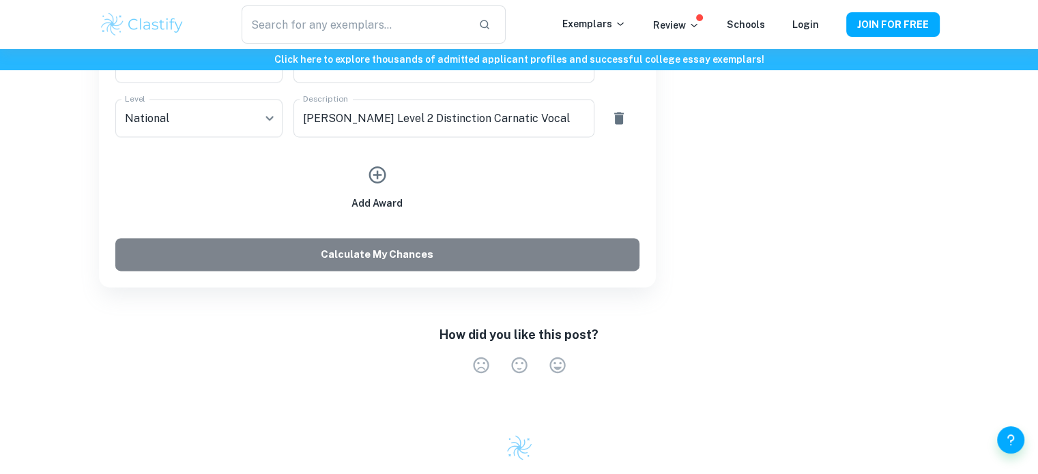
click at [536, 256] on button "Calculate My Chances" at bounding box center [377, 254] width 524 height 33
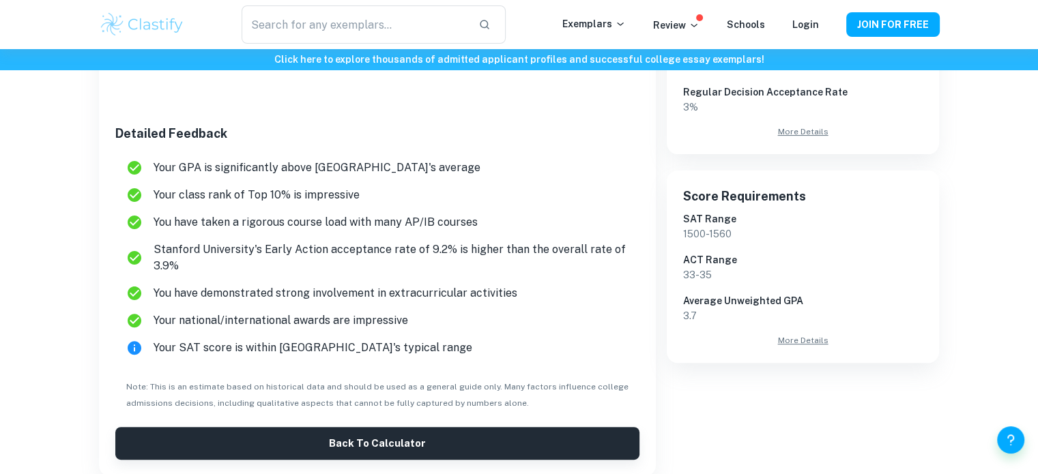
scroll to position [362, 0]
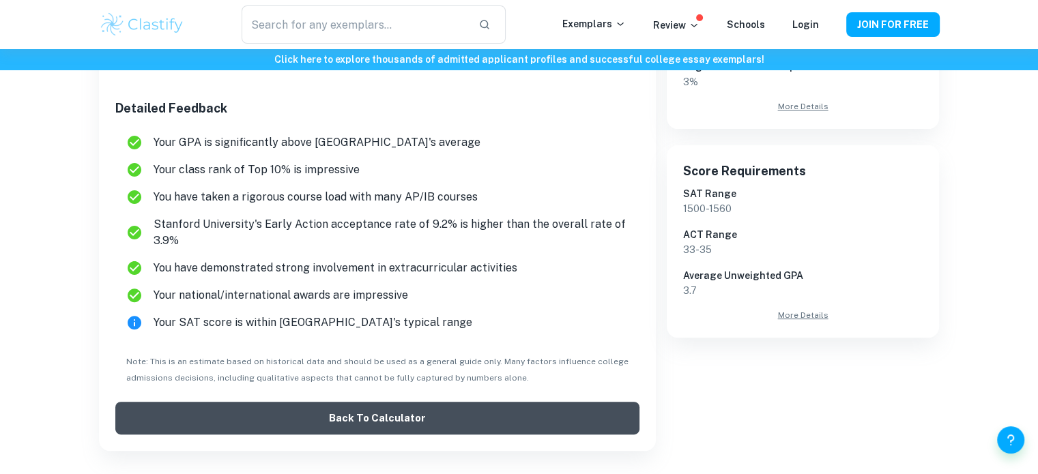
click at [497, 415] on button "Back to Calculator" at bounding box center [377, 418] width 524 height 33
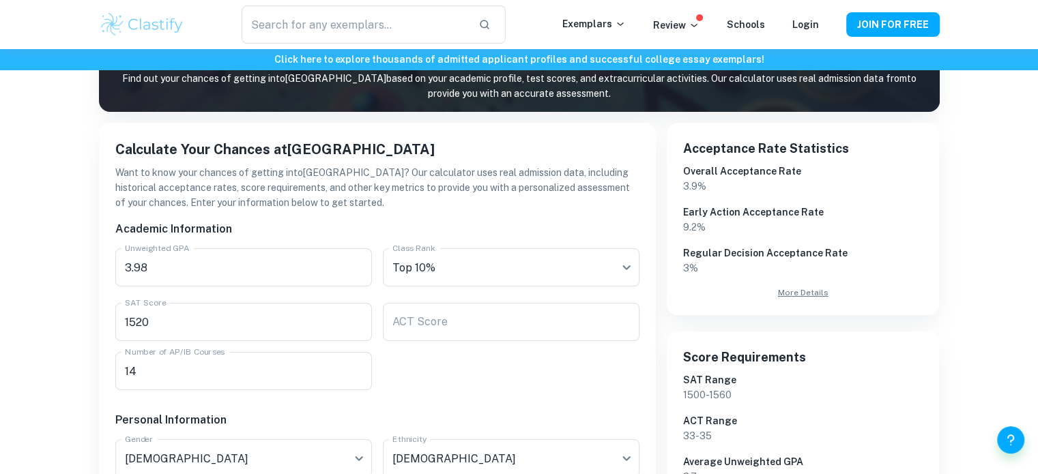
scroll to position [180, 0]
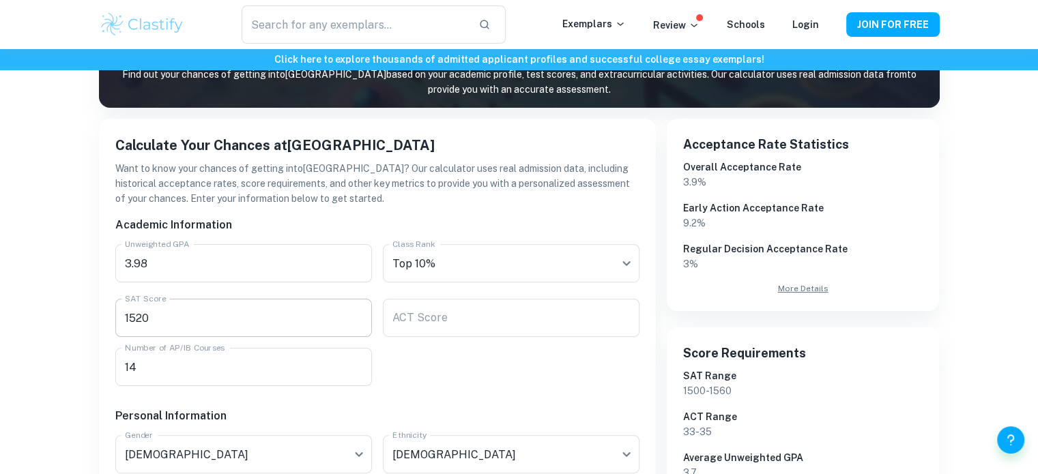
click at [347, 321] on input "1520" at bounding box center [243, 318] width 256 height 38
type input "1539"
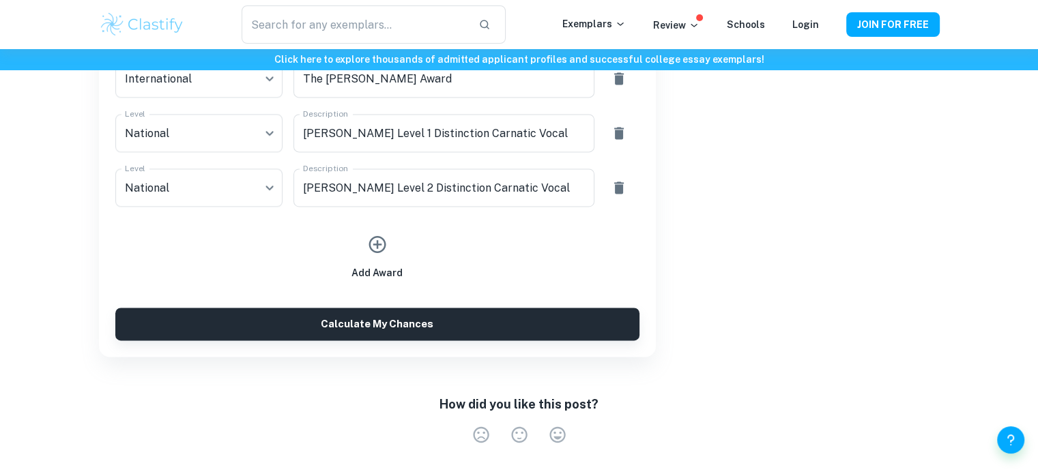
scroll to position [2017, 0]
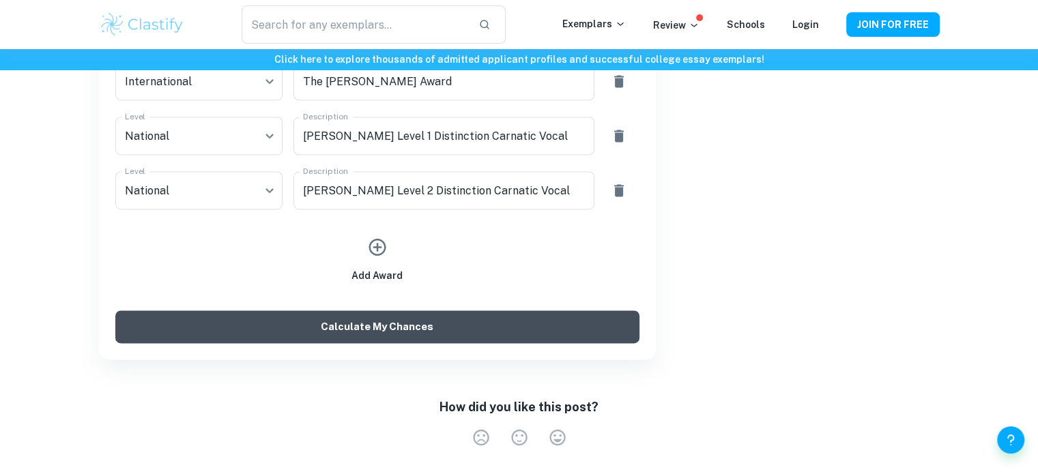
click at [462, 325] on button "Calculate My Chances" at bounding box center [377, 326] width 524 height 33
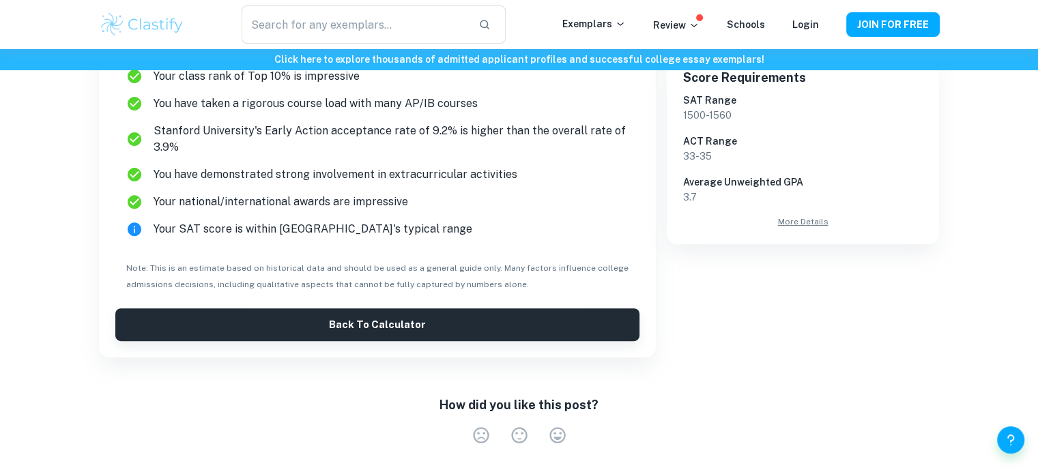
scroll to position [470, 0]
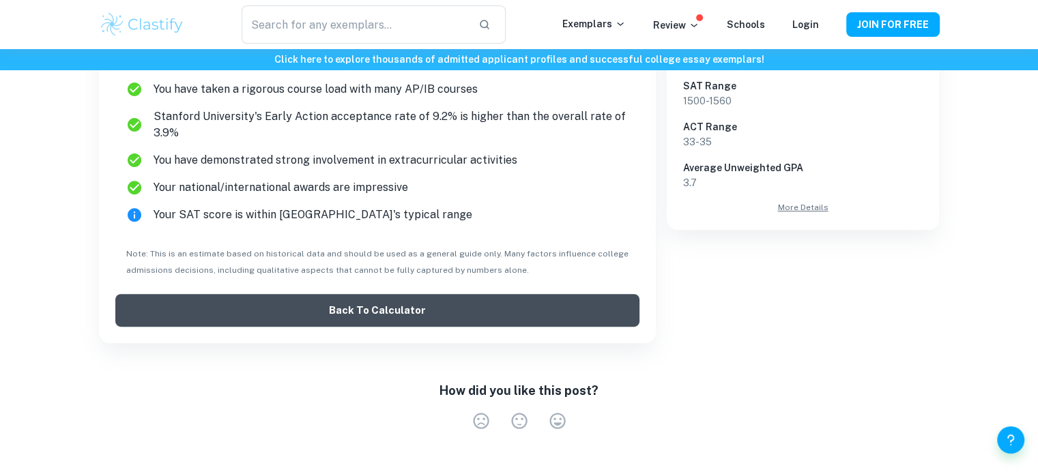
click at [467, 315] on button "Back to Calculator" at bounding box center [377, 310] width 524 height 33
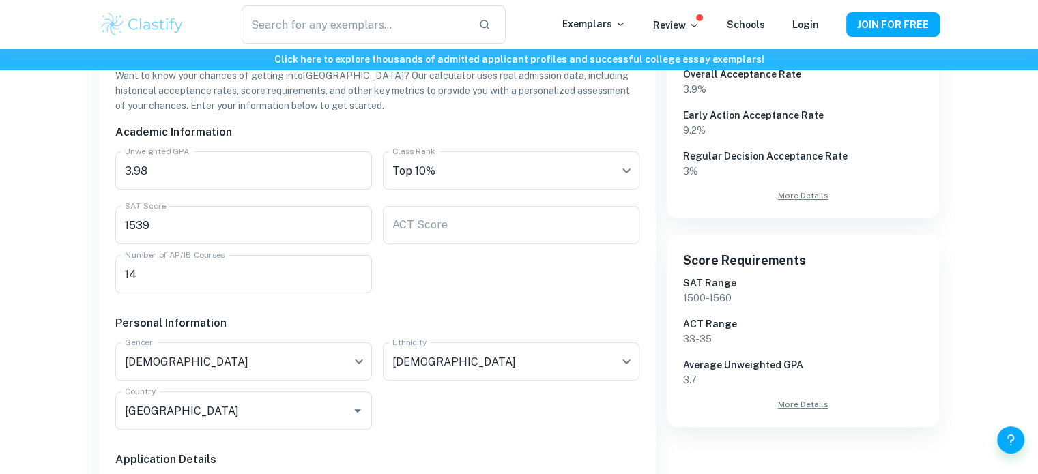
scroll to position [273, 0]
drag, startPoint x: 259, startPoint y: 230, endPoint x: 94, endPoint y: 220, distance: 165.4
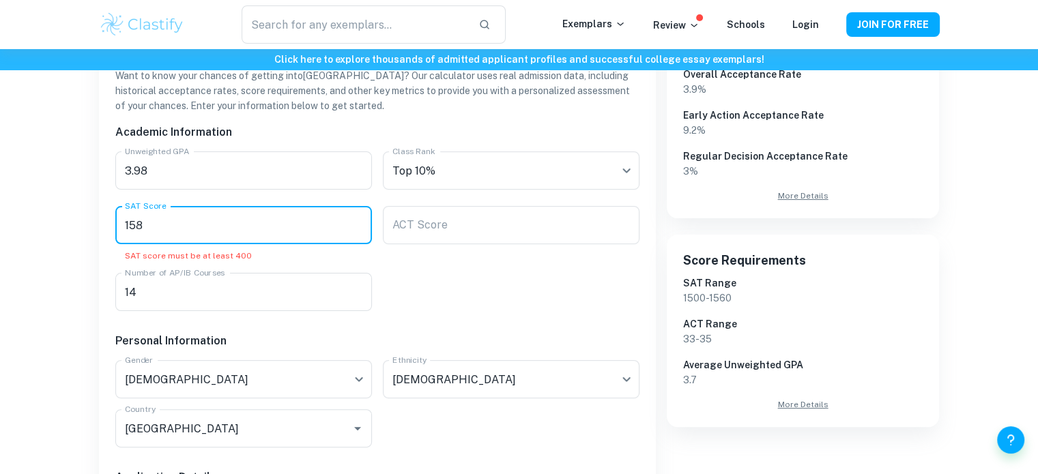
type input "1580"
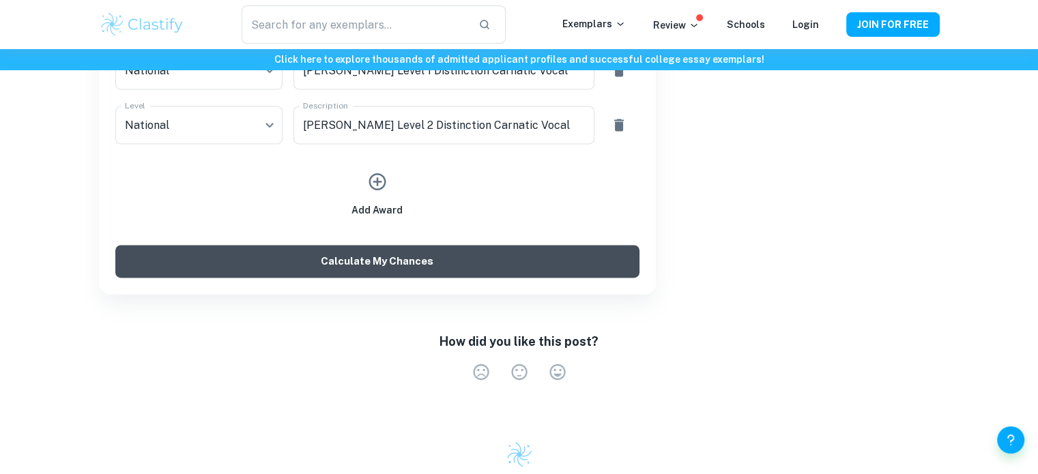
click at [302, 253] on button "Calculate My Chances" at bounding box center [377, 261] width 524 height 33
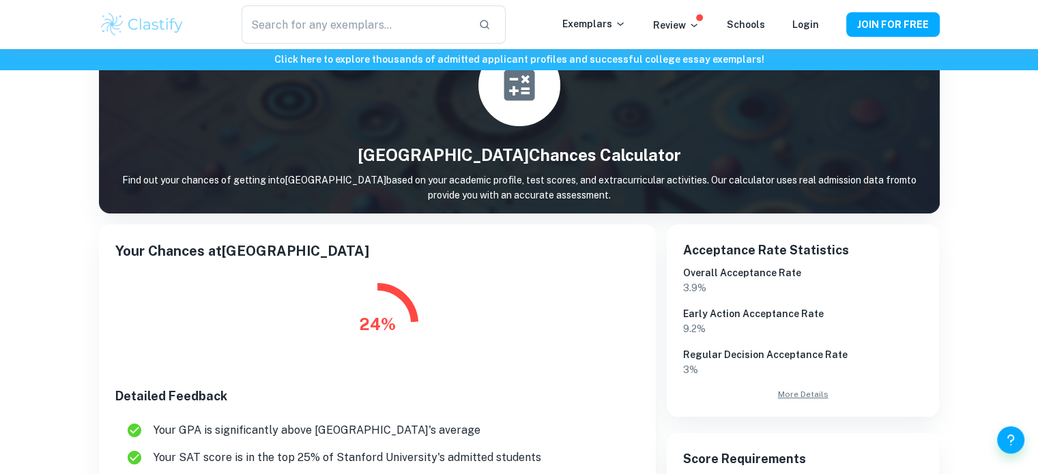
scroll to position [74, 0]
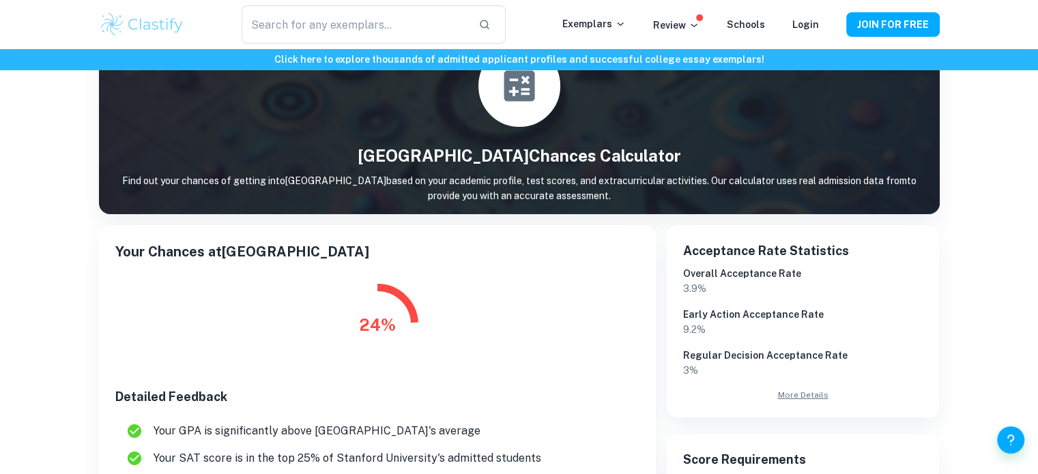
click at [810, 392] on link "More Details" at bounding box center [803, 395] width 240 height 12
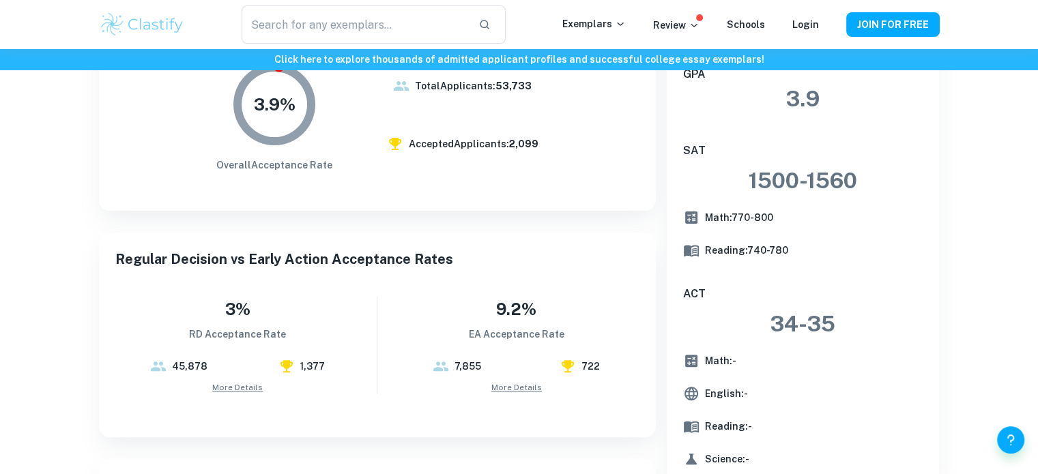
scroll to position [655, 0]
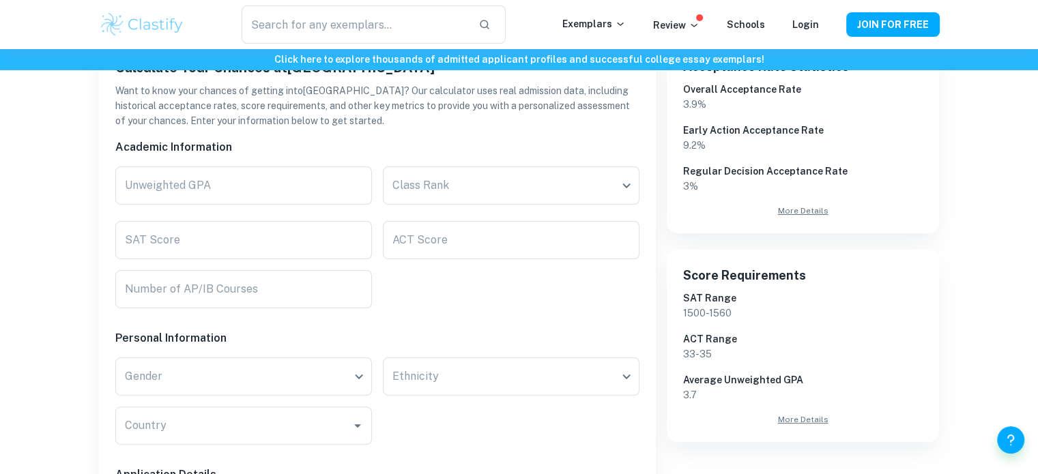
scroll to position [256, 0]
click at [238, 173] on input "Unweighted GPA" at bounding box center [243, 187] width 256 height 38
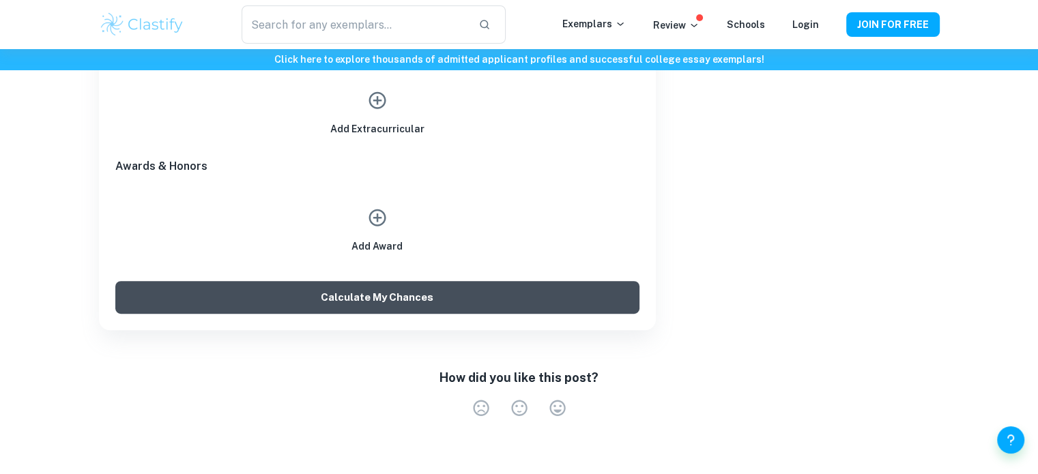
type input "3"
click at [389, 295] on button "Calculate My Chances" at bounding box center [377, 297] width 524 height 33
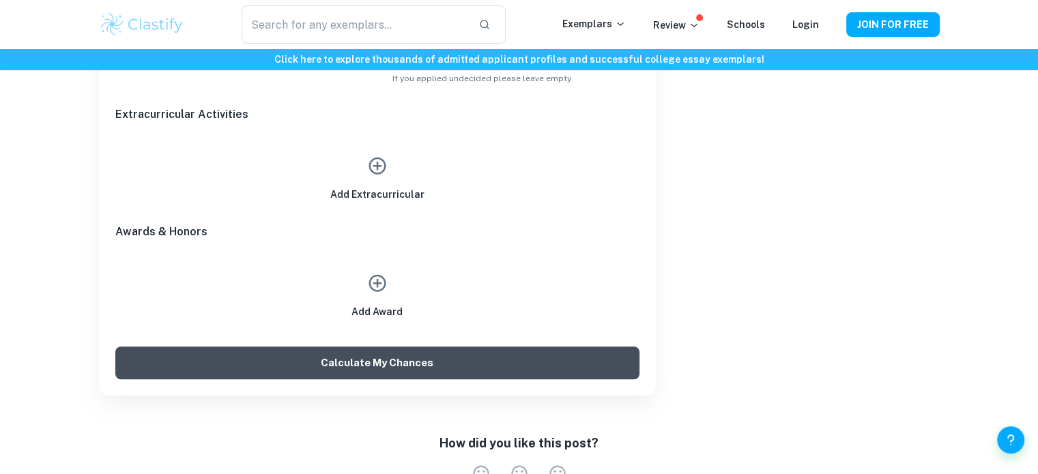
scroll to position [854, 0]
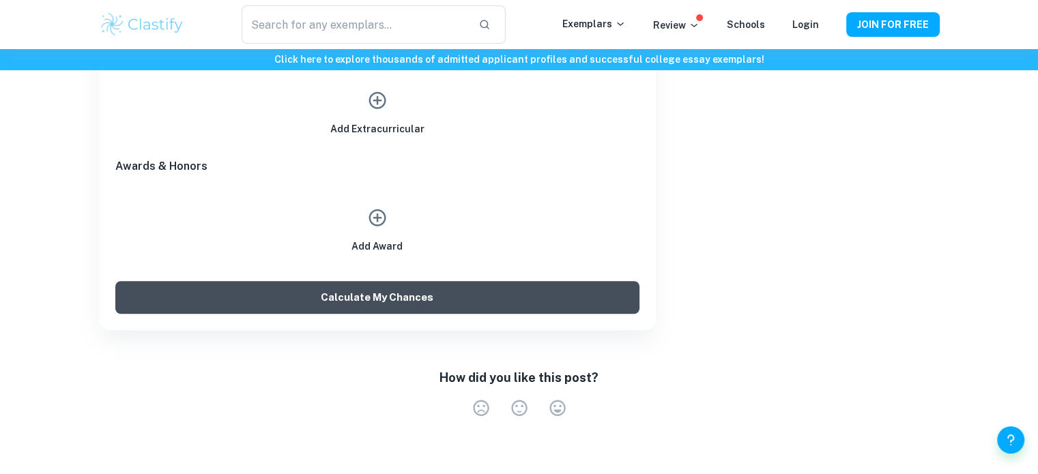
click at [568, 307] on button "Calculate My Chances" at bounding box center [377, 297] width 524 height 33
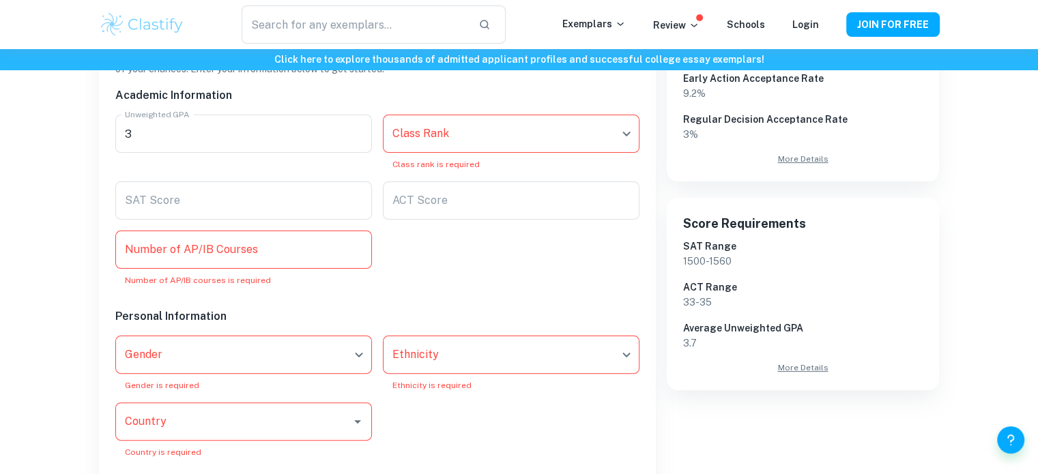
scroll to position [221, 0]
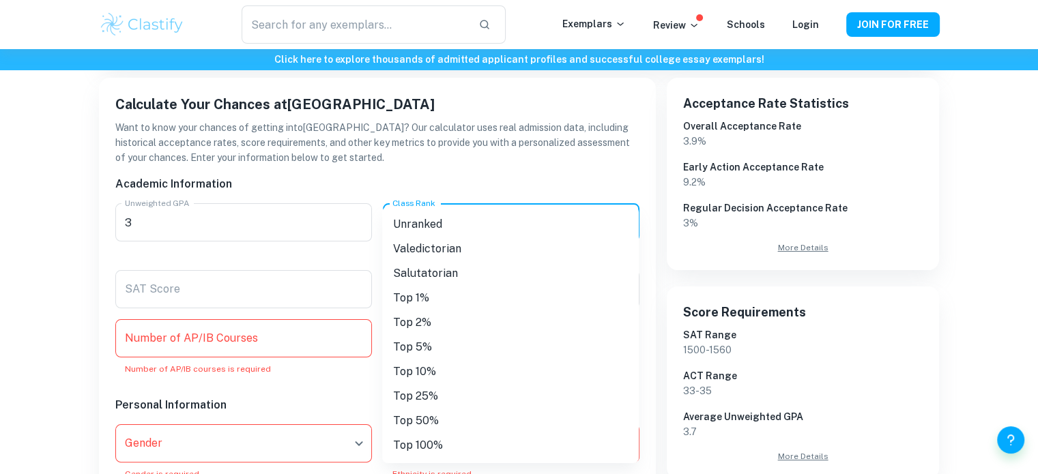
click at [559, 216] on body "We value your privacy We use cookies to enhance your browsing experience, serve…" at bounding box center [519, 65] width 1038 height 474
drag, startPoint x: 480, startPoint y: 385, endPoint x: 483, endPoint y: 370, distance: 15.3
click at [483, 370] on ul "Unranked Valedictorian Salutatorian Top 1% Top 2% Top 5% Top 10% Top 25% Top 50…" at bounding box center [510, 335] width 256 height 256
drag, startPoint x: 483, startPoint y: 370, endPoint x: 434, endPoint y: 372, distance: 49.2
click at [434, 372] on li "Top 10%" at bounding box center [510, 372] width 256 height 25
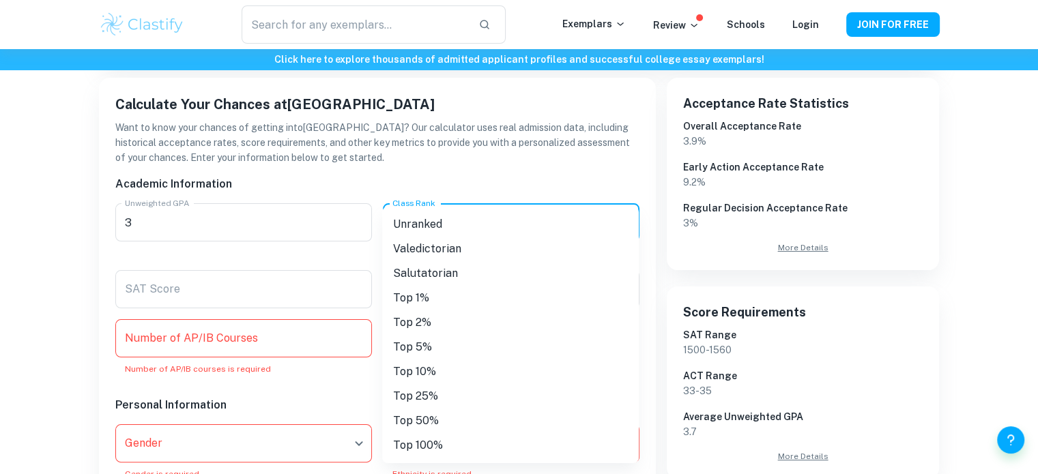
type input "Top 10%"
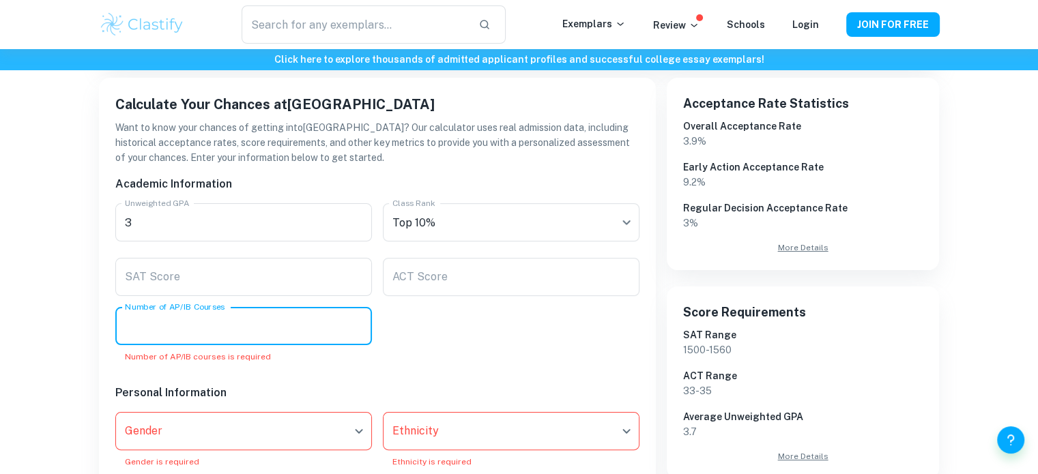
click at [301, 331] on input "Number of AP/IB Courses" at bounding box center [243, 326] width 256 height 38
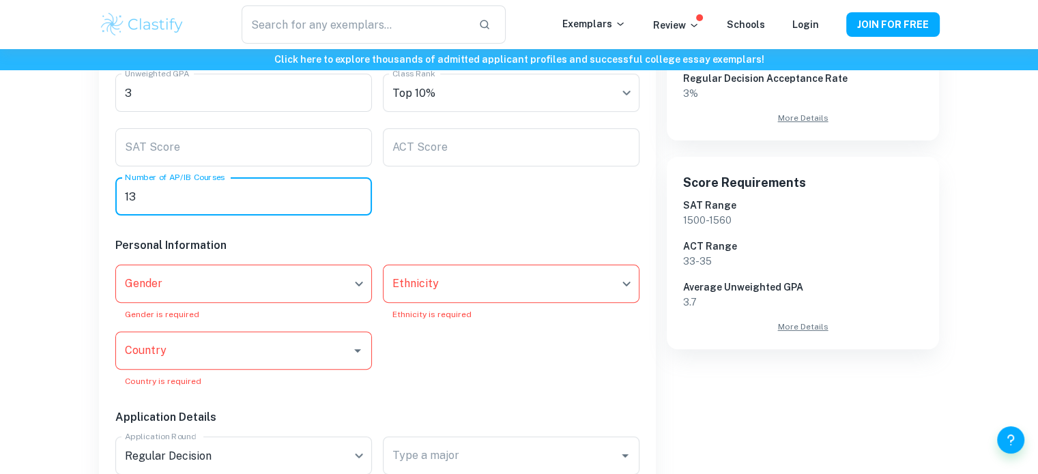
scroll to position [352, 0]
type input "13"
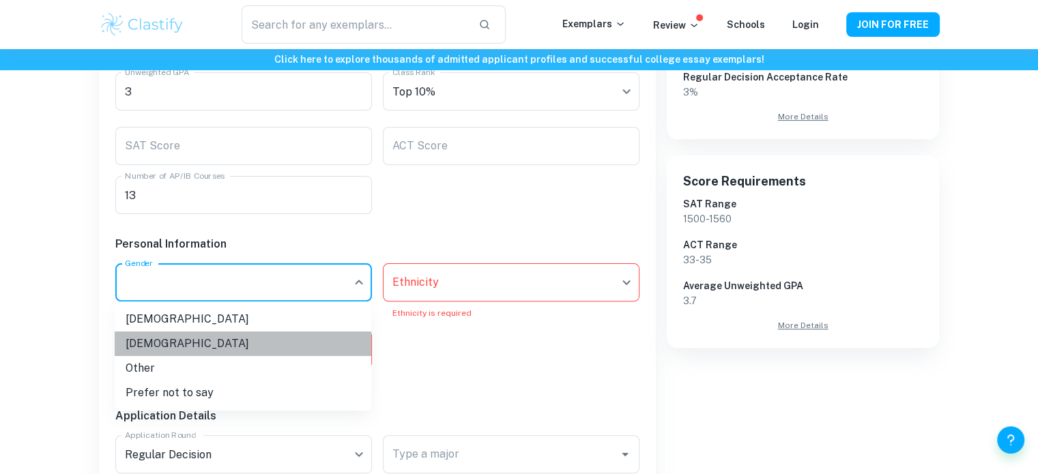
click at [309, 338] on li "[DEMOGRAPHIC_DATA]" at bounding box center [243, 344] width 256 height 25
type input "[DEMOGRAPHIC_DATA]"
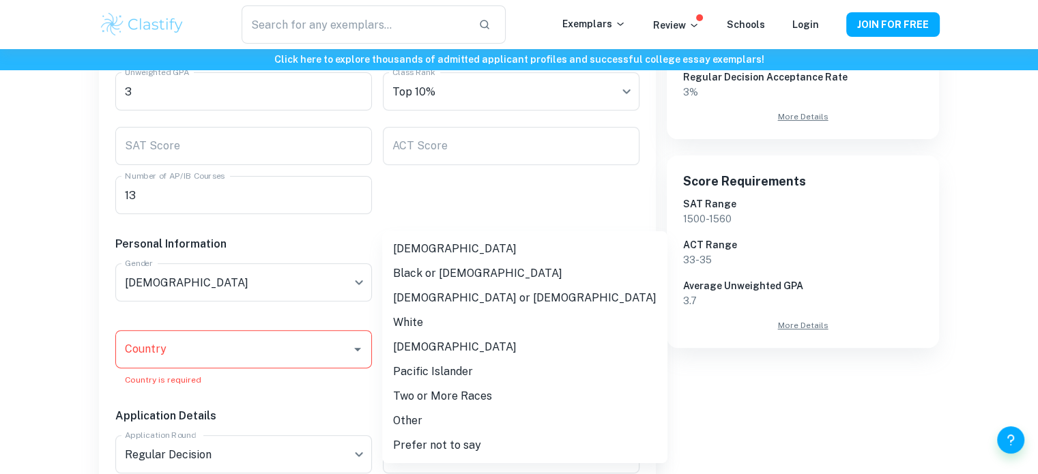
click at [461, 250] on li "[DEMOGRAPHIC_DATA]" at bounding box center [524, 249] width 285 height 25
type input "[DEMOGRAPHIC_DATA]"
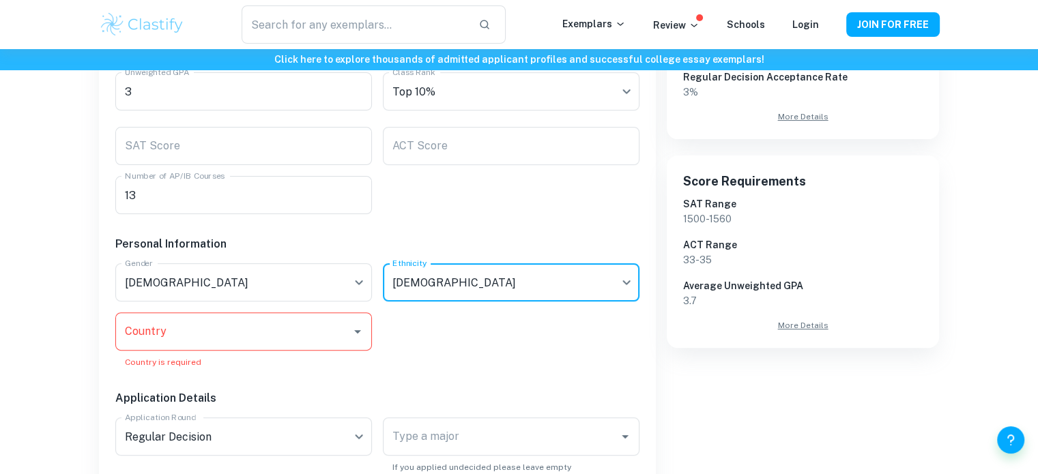
click at [340, 341] on input "Country" at bounding box center [233, 332] width 224 height 26
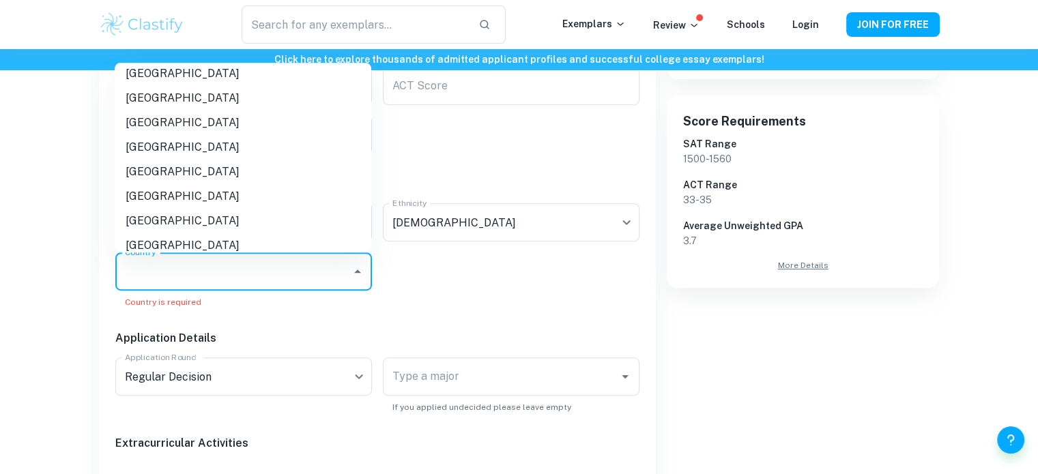
scroll to position [4519, 0]
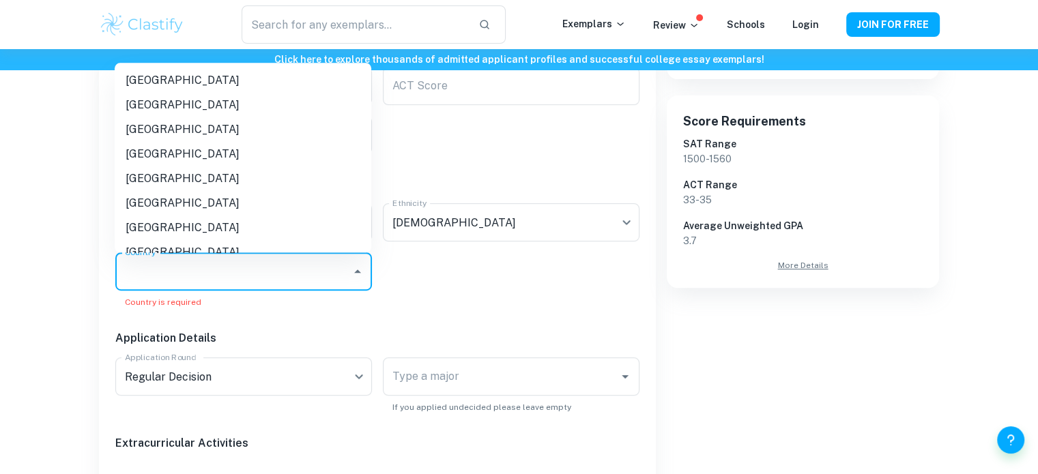
click at [291, 130] on li "[GEOGRAPHIC_DATA]" at bounding box center [243, 129] width 256 height 25
type input "[GEOGRAPHIC_DATA]"
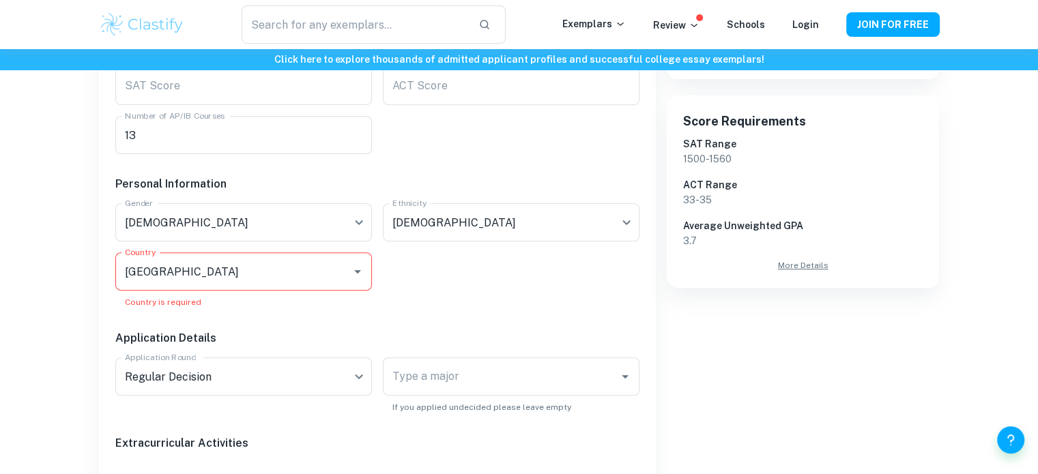
scroll to position [574, 0]
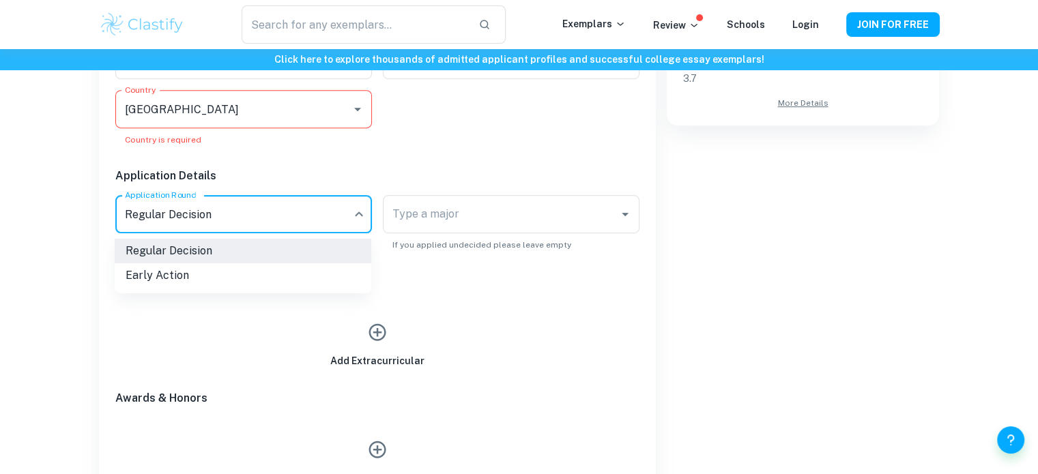
click at [334, 273] on li "Early Action" at bounding box center [243, 275] width 256 height 25
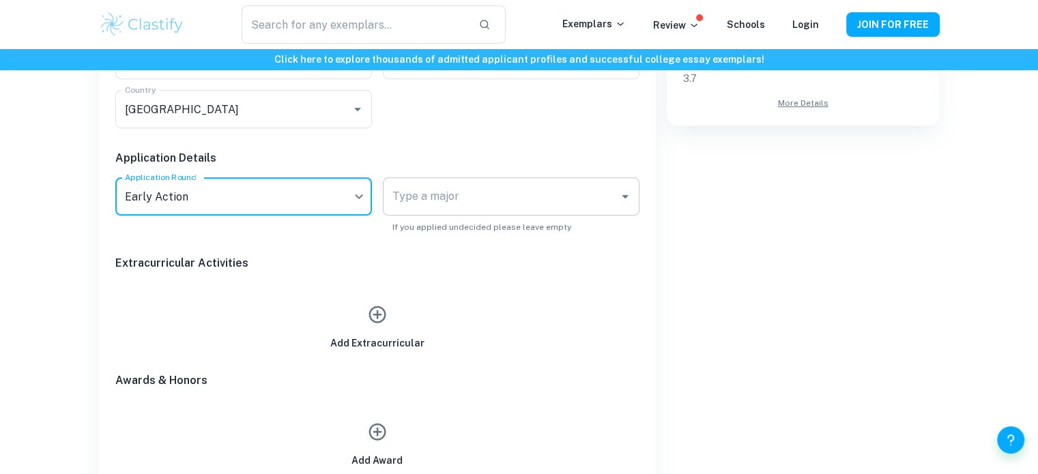
click at [498, 205] on input "Type a major" at bounding box center [501, 197] width 224 height 26
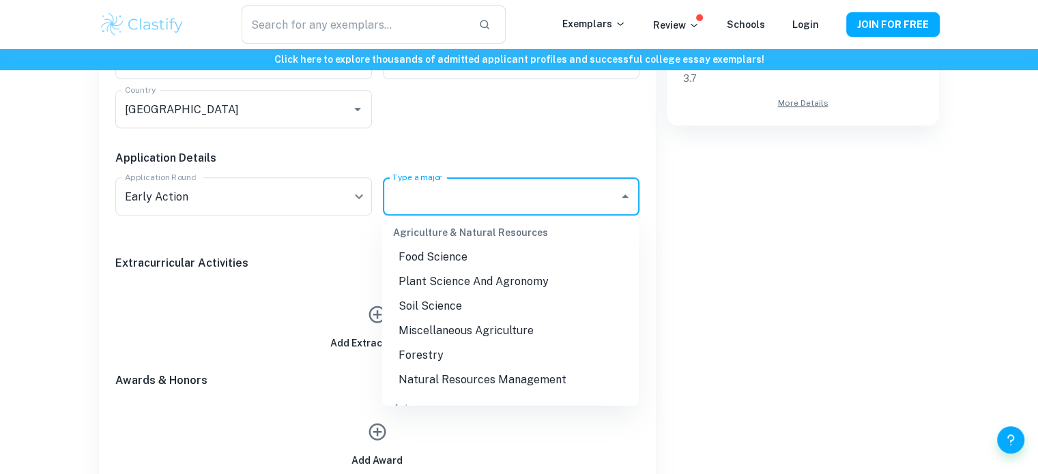
scroll to position [108, 0]
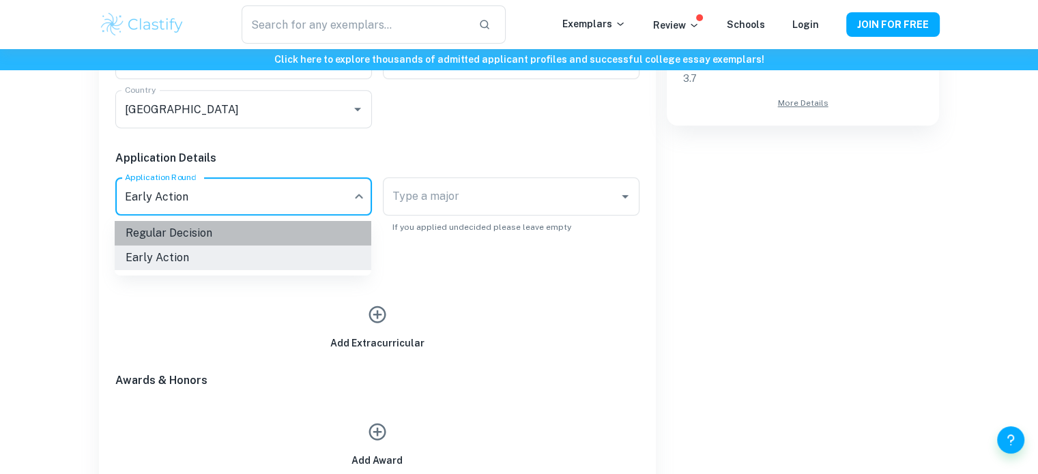
click at [307, 231] on li "Regular Decision" at bounding box center [243, 233] width 256 height 25
type input "RD"
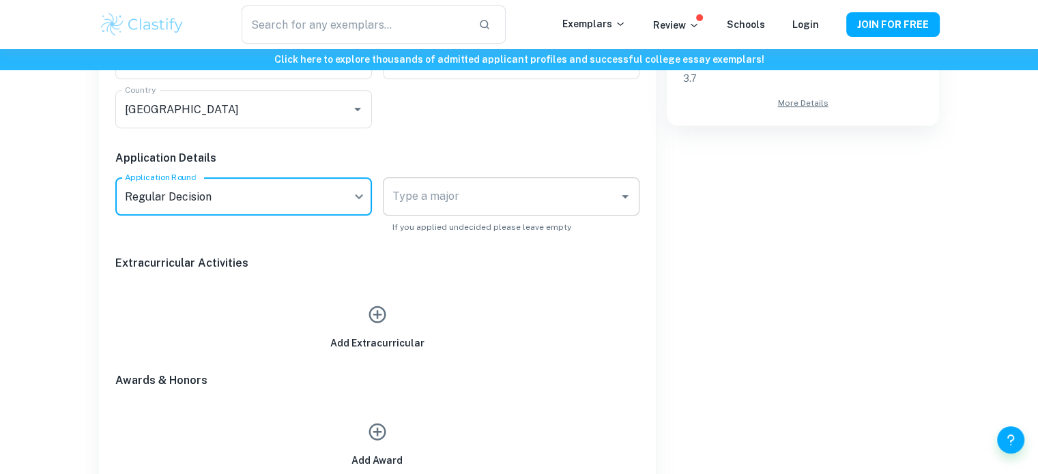
click at [482, 207] on input "Type a major" at bounding box center [501, 197] width 224 height 26
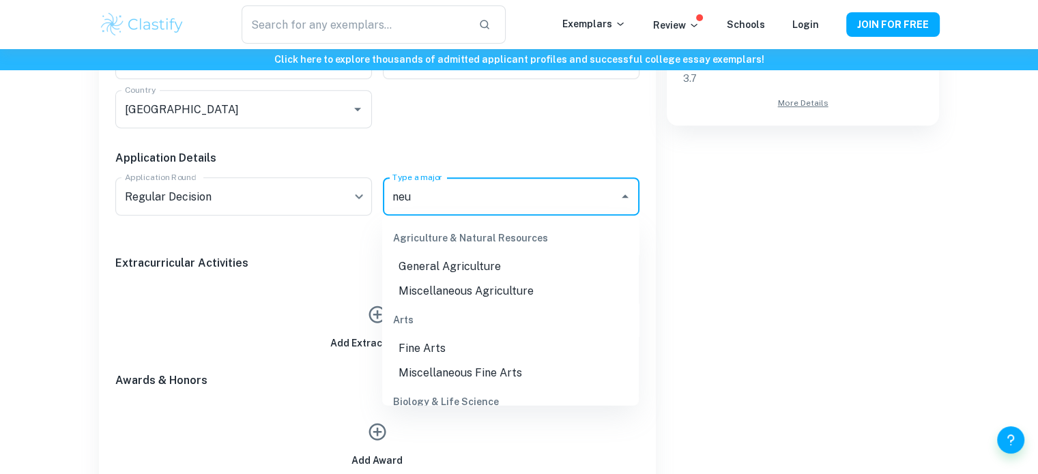
scroll to position [0, 0]
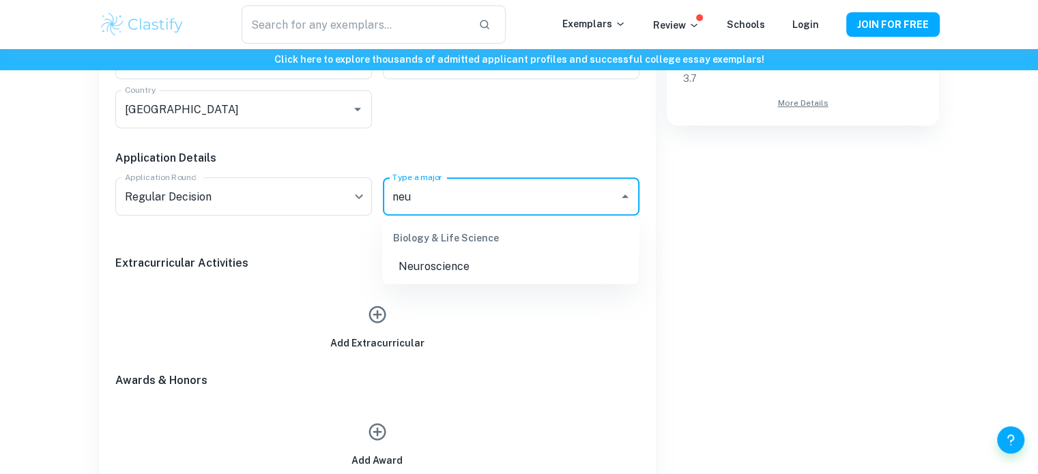
click at [529, 268] on li "Neuroscience" at bounding box center [510, 266] width 256 height 25
type input "Neuroscience"
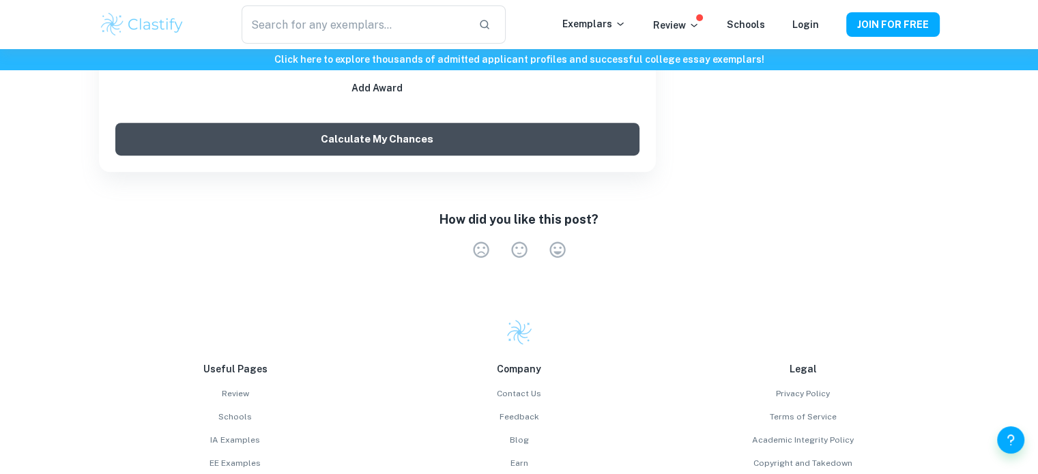
click at [517, 141] on button "Calculate My Chances" at bounding box center [377, 139] width 524 height 33
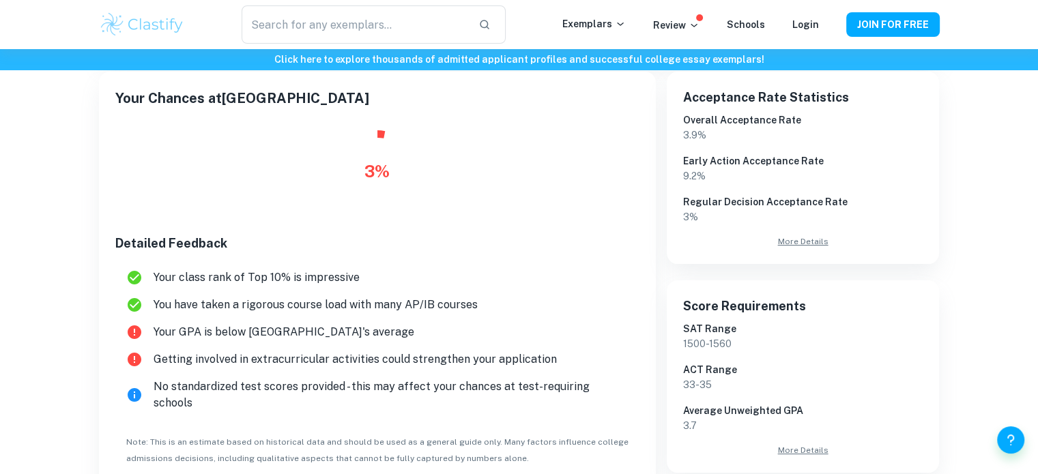
scroll to position [229, 0]
